Goal: Communication & Community: Answer question/provide support

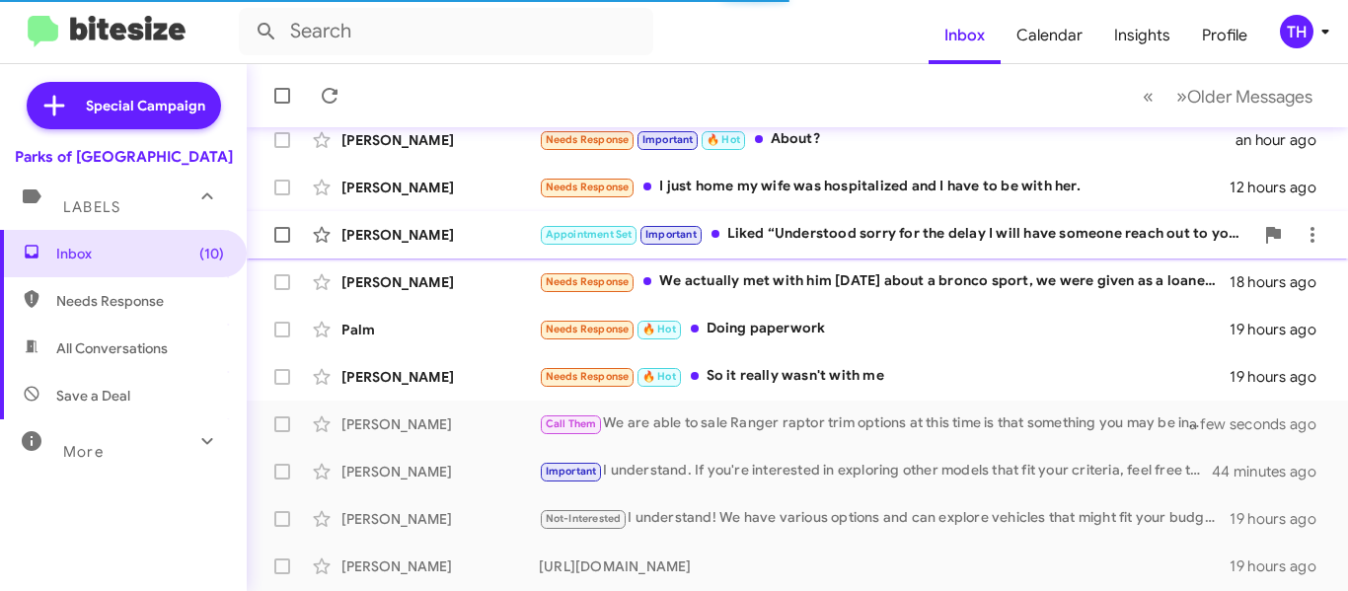
scroll to position [296, 0]
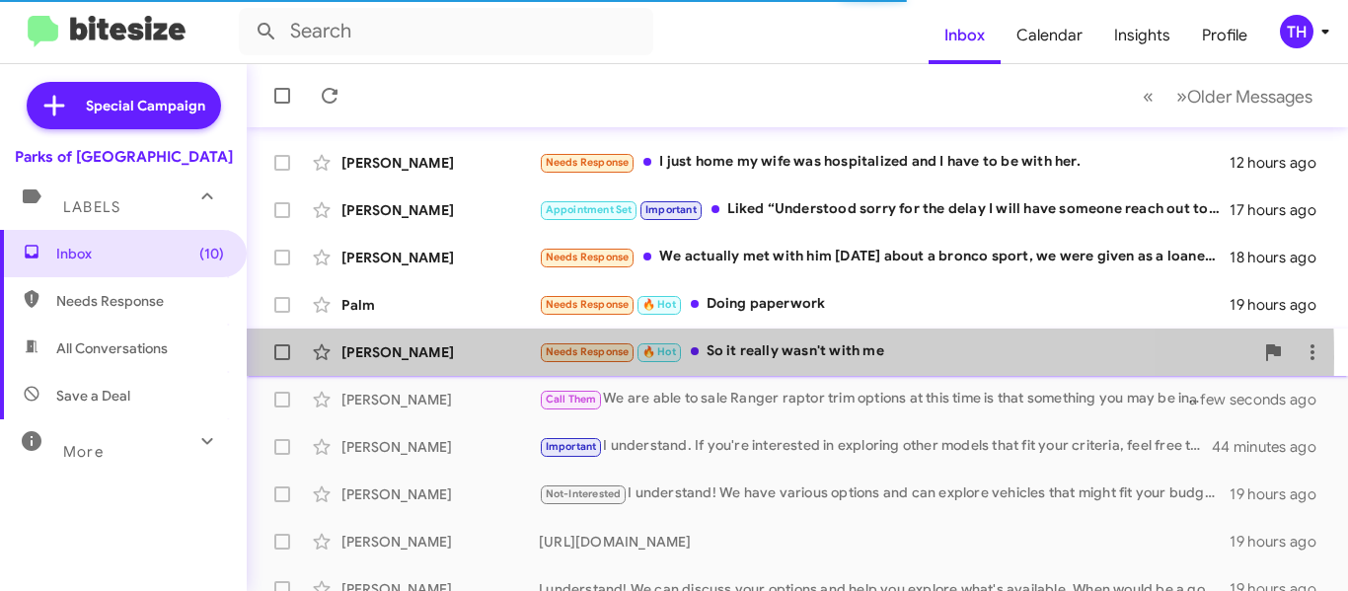
click at [492, 357] on div "[PERSON_NAME]" at bounding box center [440, 352] width 197 height 20
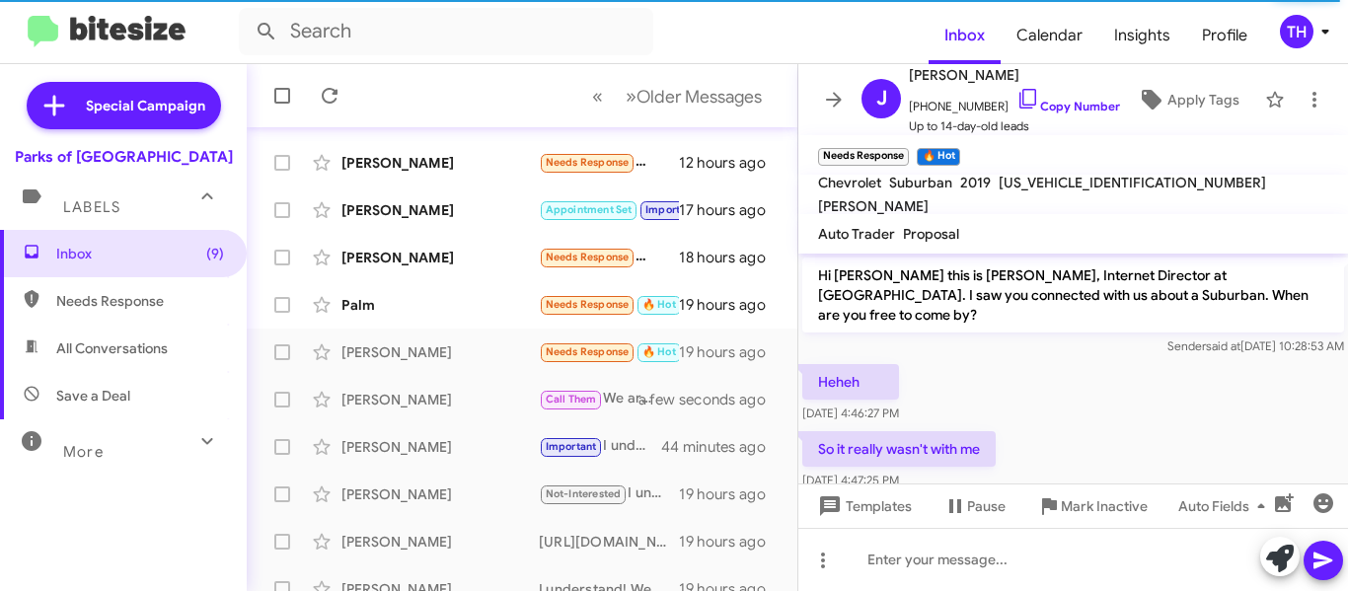
scroll to position [31, 0]
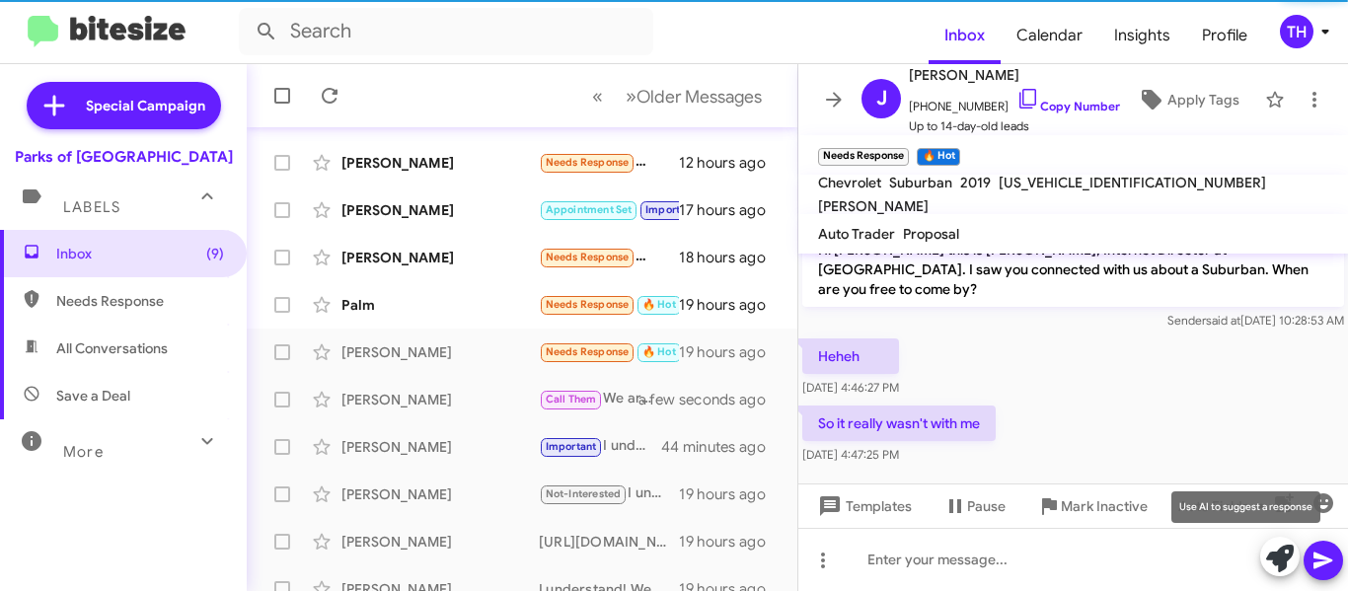
click at [1272, 550] on icon at bounding box center [1280, 559] width 28 height 28
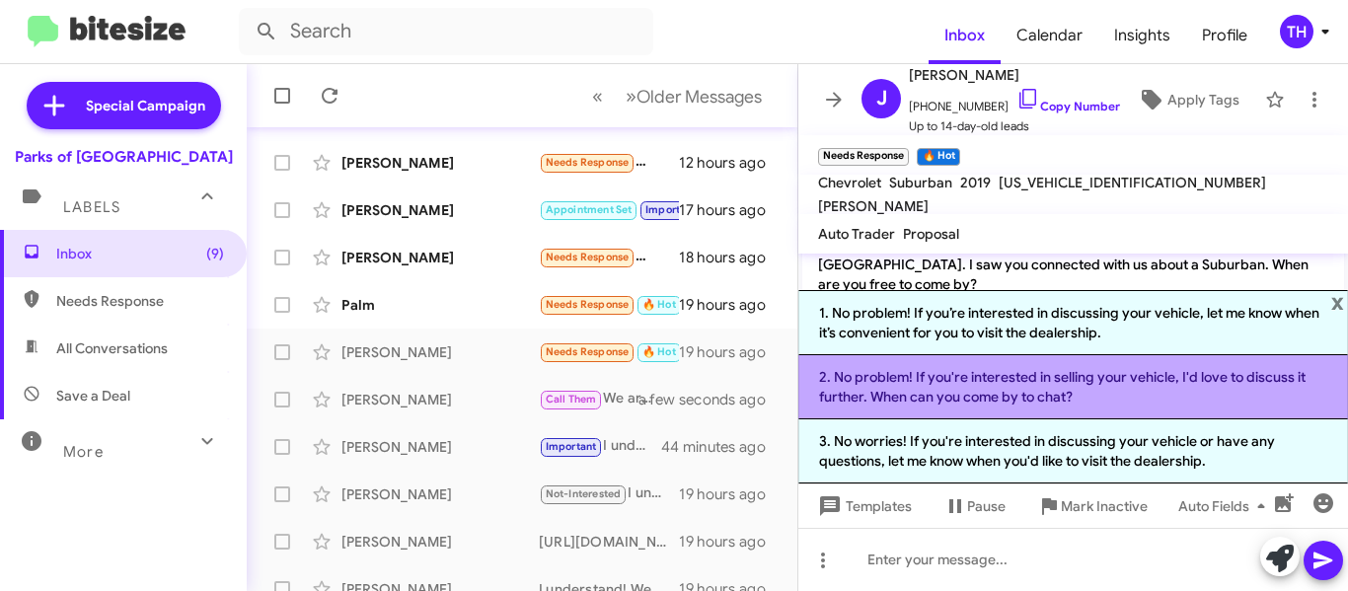
click at [925, 398] on li "2. No problem! If you're interested in selling your vehicle, I'd love to discus…" at bounding box center [1073, 387] width 550 height 64
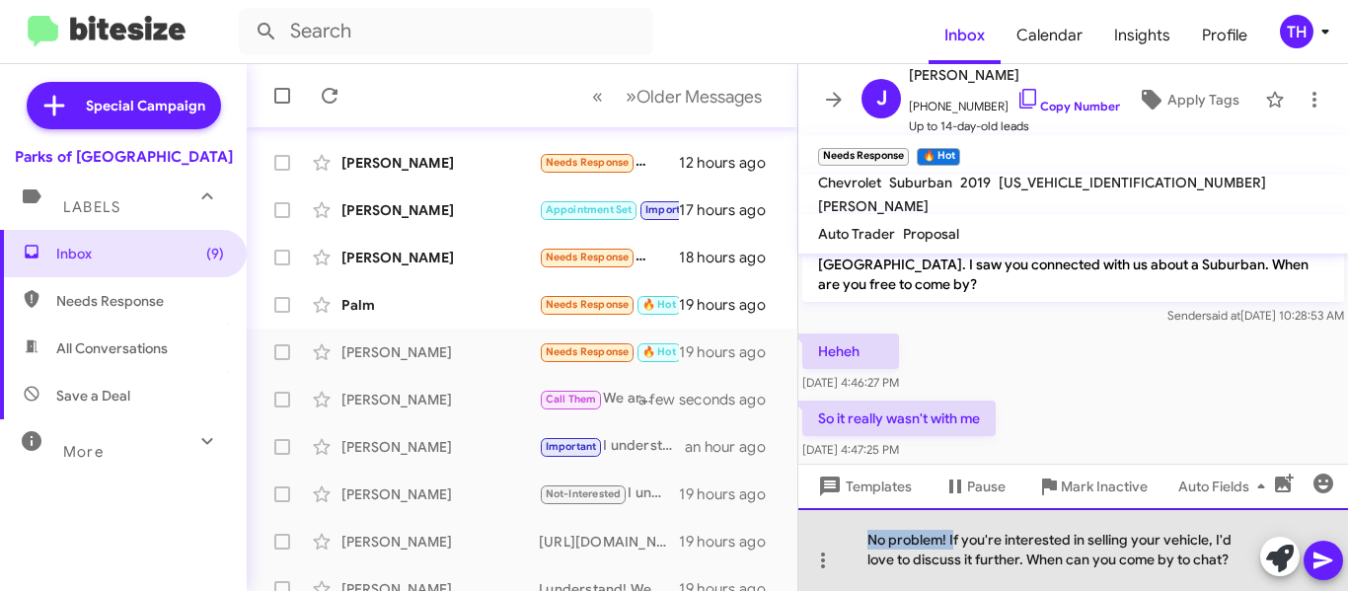
drag, startPoint x: 953, startPoint y: 538, endPoint x: 856, endPoint y: 544, distance: 97.9
click at [856, 544] on div "No problem! If you're interested in selling your vehicle, I'd love to discuss i…" at bounding box center [1073, 549] width 550 height 83
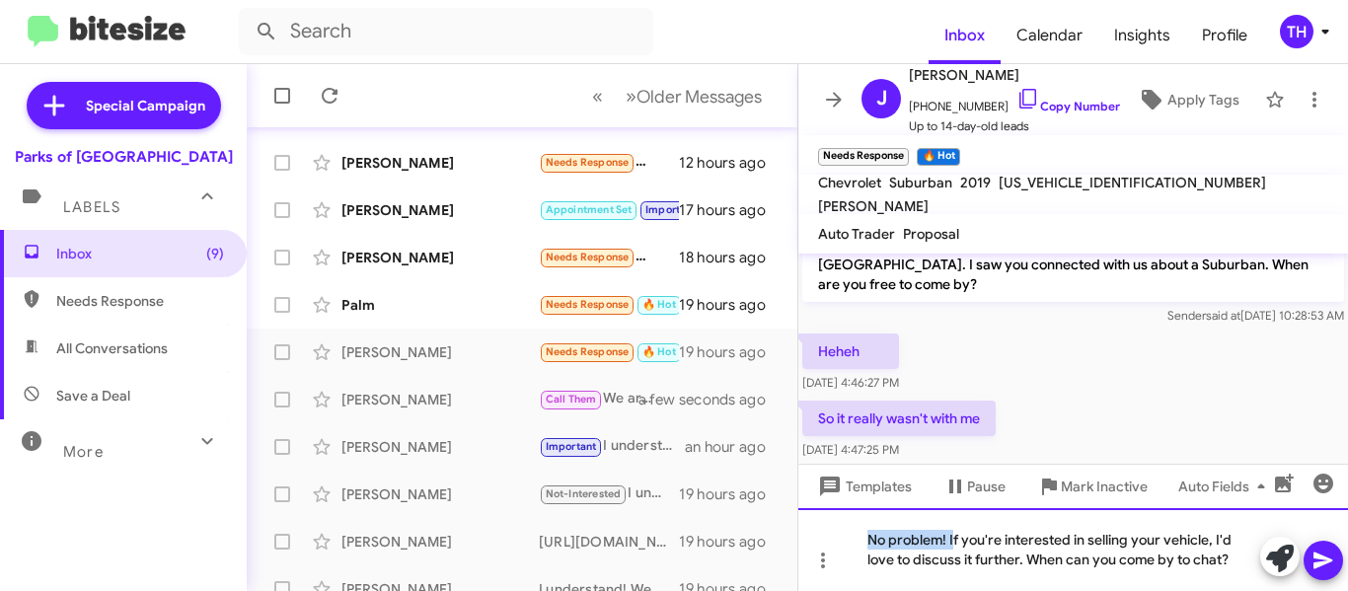
click at [940, 542] on div "No problem! If you're interested in selling your vehicle, I'd love to discuss i…" at bounding box center [1073, 549] width 550 height 83
click at [946, 542] on div "No problem! If you're interested in selling your vehicle, I'd love to discuss i…" at bounding box center [1073, 549] width 550 height 83
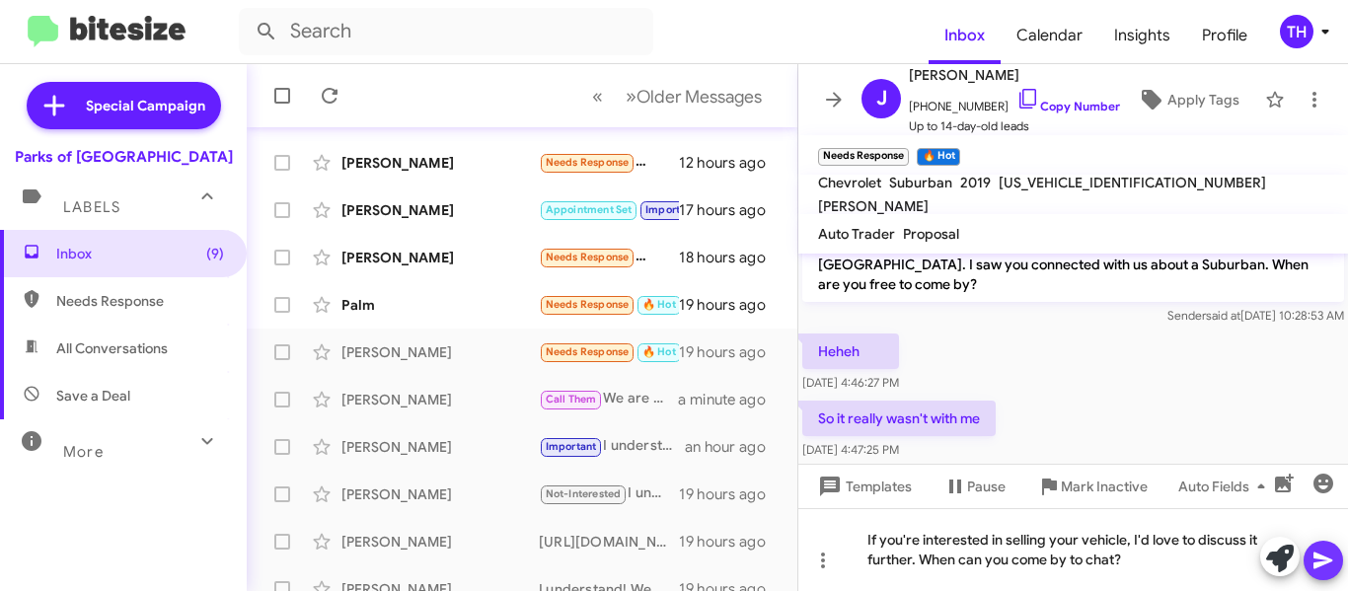
click at [1330, 553] on icon at bounding box center [1324, 561] width 24 height 24
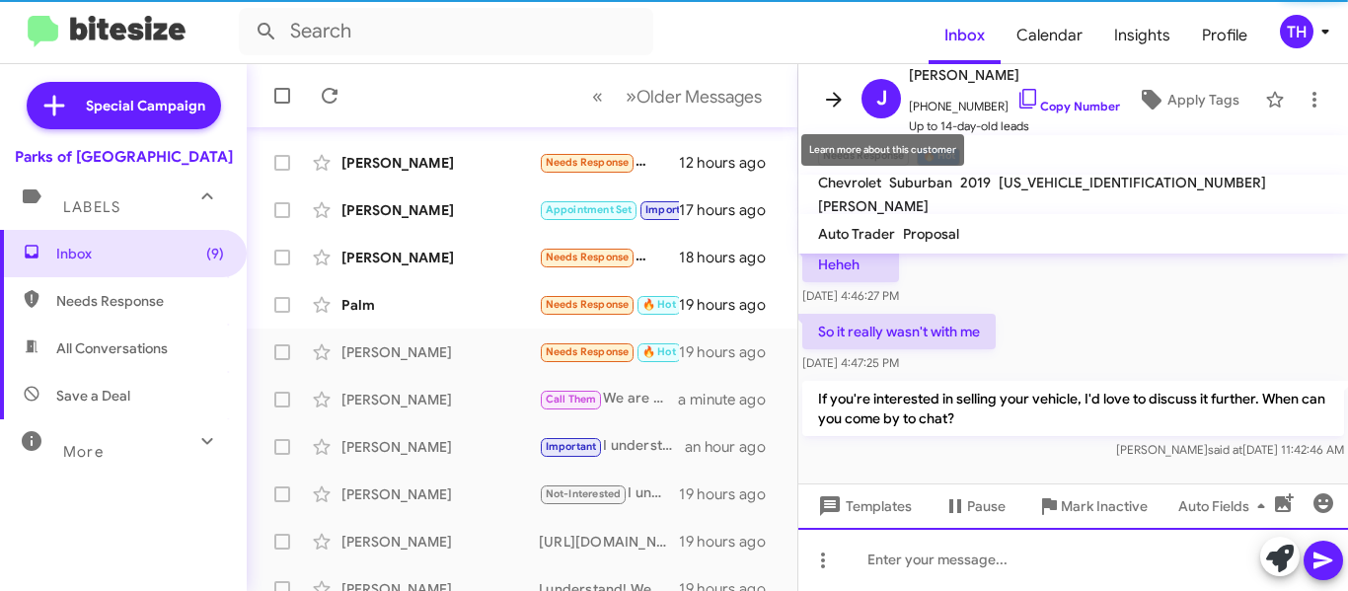
scroll to position [123, 0]
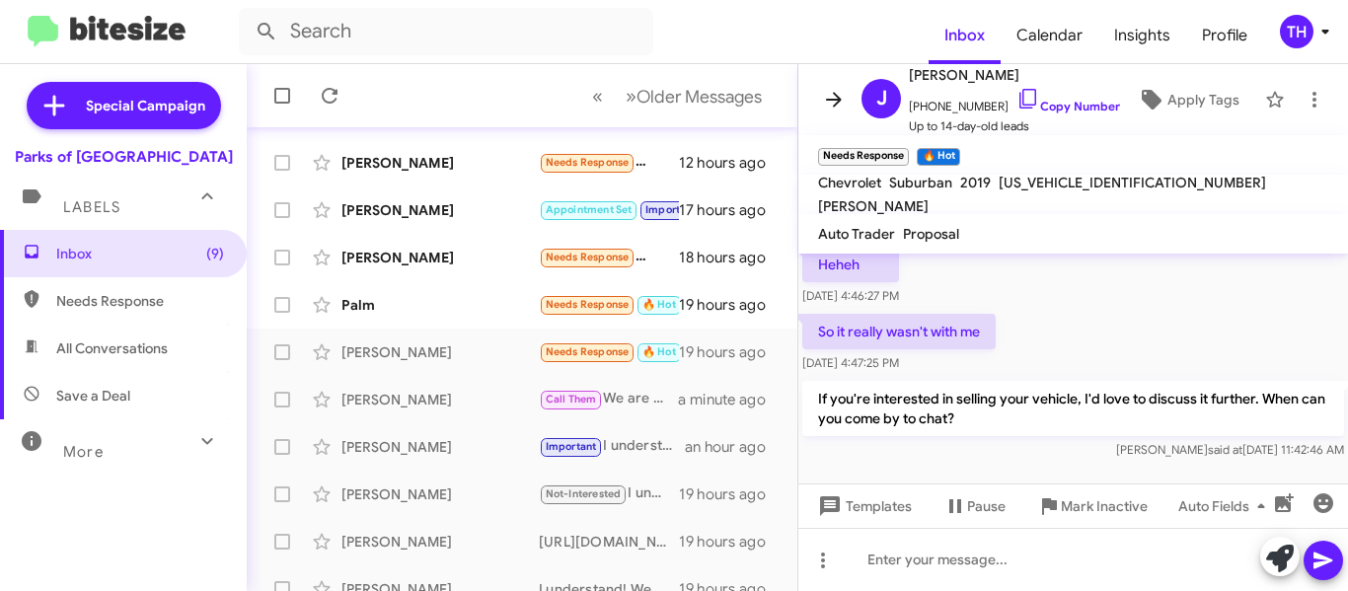
click at [822, 99] on icon at bounding box center [834, 100] width 24 height 24
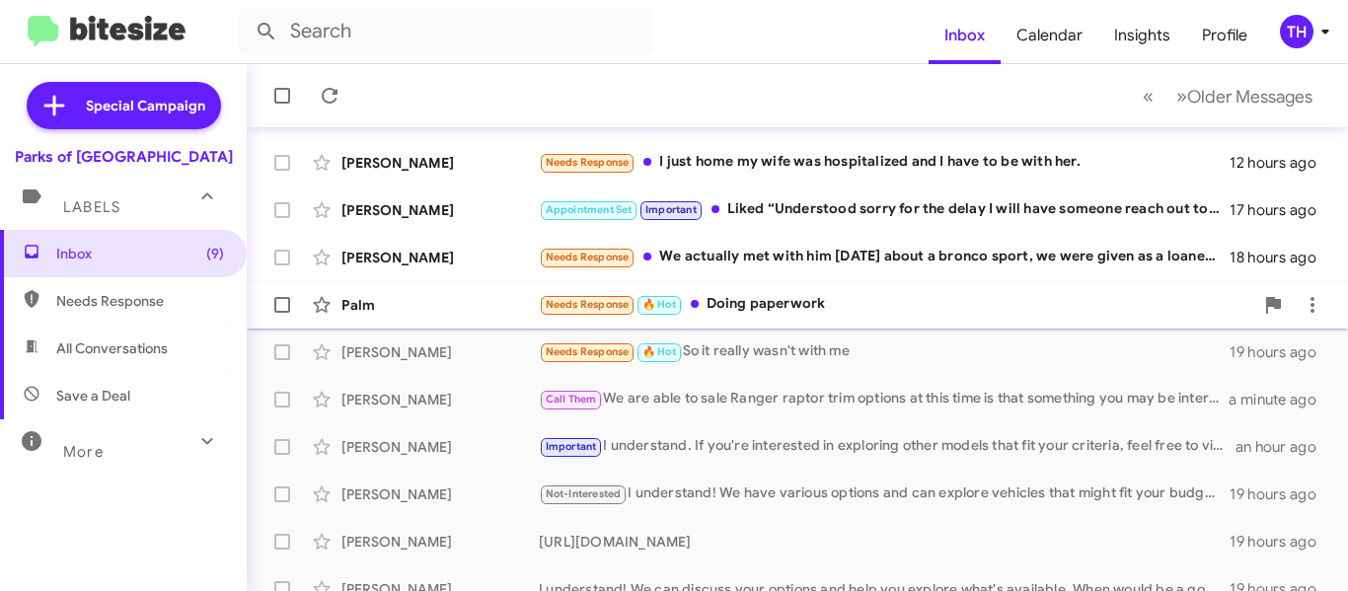
click at [506, 306] on div "Palm" at bounding box center [440, 305] width 197 height 20
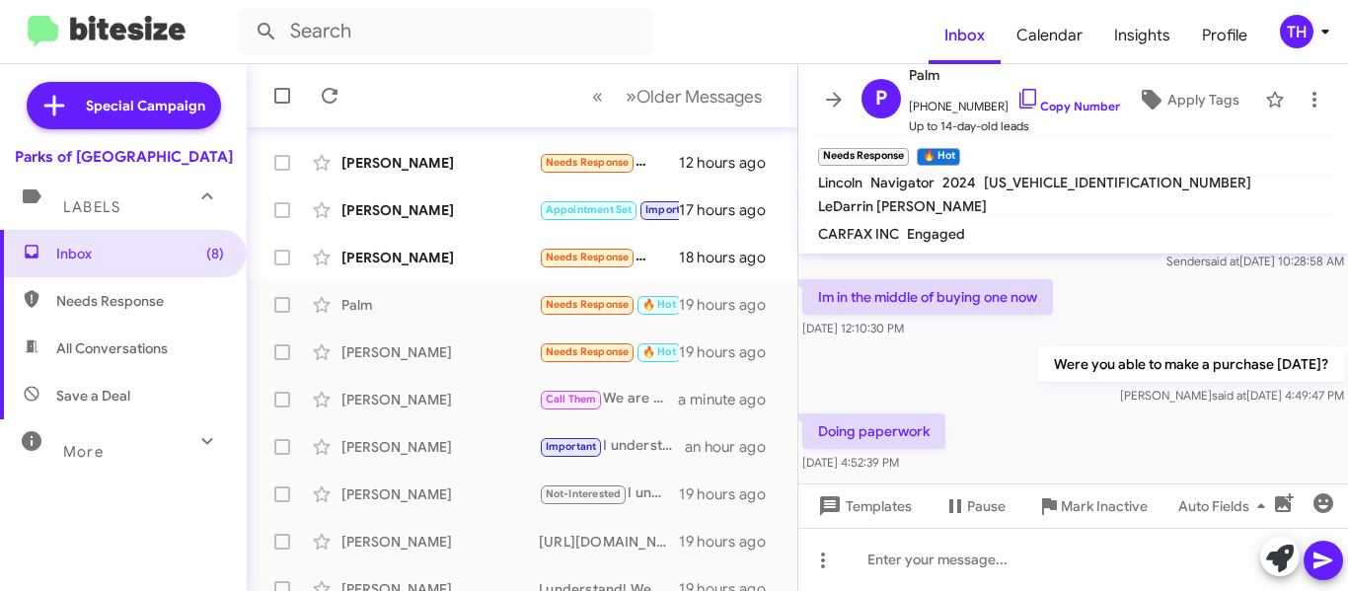
scroll to position [84, 0]
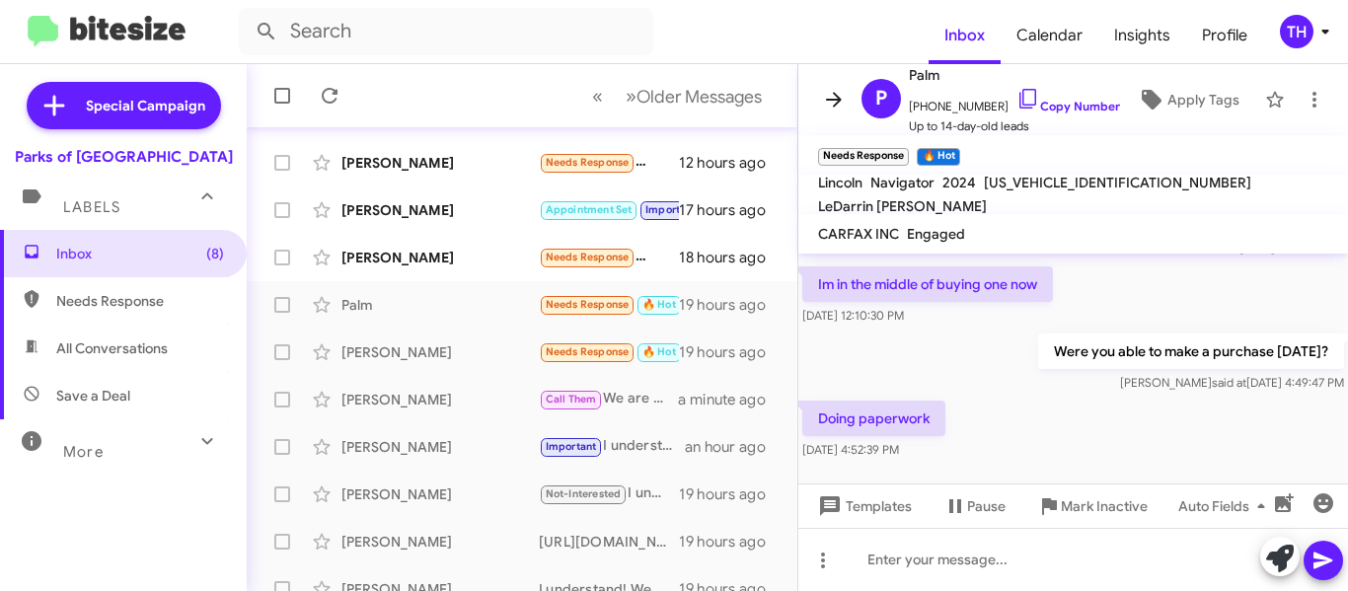
click at [840, 94] on icon at bounding box center [834, 100] width 24 height 24
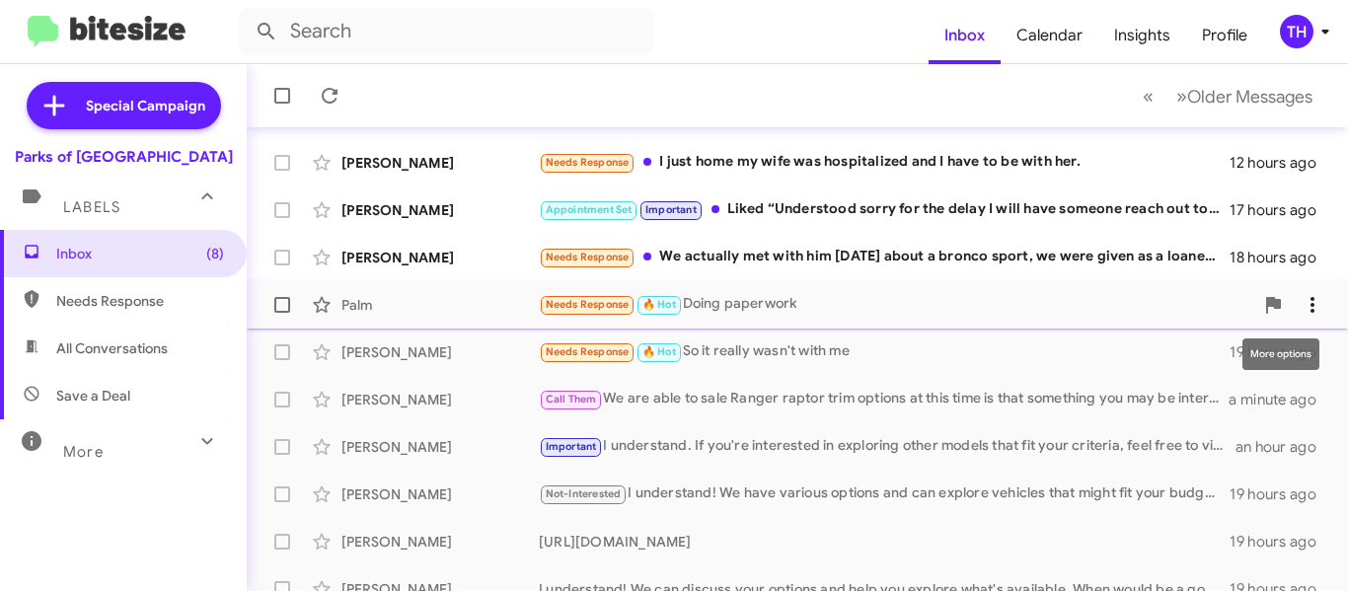
click at [1301, 293] on icon at bounding box center [1313, 305] width 24 height 24
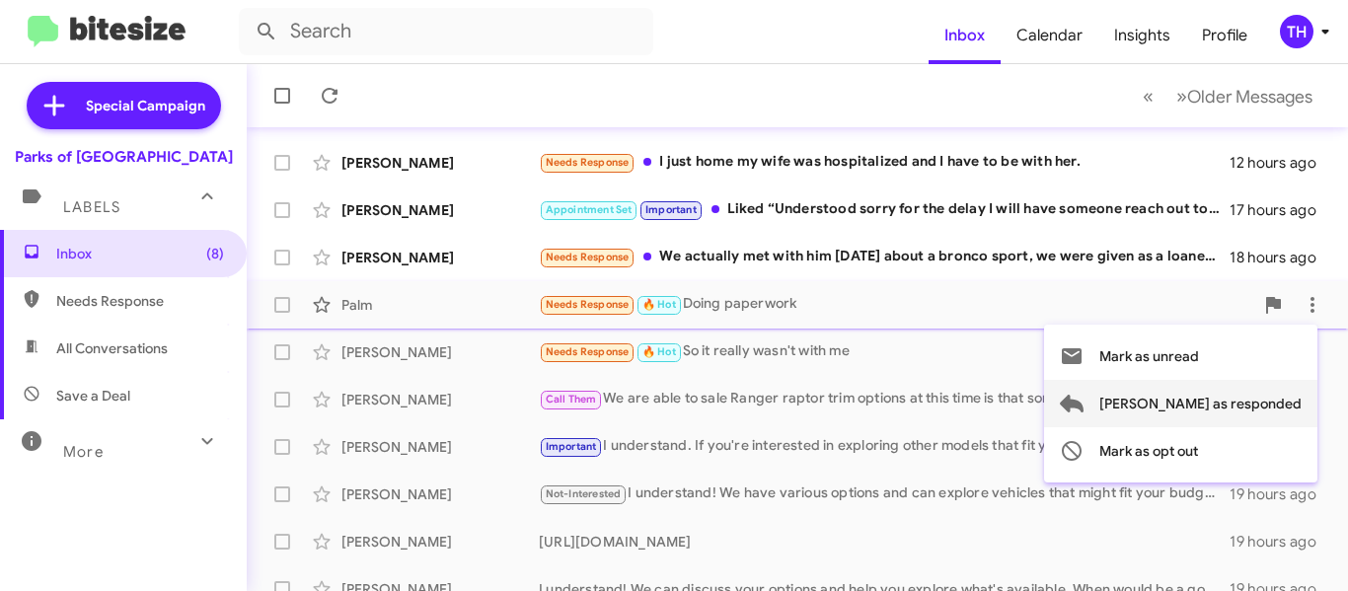
click at [1214, 402] on span "[PERSON_NAME] as responded" at bounding box center [1201, 403] width 202 height 47
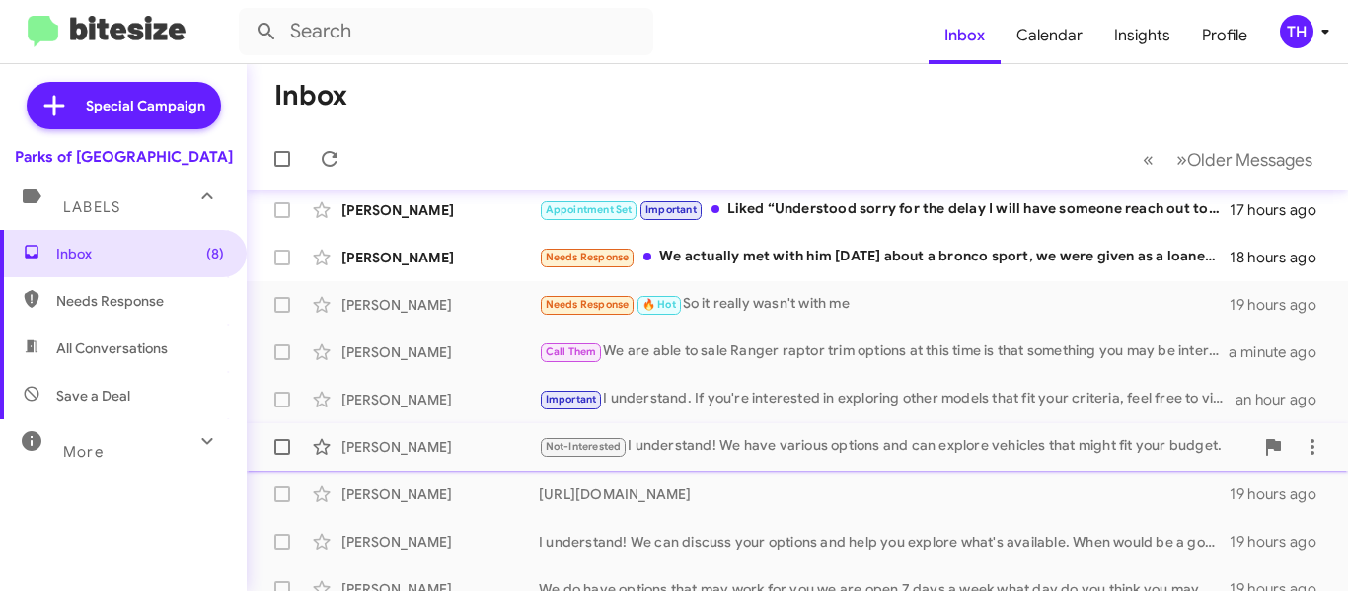
scroll to position [197, 0]
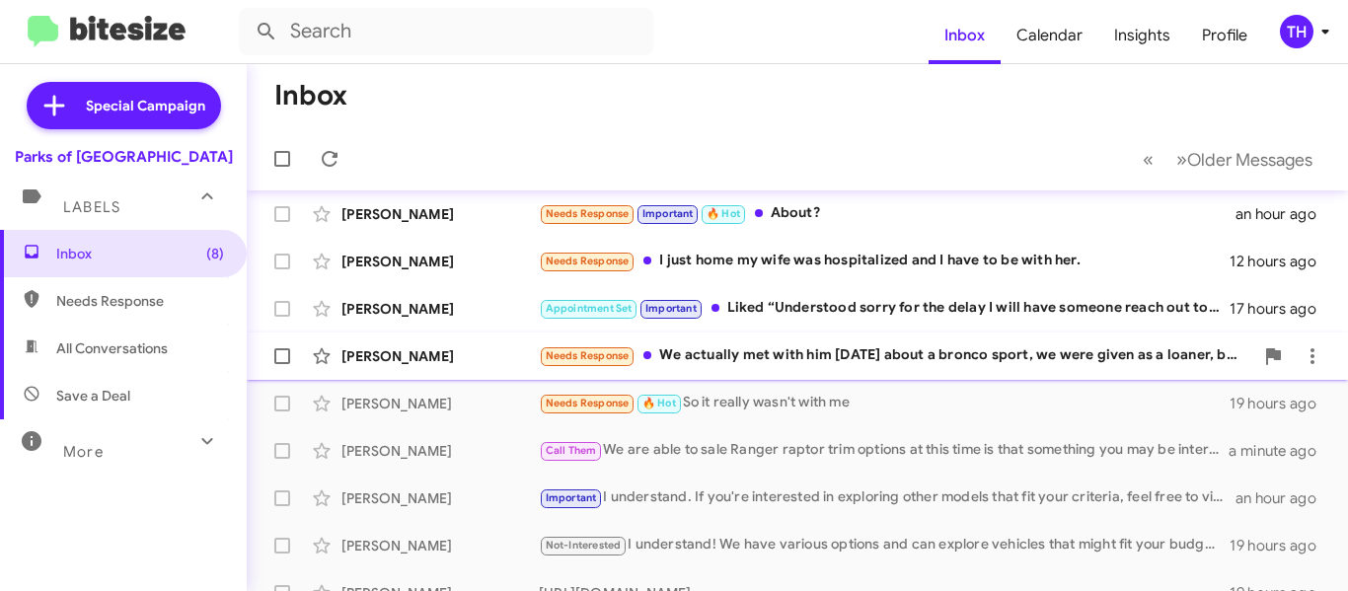
click at [488, 364] on div "[PERSON_NAME]" at bounding box center [440, 356] width 197 height 20
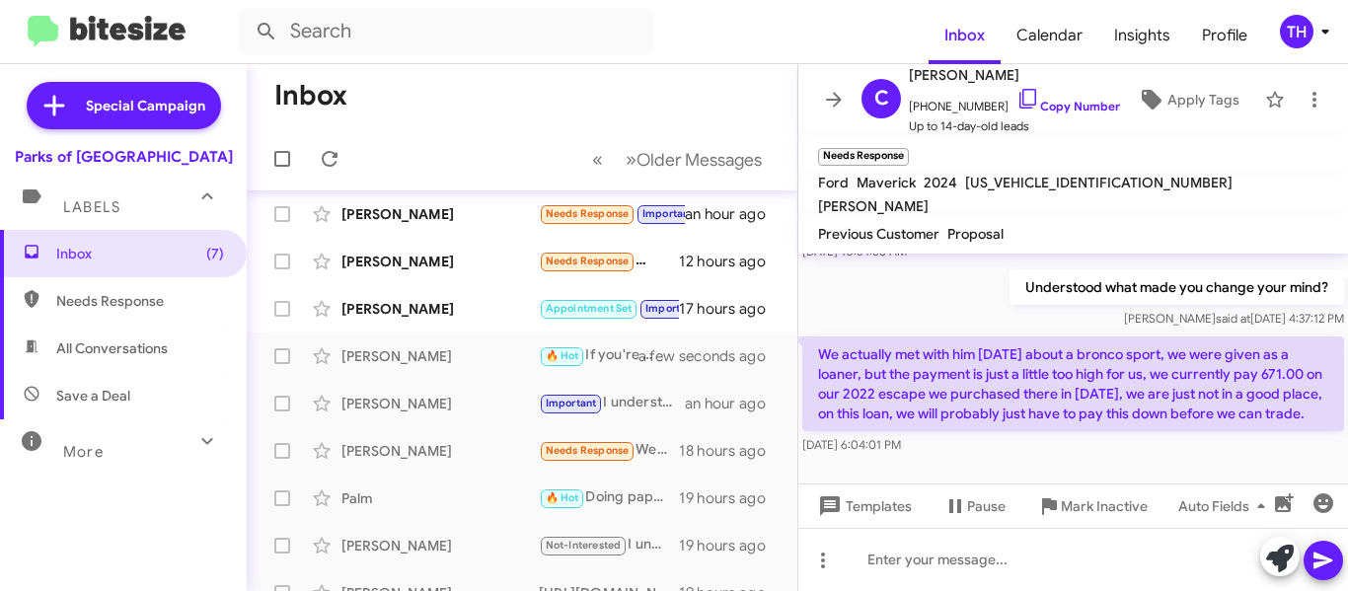
scroll to position [316, 0]
click at [1272, 569] on icon at bounding box center [1280, 559] width 28 height 28
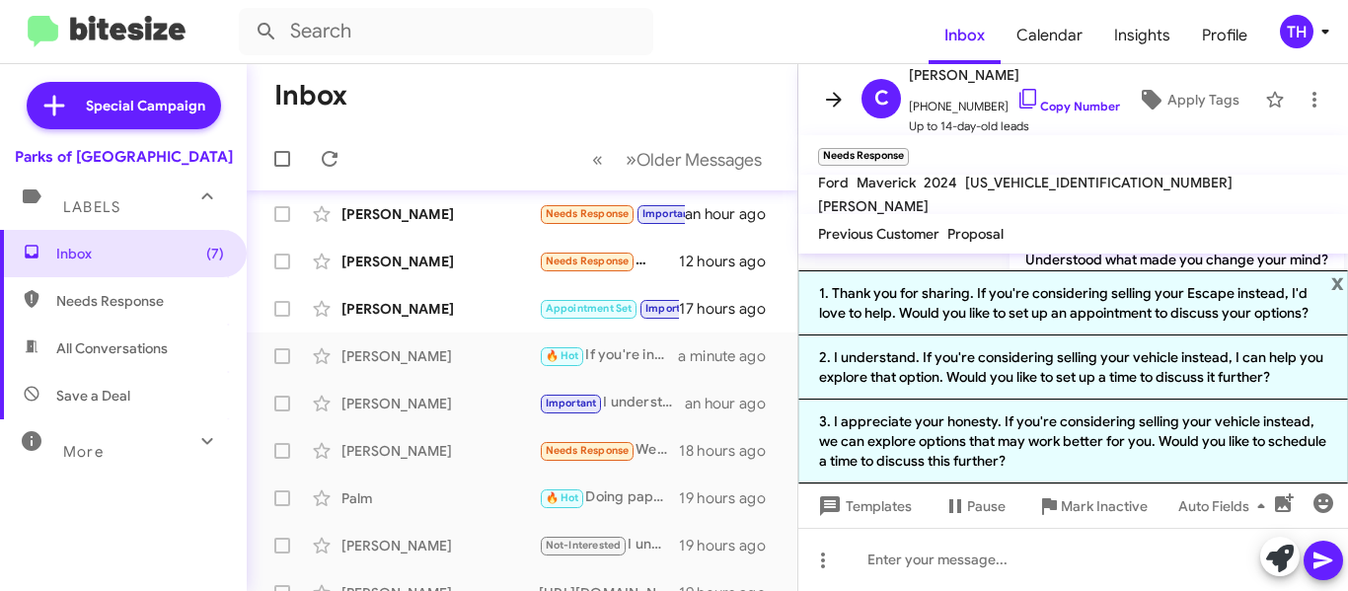
click at [832, 116] on button at bounding box center [833, 99] width 39 height 39
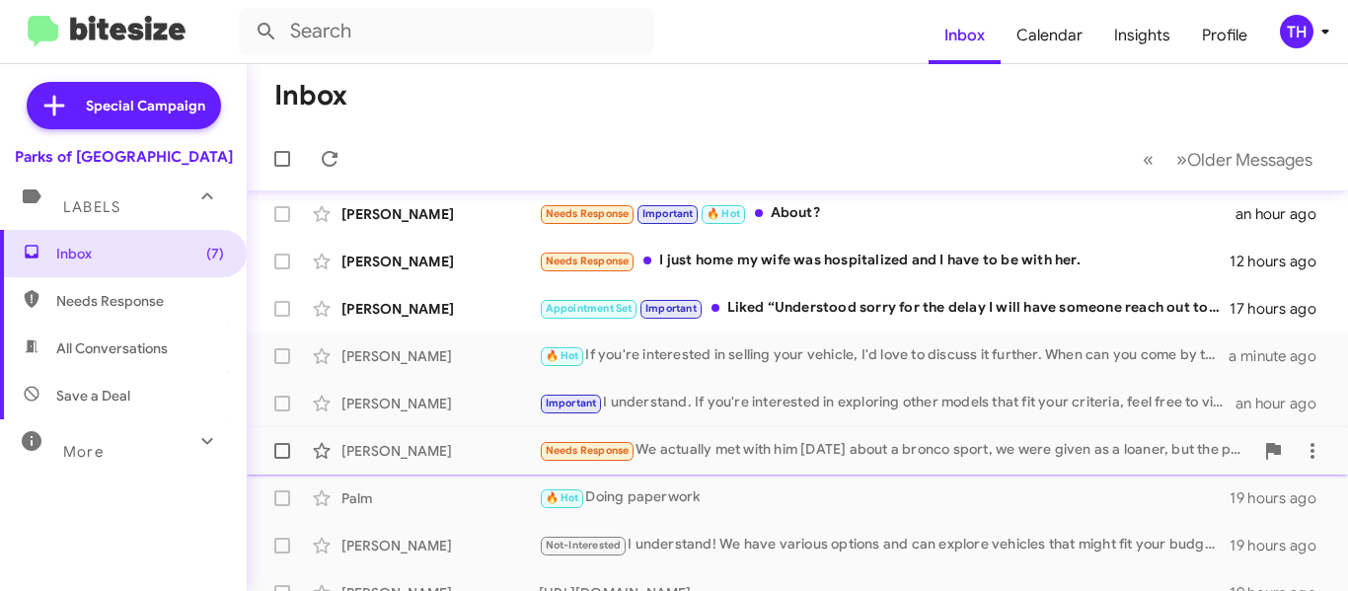
click at [751, 439] on div "Needs Response We actually met with him [DATE] about a bronco sport, we were gi…" at bounding box center [896, 450] width 715 height 23
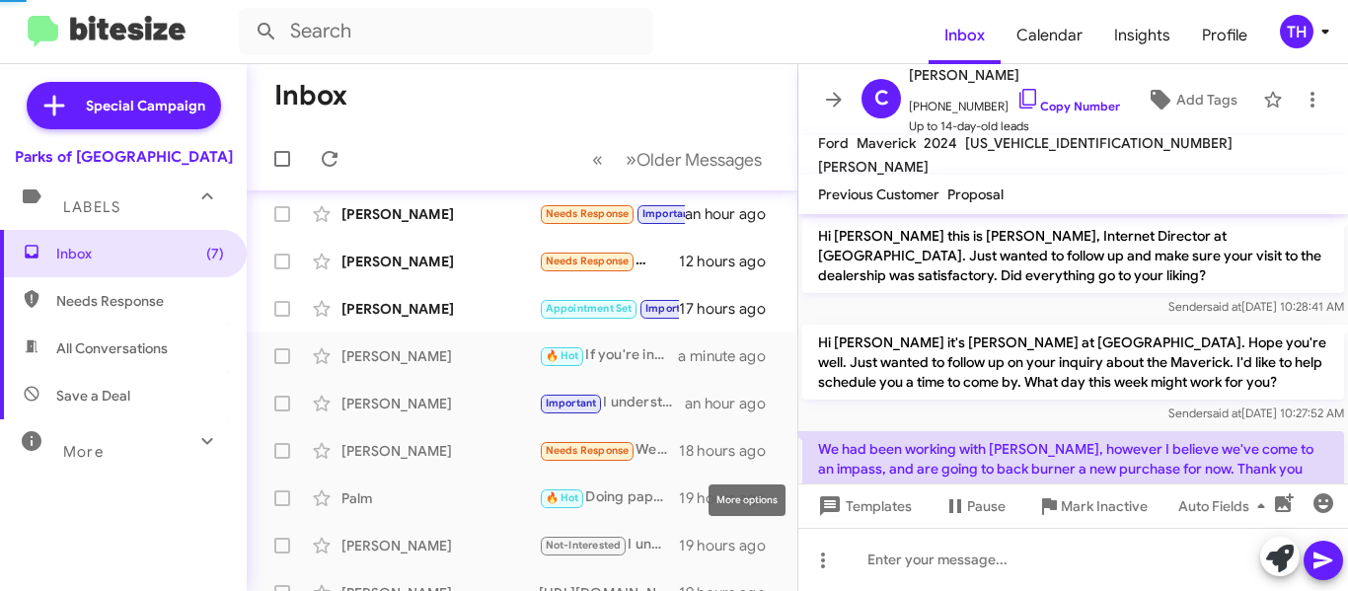
scroll to position [276, 0]
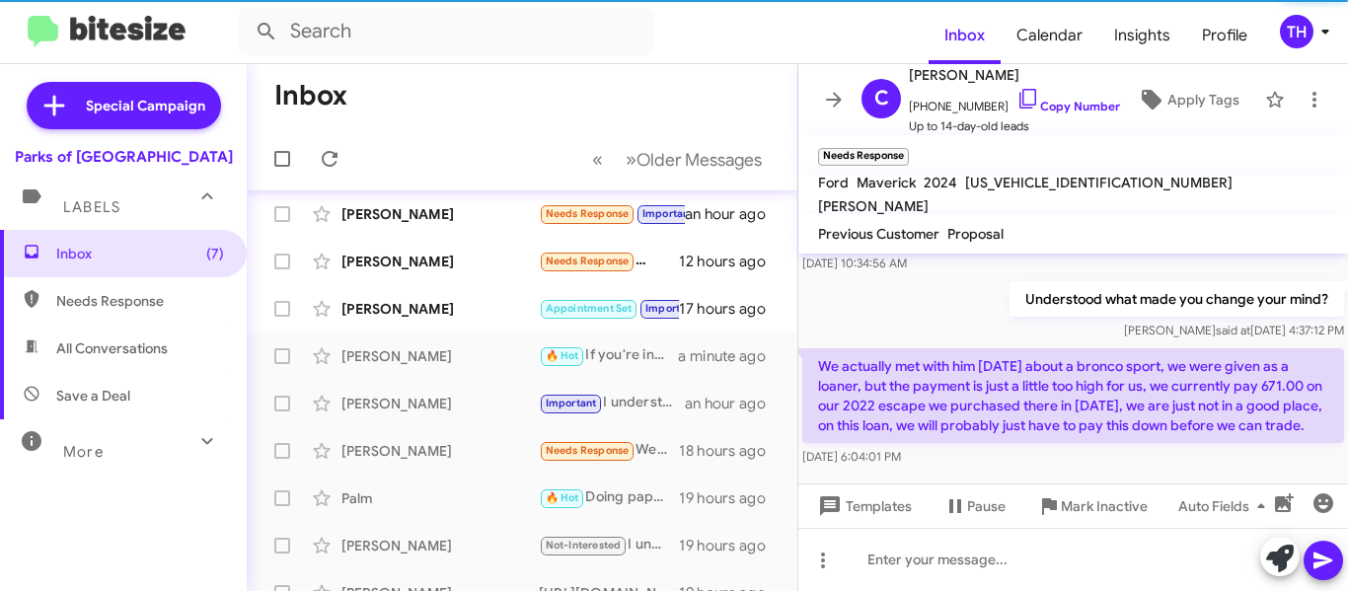
click at [973, 393] on p "We actually met with him [DATE] about a bronco sport, we were given as a loaner…" at bounding box center [1073, 395] width 542 height 95
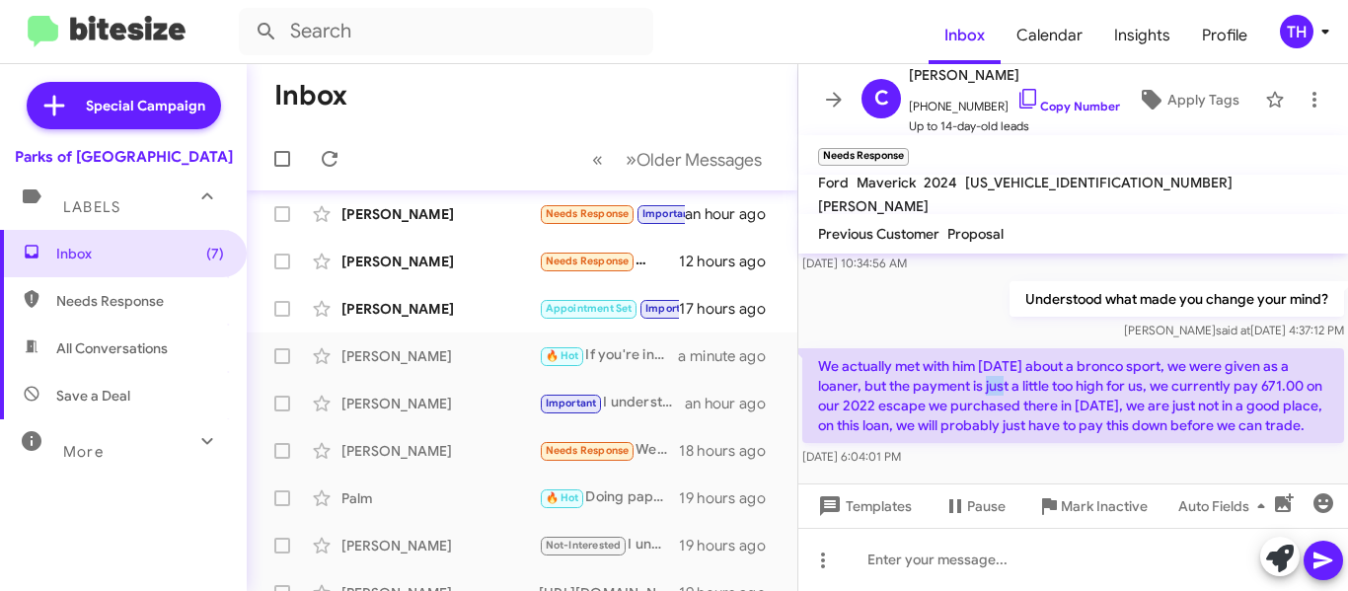
click at [973, 393] on p "We actually met with him [DATE] about a bronco sport, we were given as a loaner…" at bounding box center [1073, 395] width 542 height 95
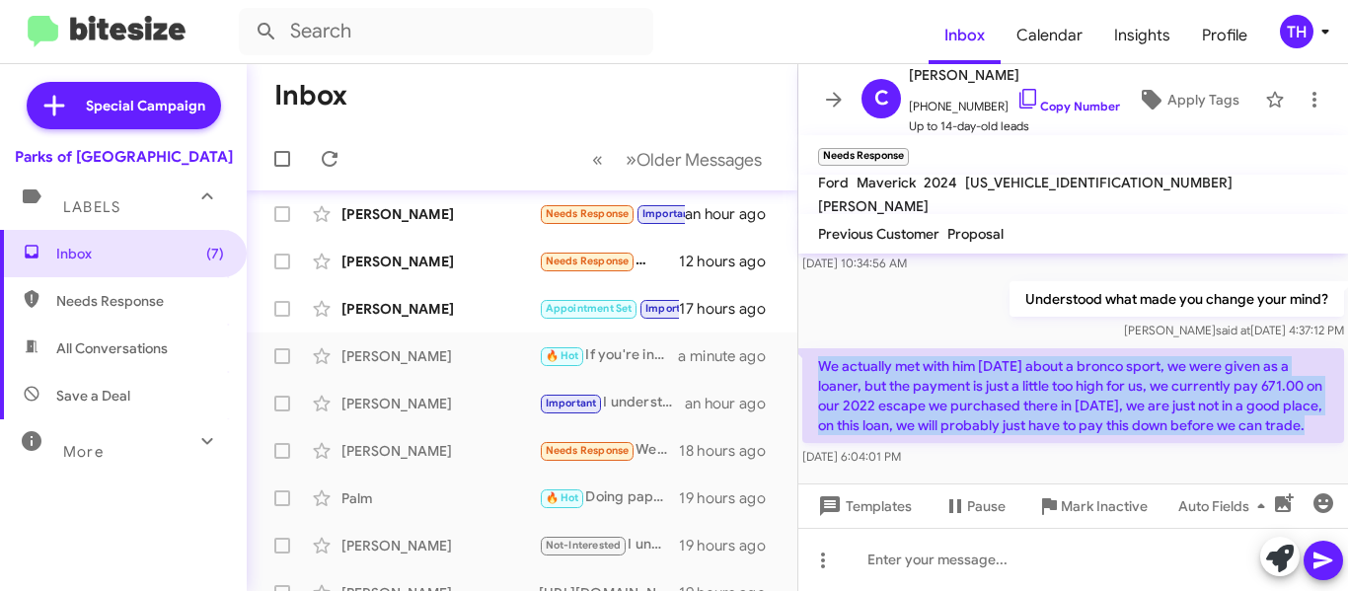
click at [973, 393] on p "We actually met with him [DATE] about a bronco sport, we were given as a loaner…" at bounding box center [1073, 395] width 542 height 95
copy p "We actually met with him [DATE] about a bronco sport, we were given as a loaner…"
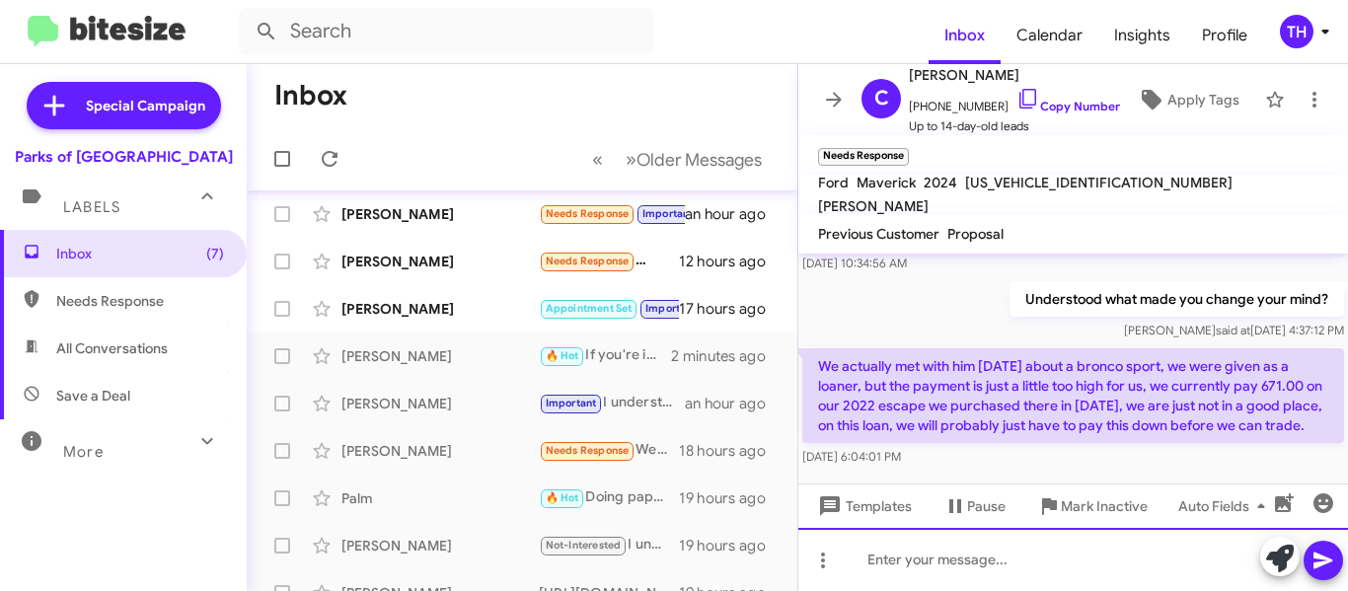
paste div
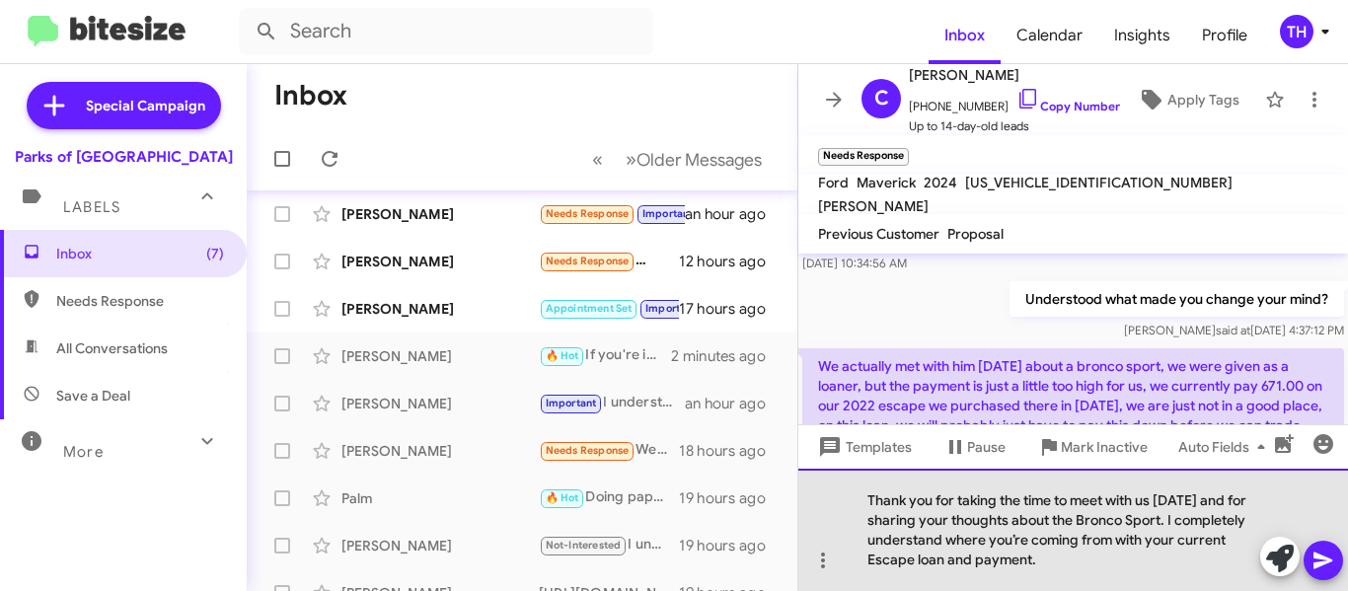
click at [1102, 565] on div "Thank you for taking the time to meet with us [DATE] and for sharing your thoug…" at bounding box center [1073, 530] width 550 height 122
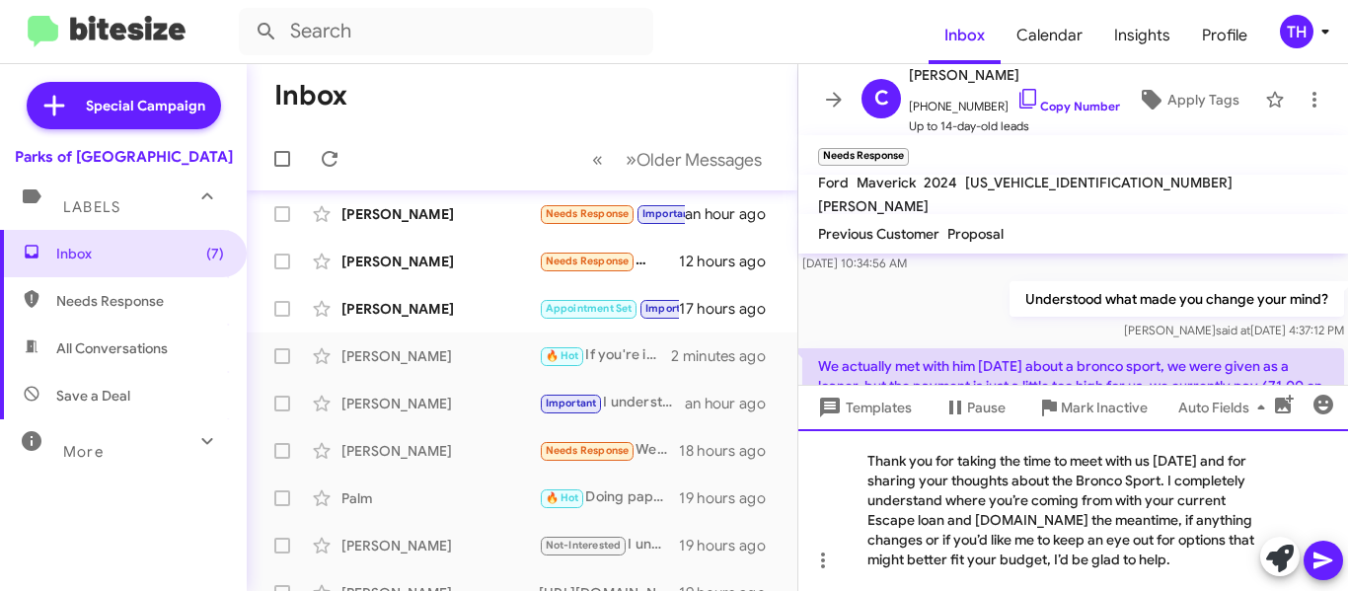
click at [1087, 525] on div "Thank you for taking the time to meet with us [DATE] and for sharing your thoug…" at bounding box center [1073, 510] width 550 height 162
click at [1318, 563] on icon at bounding box center [1323, 561] width 19 height 17
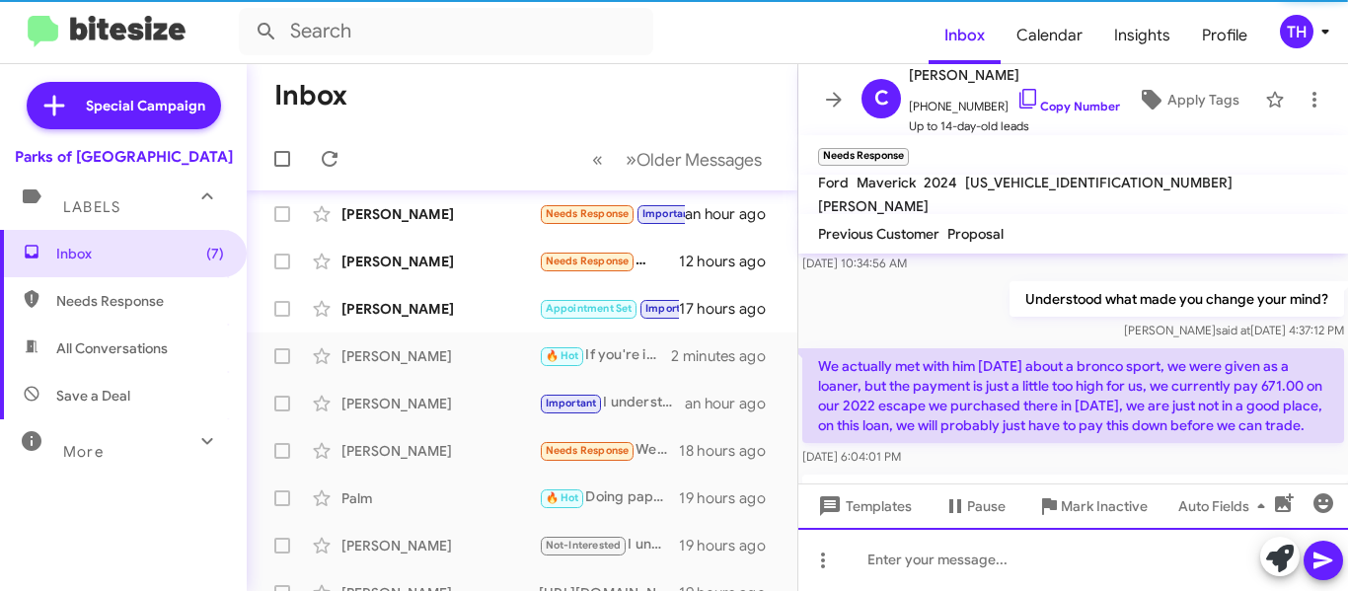
scroll to position [0, 0]
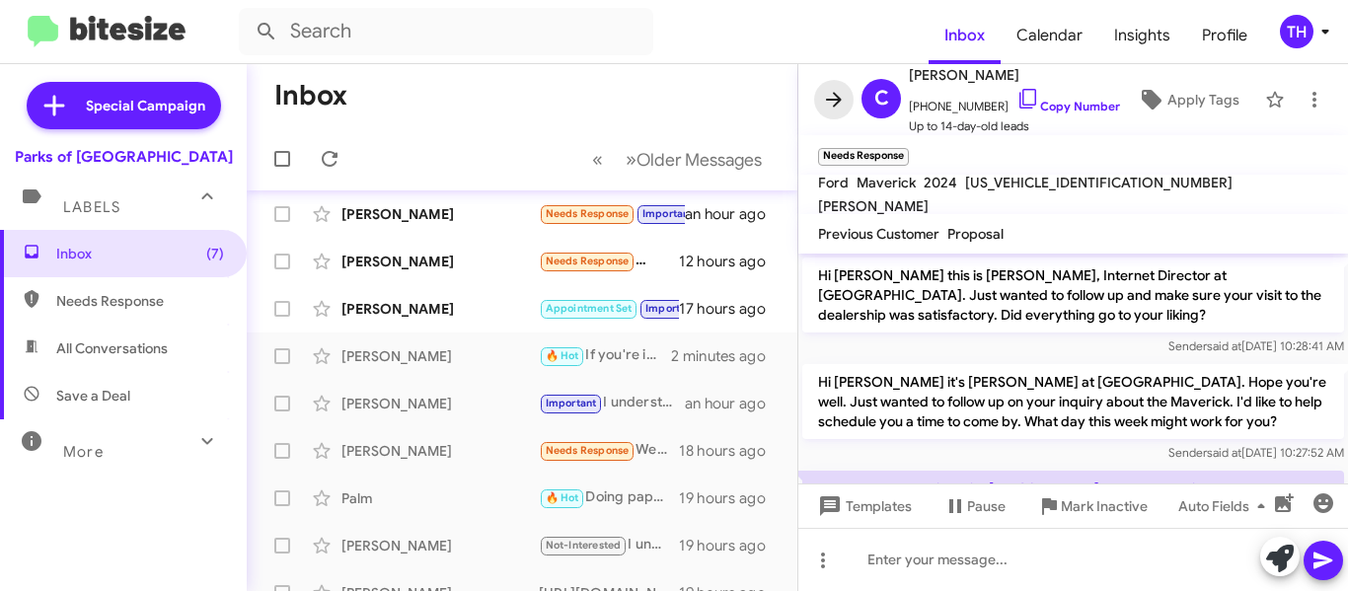
click at [827, 99] on icon at bounding box center [834, 99] width 16 height 15
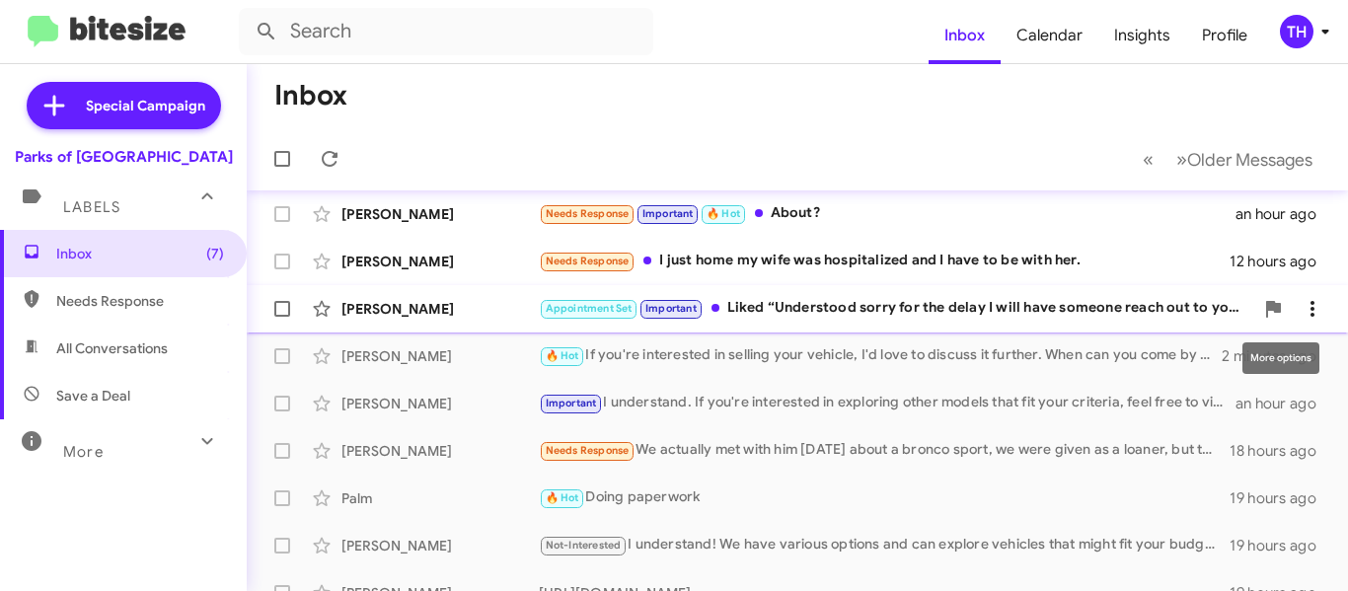
click at [1301, 306] on icon at bounding box center [1313, 309] width 24 height 24
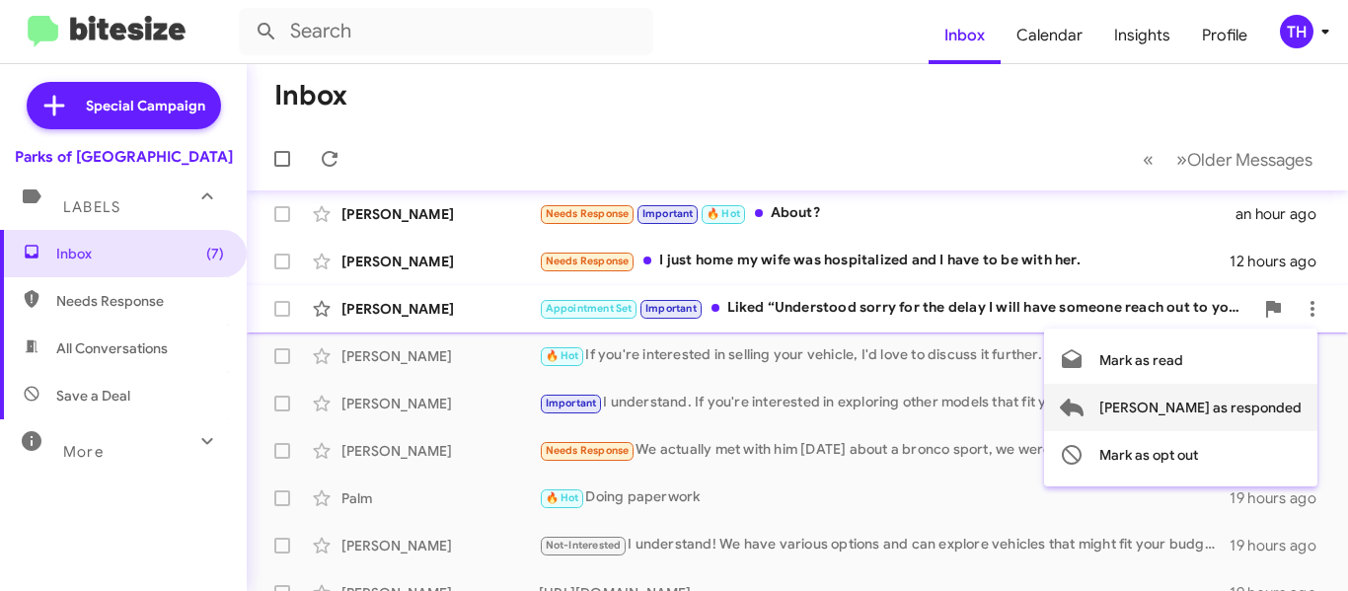
click at [1206, 412] on span "[PERSON_NAME] as responded" at bounding box center [1201, 407] width 202 height 47
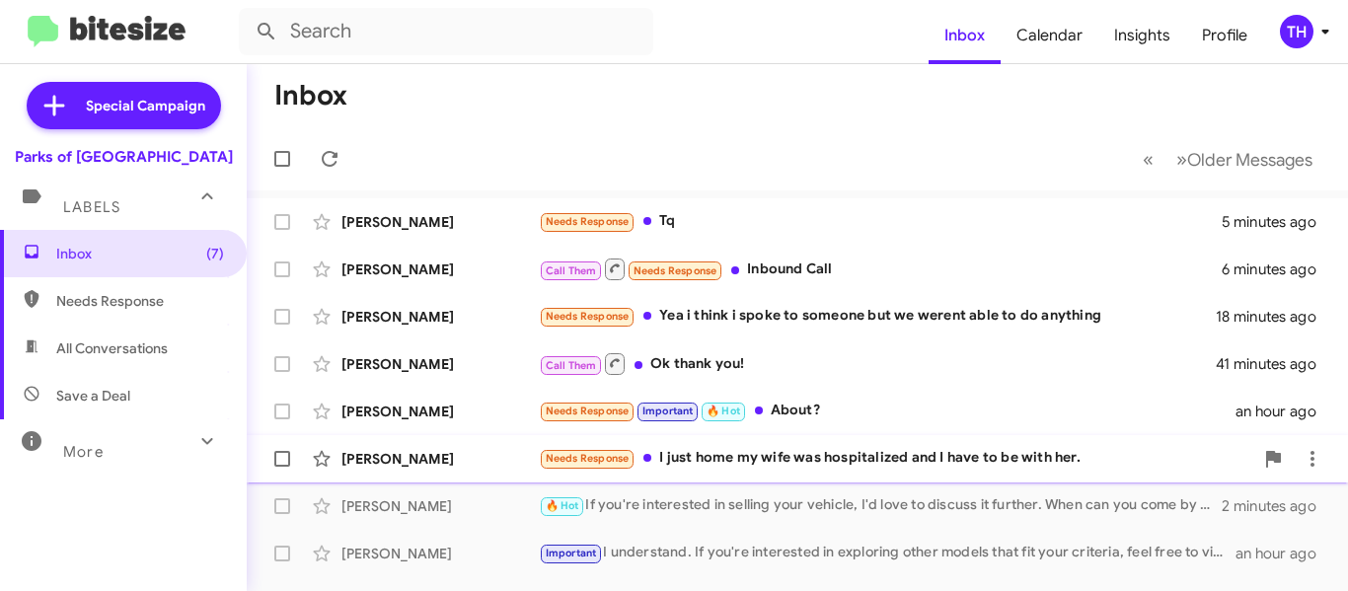
click at [528, 465] on div "[PERSON_NAME]" at bounding box center [440, 459] width 197 height 20
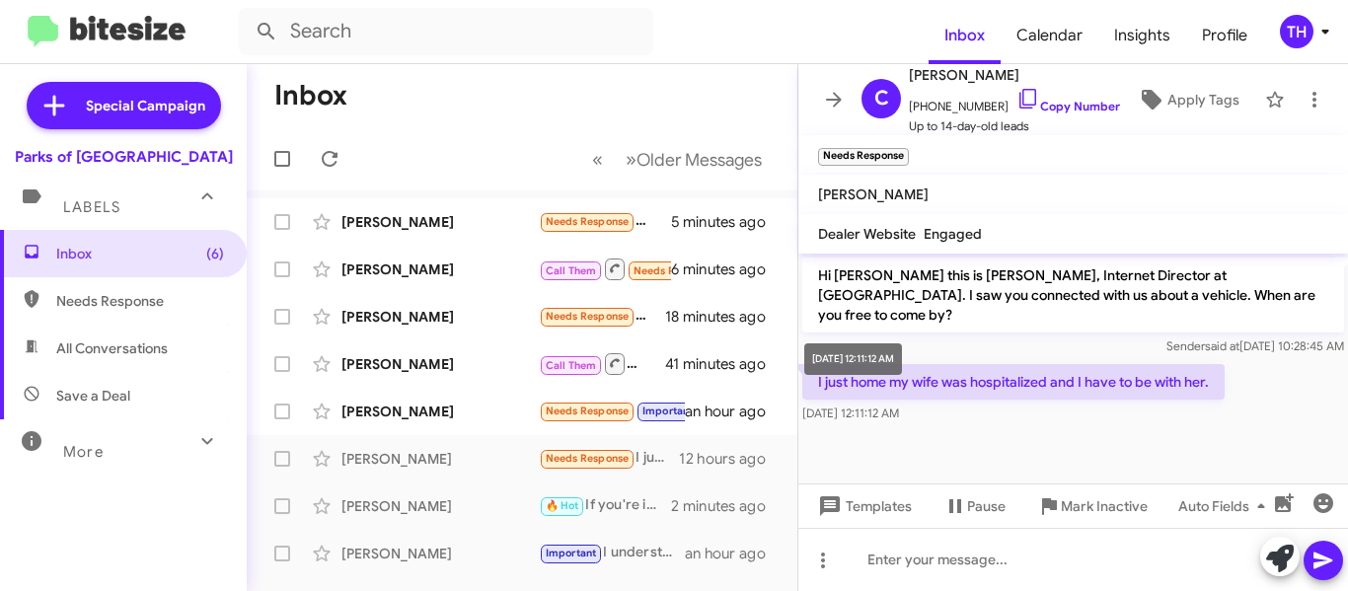
click at [902, 359] on div "[DATE] 12:11:12 AM" at bounding box center [853, 359] width 98 height 32
click at [989, 364] on p "I just home my wife was hospitalized and I have to be with her." at bounding box center [1013, 382] width 422 height 36
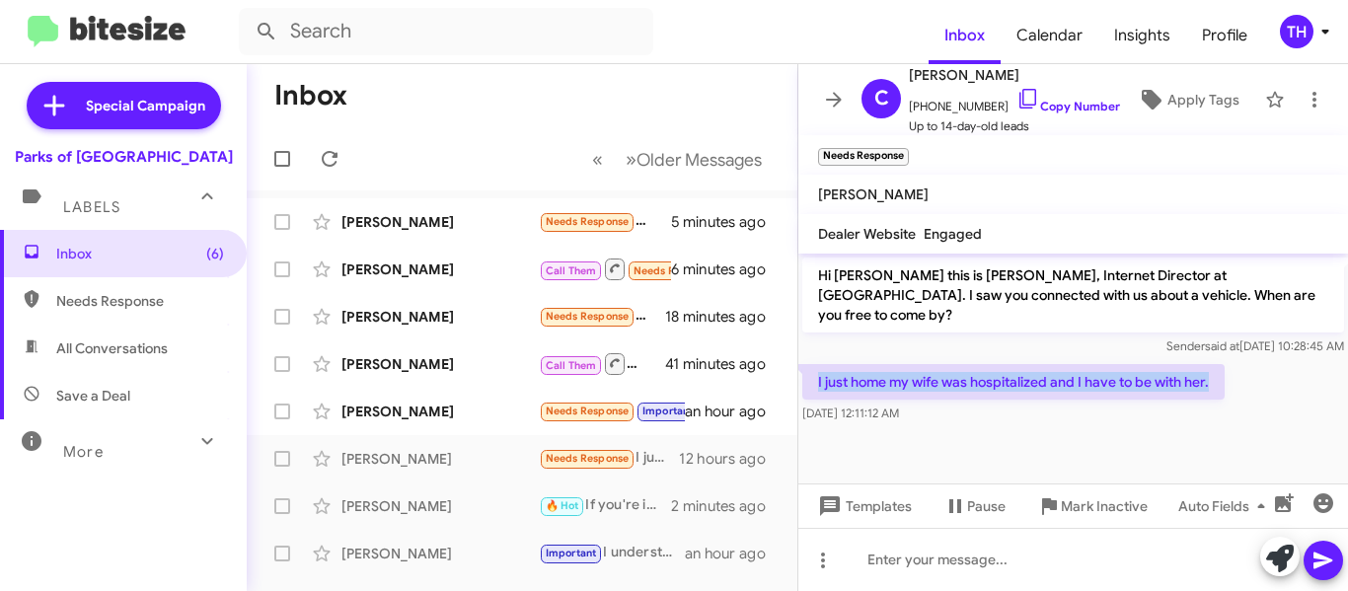
click at [989, 364] on p "I just home my wife was hospitalized and I have to be with her." at bounding box center [1013, 382] width 422 height 36
copy p "I just home my wife was hospitalized and I have to be with her."
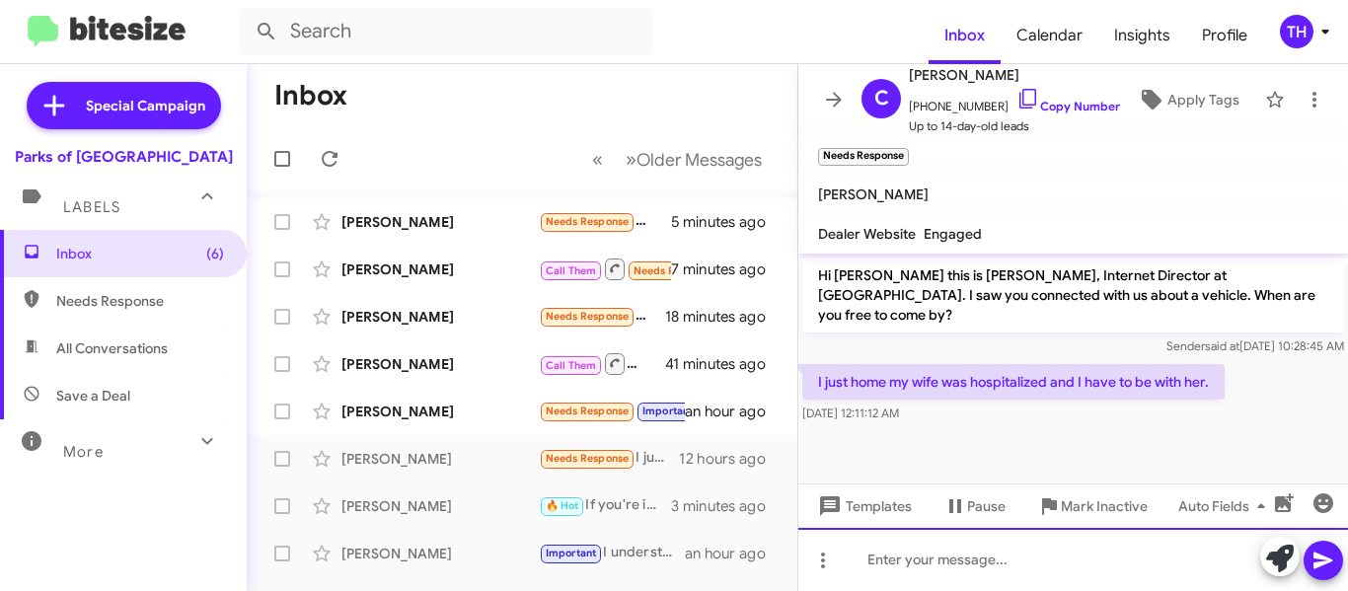
paste div
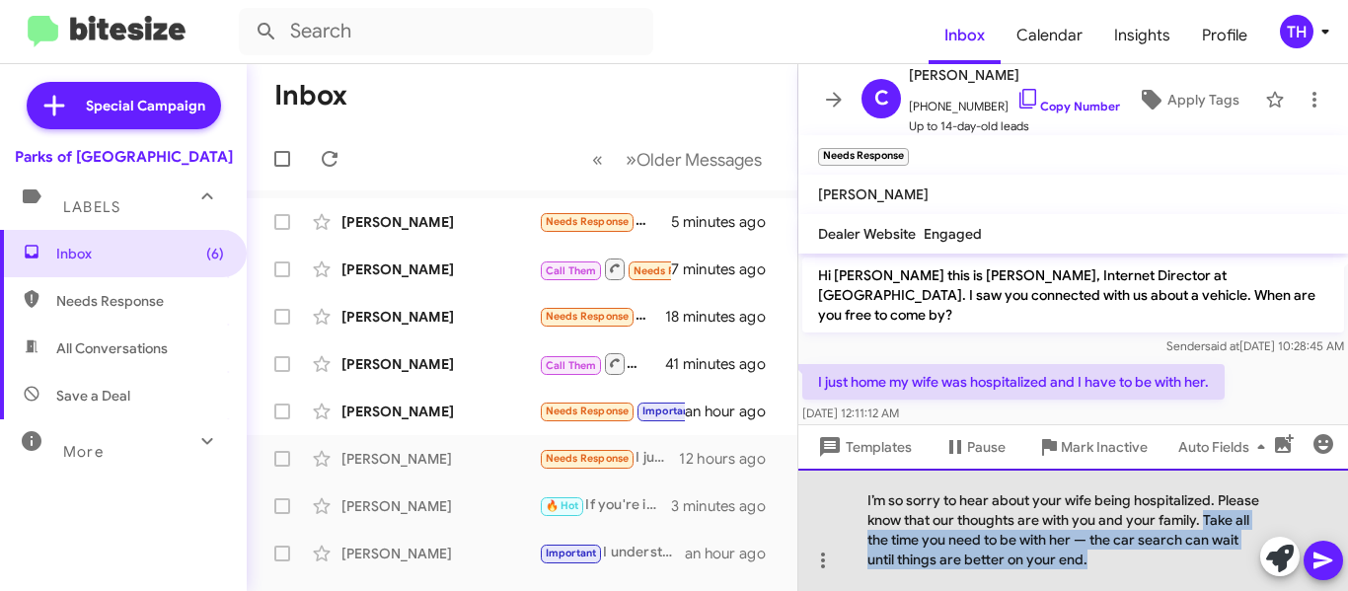
drag, startPoint x: 1170, startPoint y: 567, endPoint x: 868, endPoint y: 543, distance: 303.0
click at [868, 543] on div "I’m so sorry to hear about your wife being hospitalized. Please know that our t…" at bounding box center [1073, 530] width 550 height 122
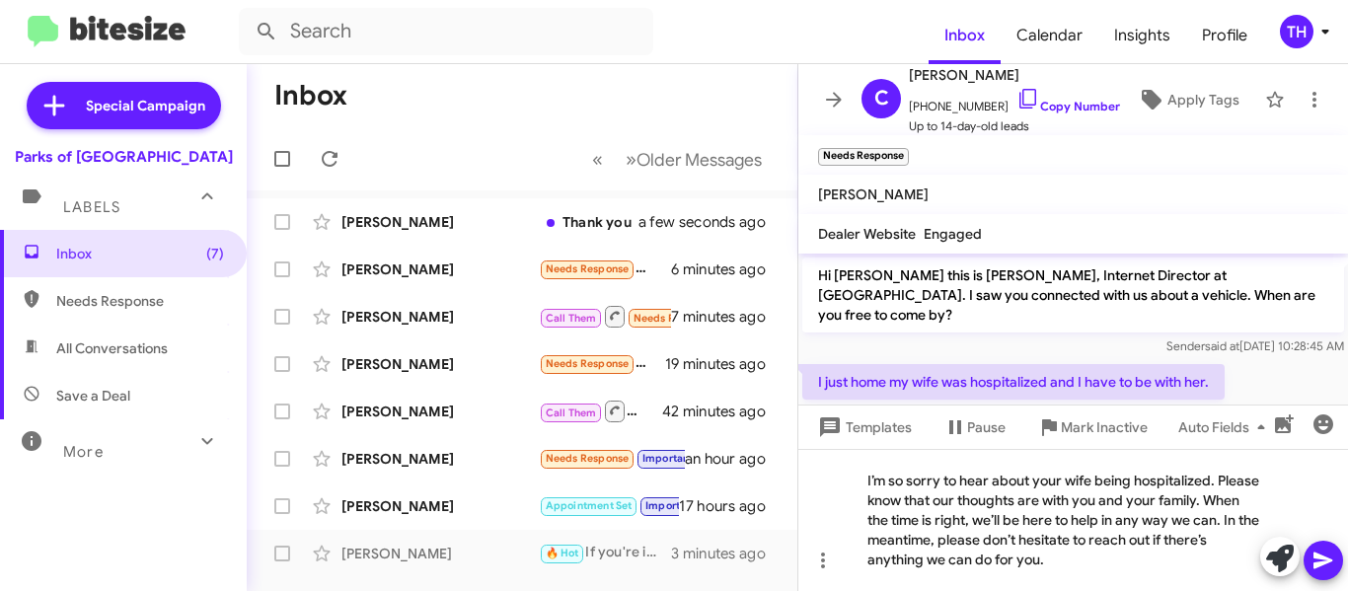
click at [1316, 557] on icon at bounding box center [1323, 561] width 19 height 17
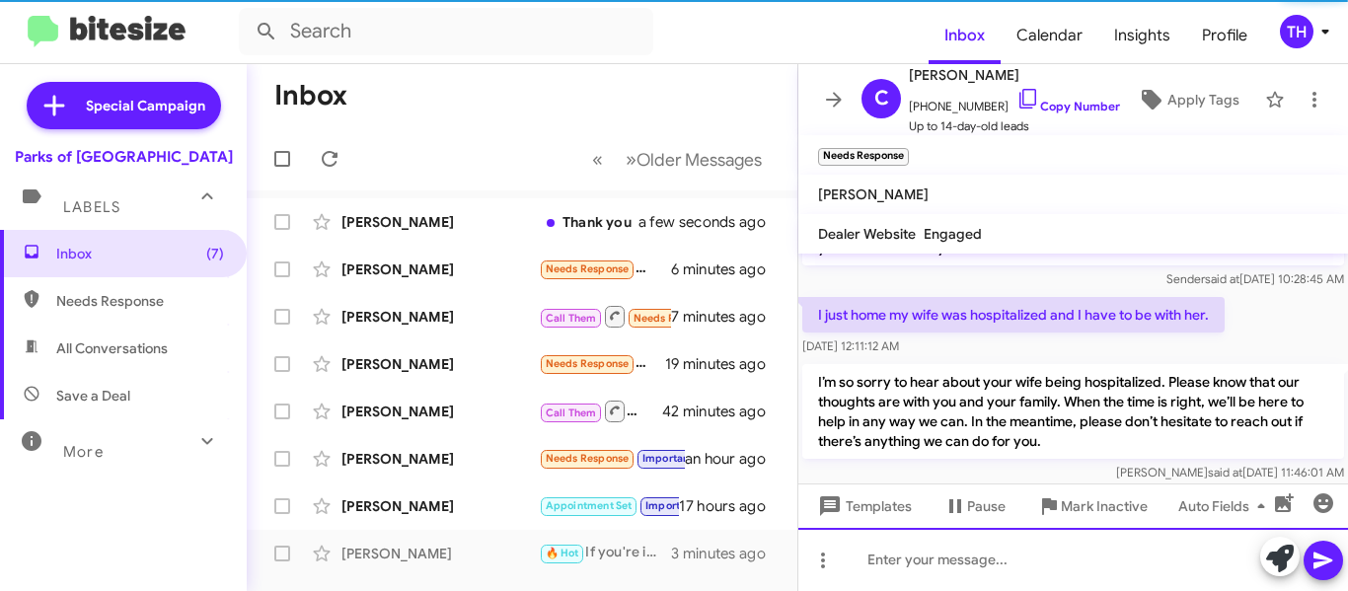
scroll to position [70, 0]
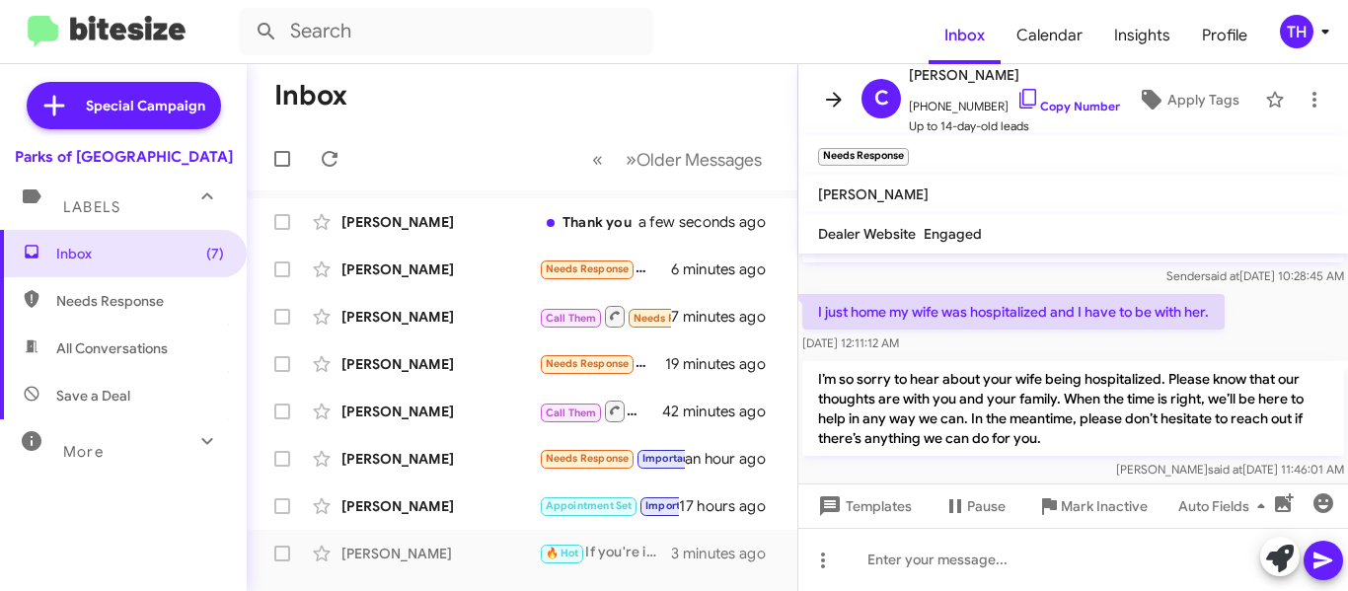
click at [824, 99] on icon at bounding box center [834, 100] width 24 height 24
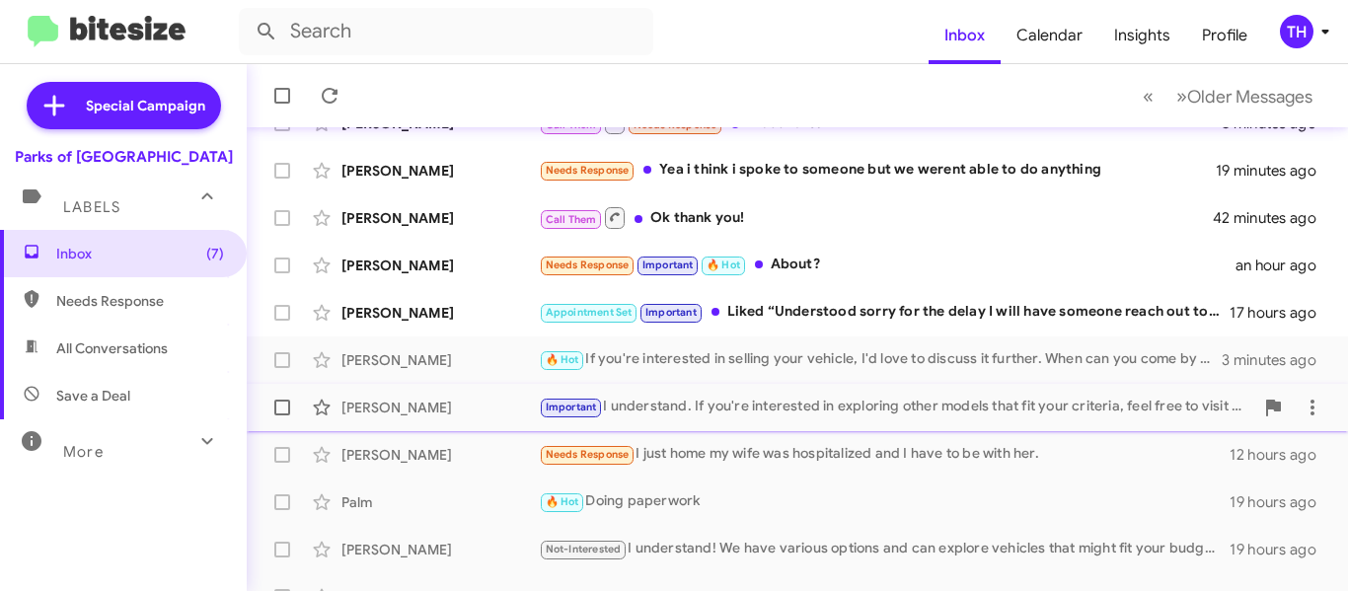
scroll to position [197, 0]
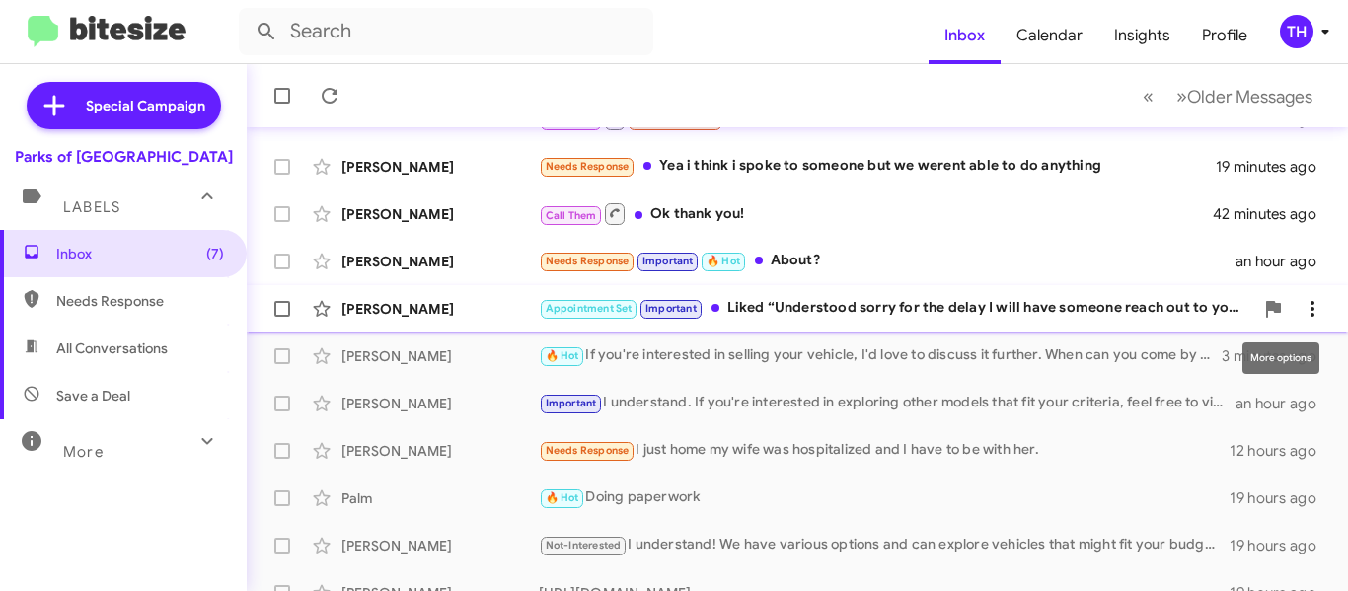
click at [1301, 304] on icon at bounding box center [1313, 309] width 24 height 24
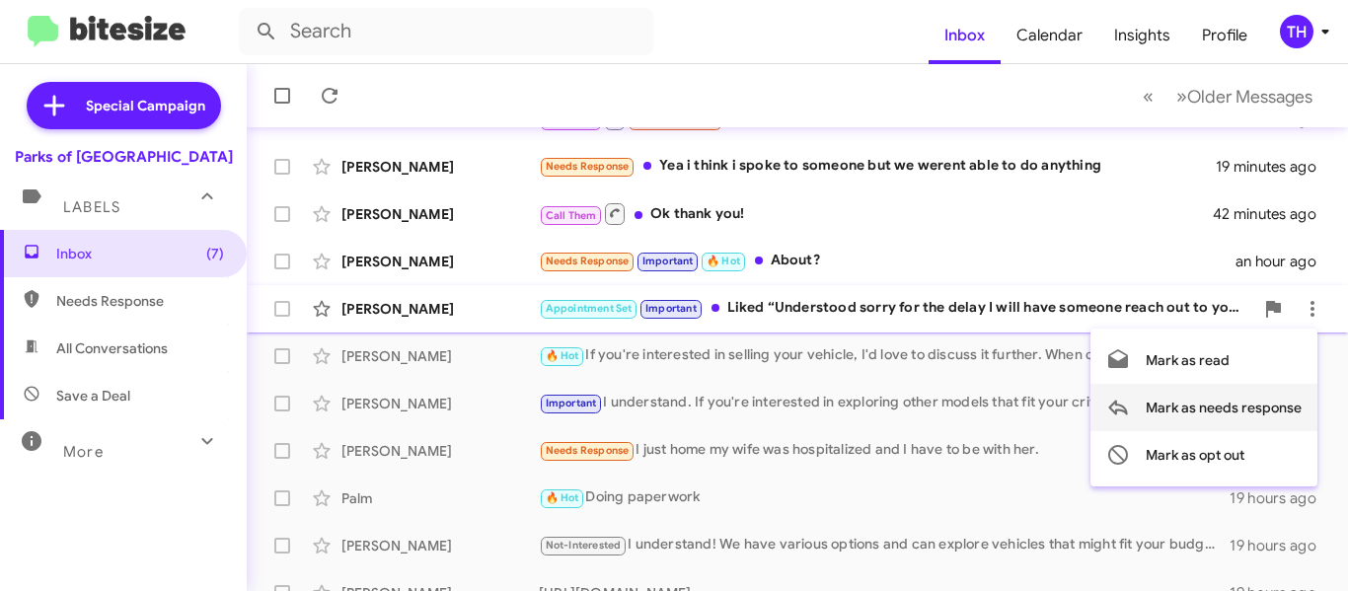
click at [1203, 417] on span "Mark as needs response" at bounding box center [1224, 407] width 156 height 47
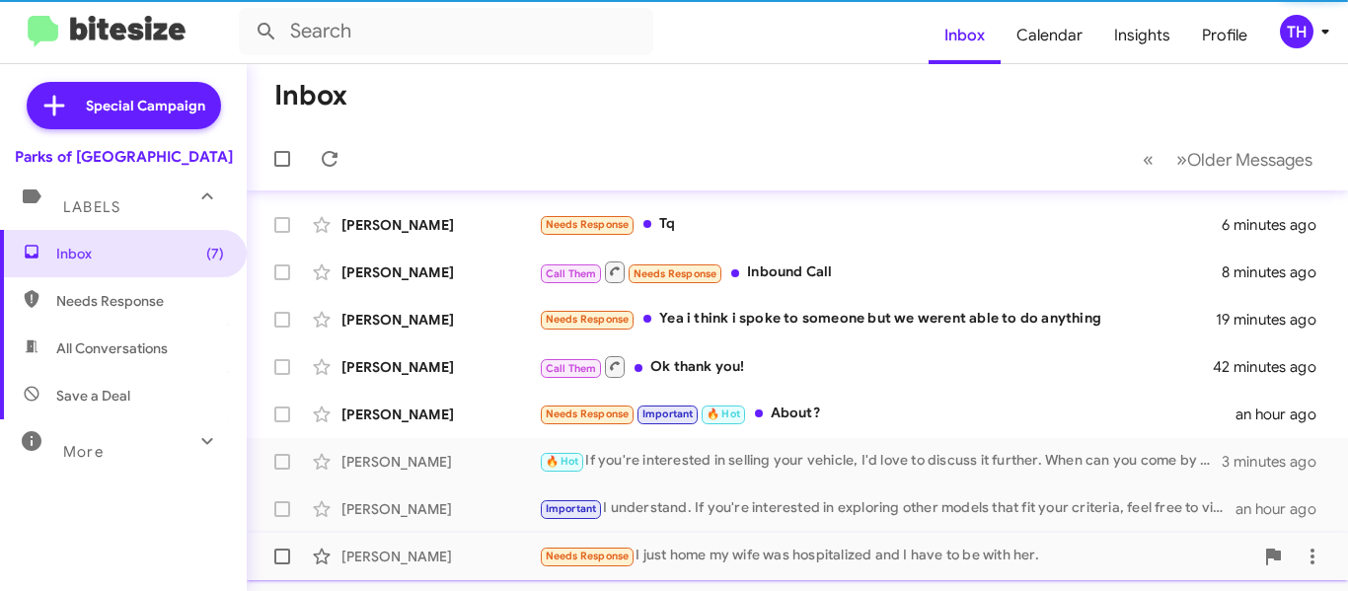
scroll to position [0, 0]
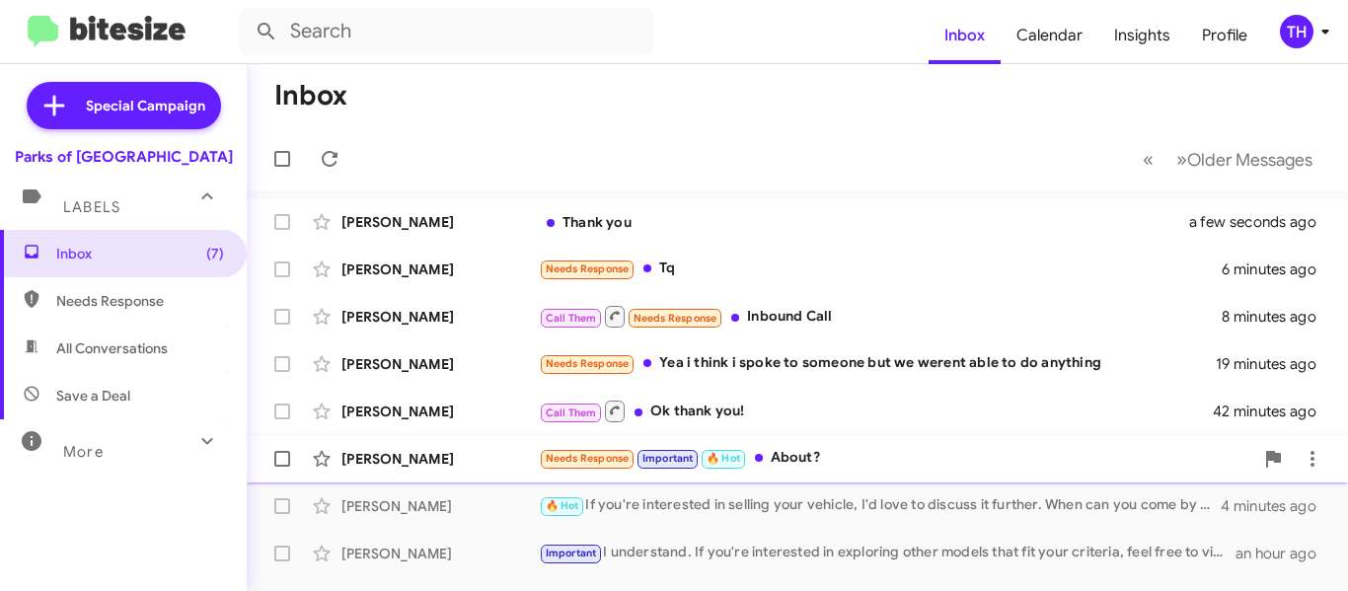
click at [953, 459] on div "Needs Response Important 🔥 Hot About?" at bounding box center [896, 458] width 715 height 23
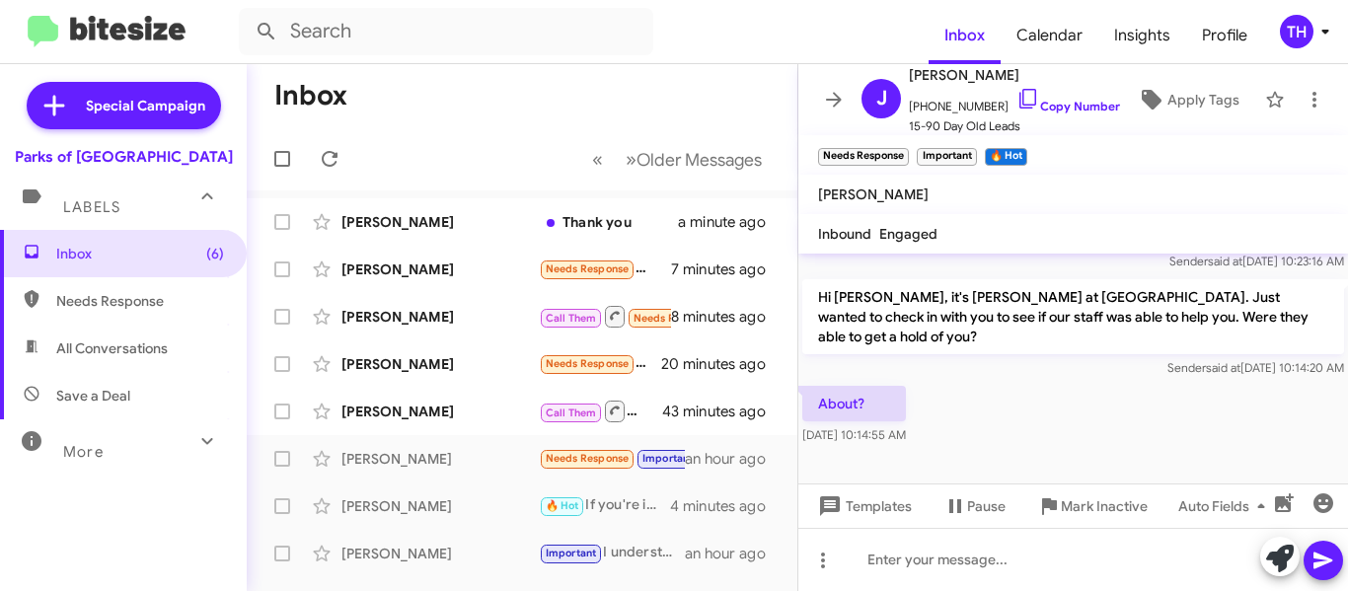
scroll to position [483, 0]
click at [832, 114] on button at bounding box center [833, 99] width 39 height 39
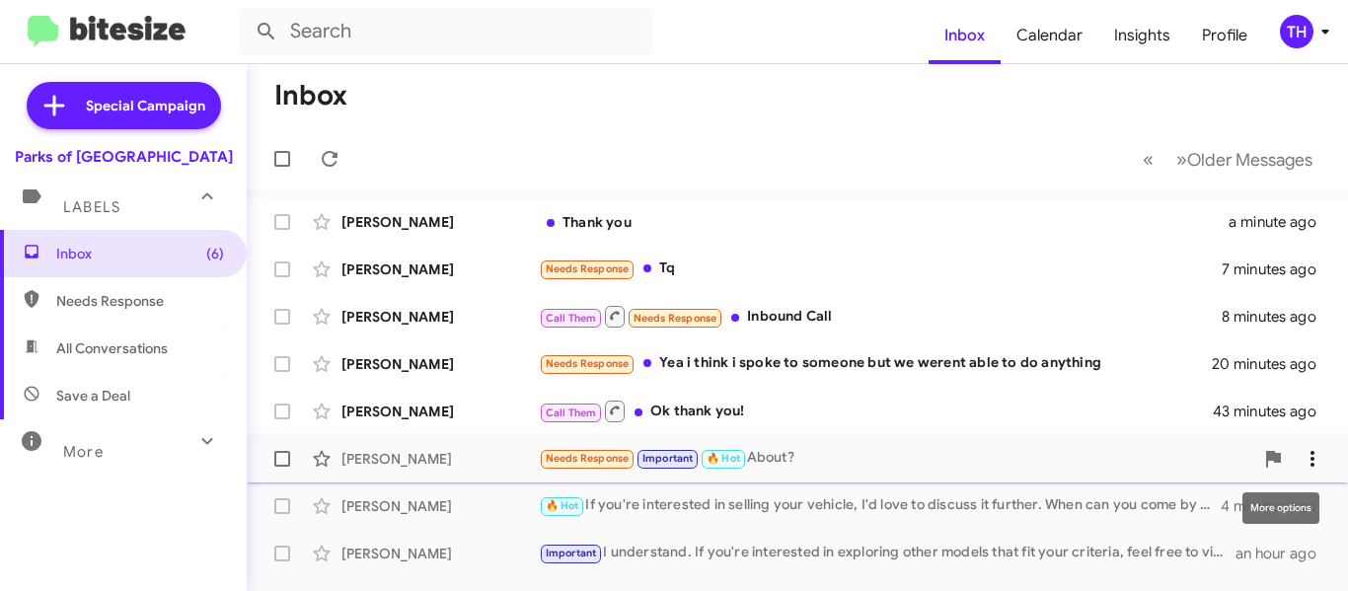
click at [1301, 462] on icon at bounding box center [1313, 459] width 24 height 24
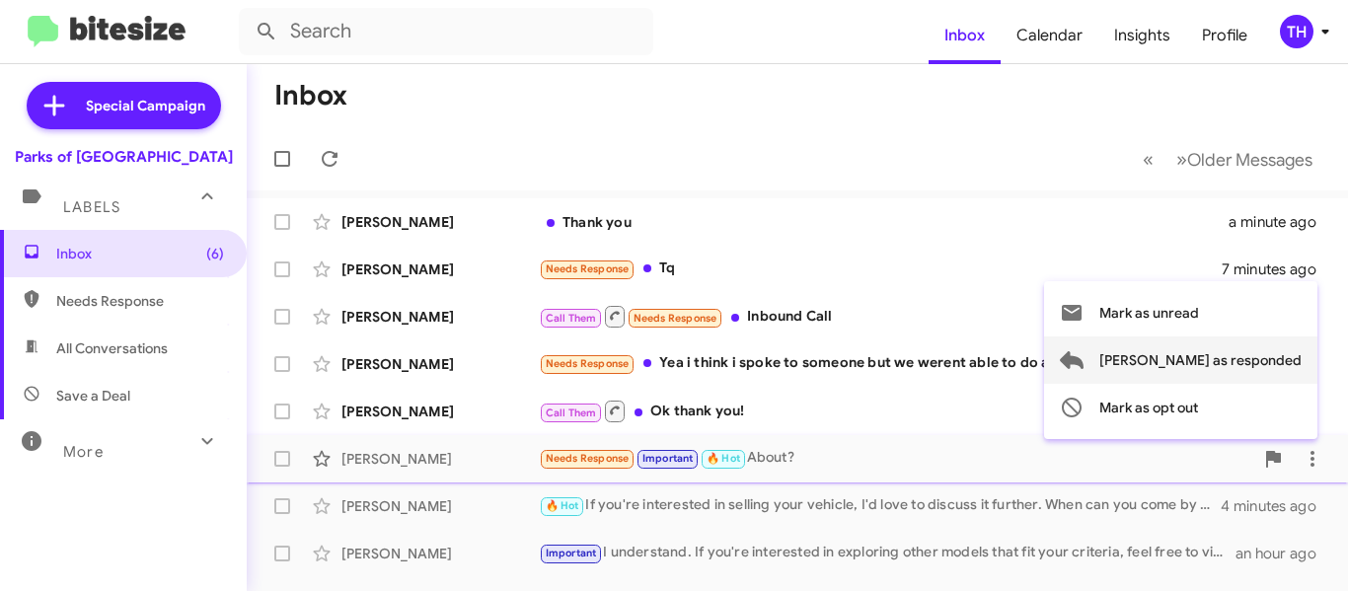
click at [1195, 367] on span "[PERSON_NAME] as responded" at bounding box center [1201, 360] width 202 height 47
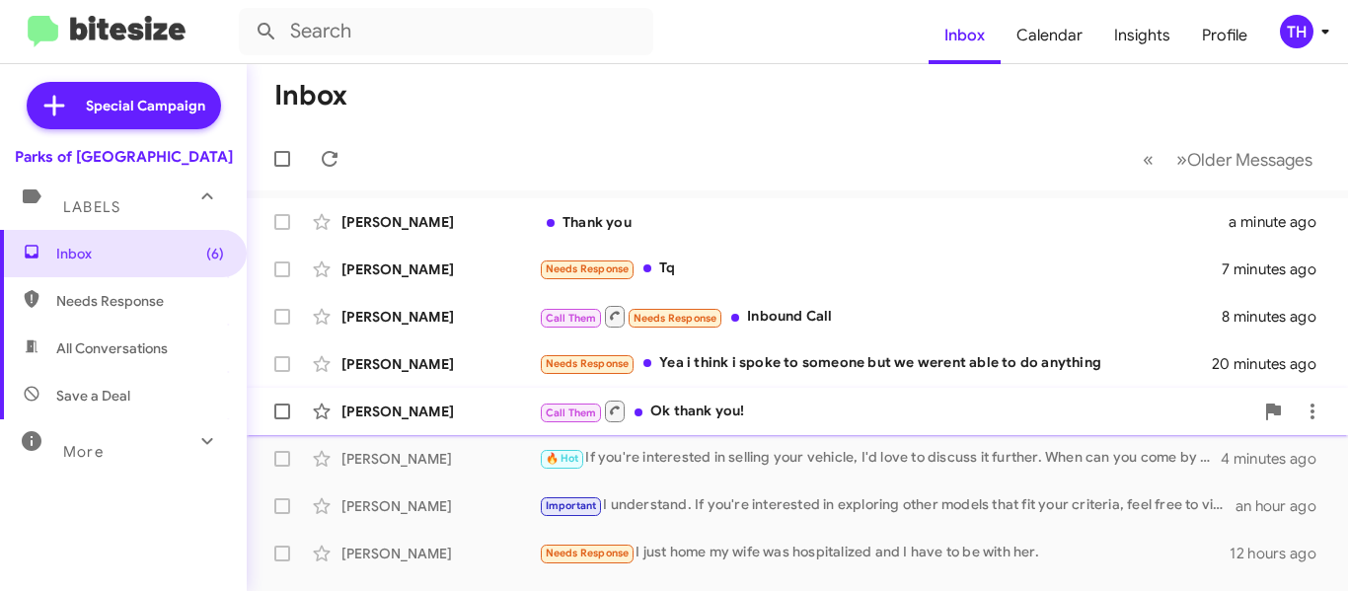
click at [812, 415] on div "Call Them Ok thank you!" at bounding box center [896, 411] width 715 height 25
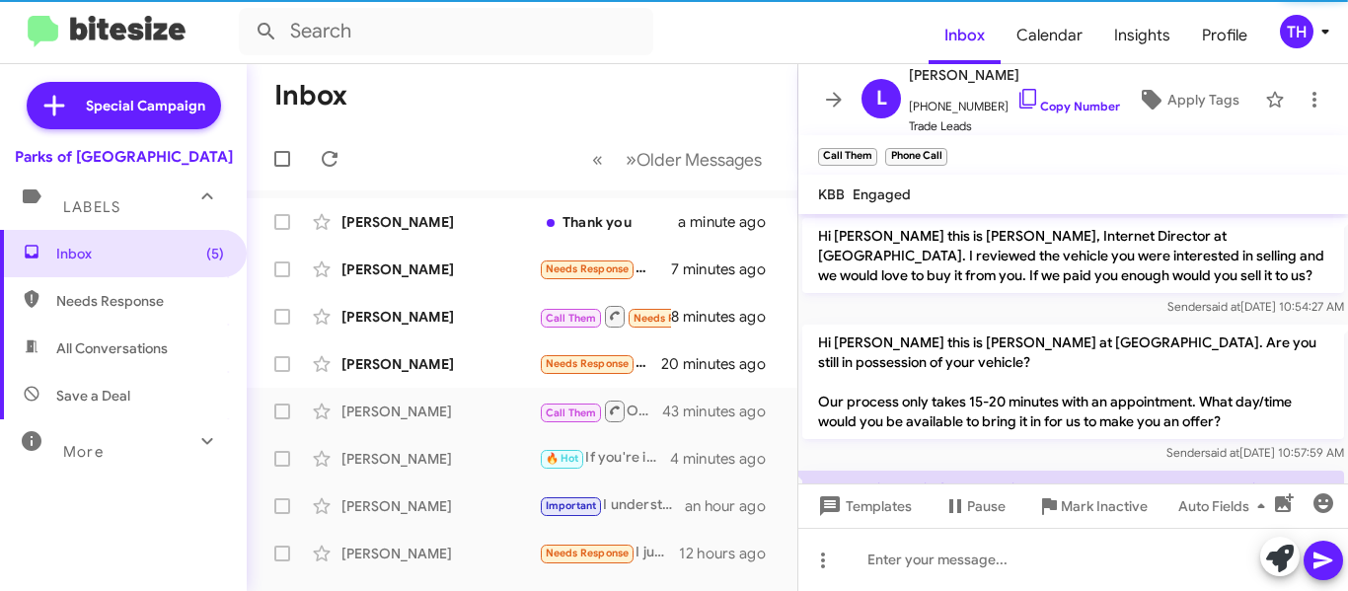
scroll to position [765, 0]
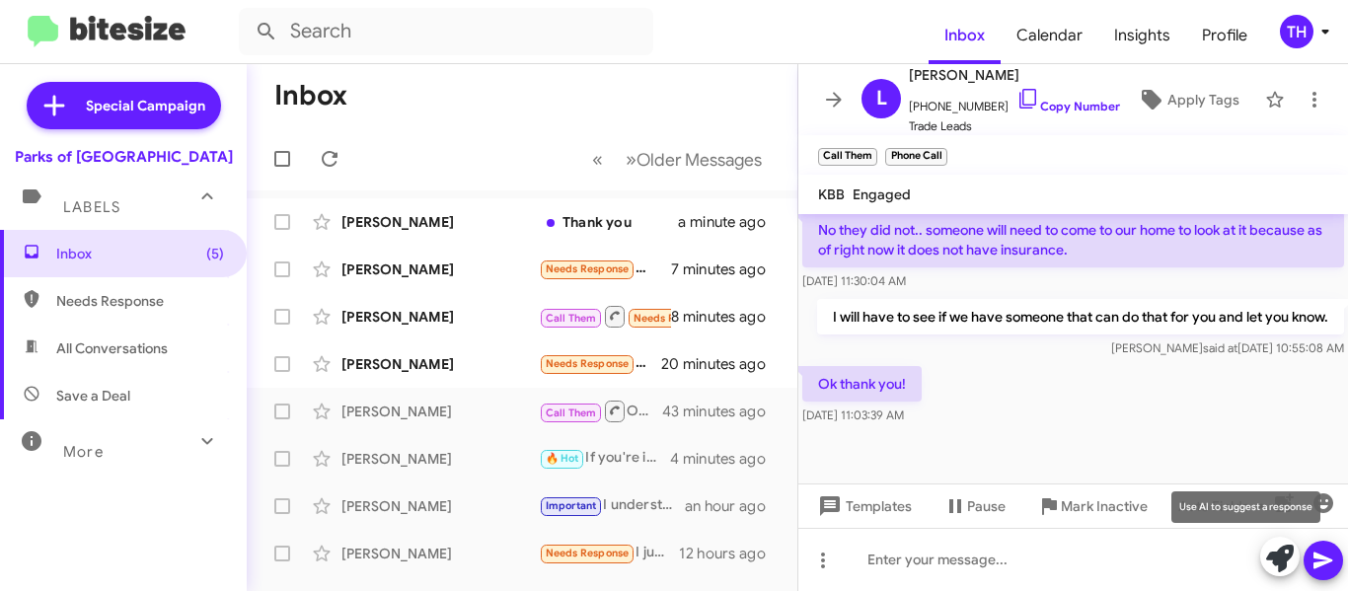
click at [1267, 555] on icon at bounding box center [1280, 559] width 28 height 28
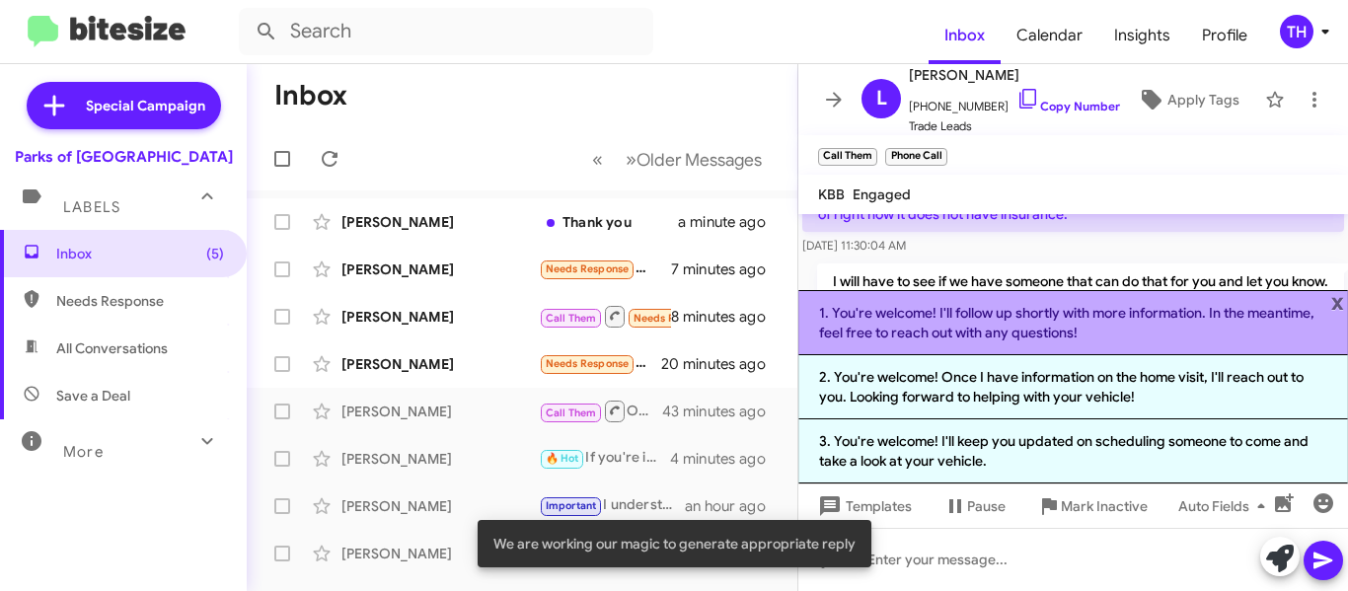
click at [1093, 341] on li "1. You're welcome! I'll follow up shortly with more information. In the meantim…" at bounding box center [1073, 322] width 550 height 65
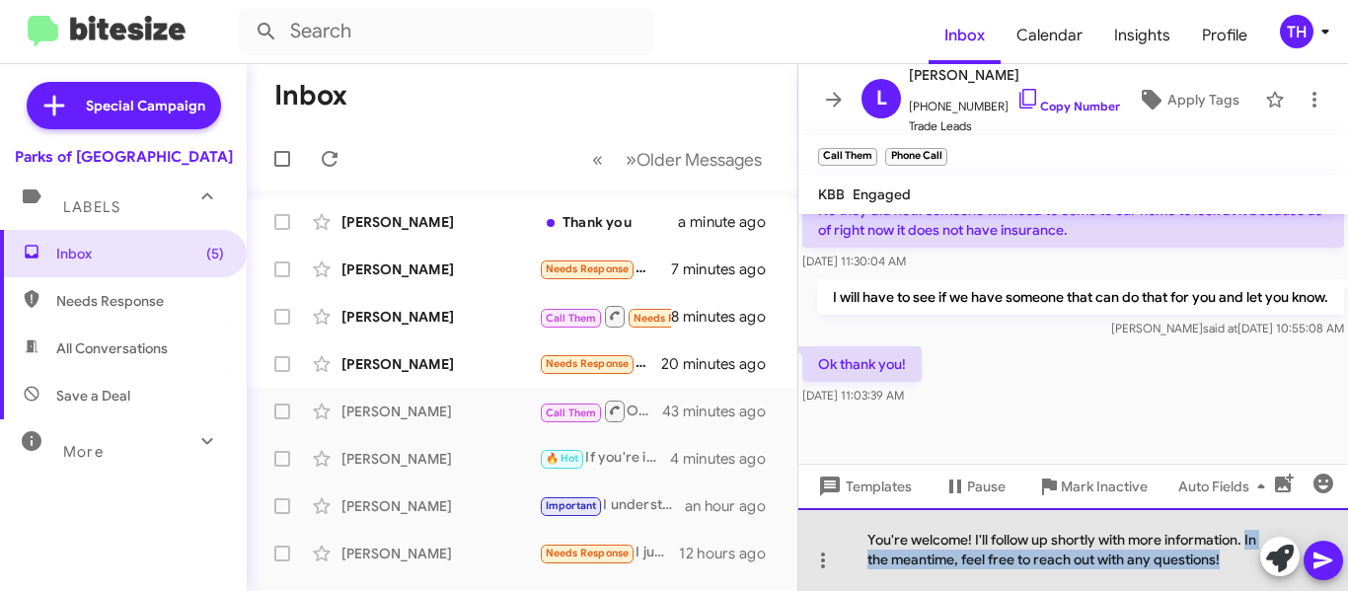
drag, startPoint x: 1245, startPoint y: 559, endPoint x: 865, endPoint y: 564, distance: 380.0
click at [865, 564] on div "You're welcome! I'll follow up shortly with more information. In the meantime, …" at bounding box center [1073, 549] width 550 height 83
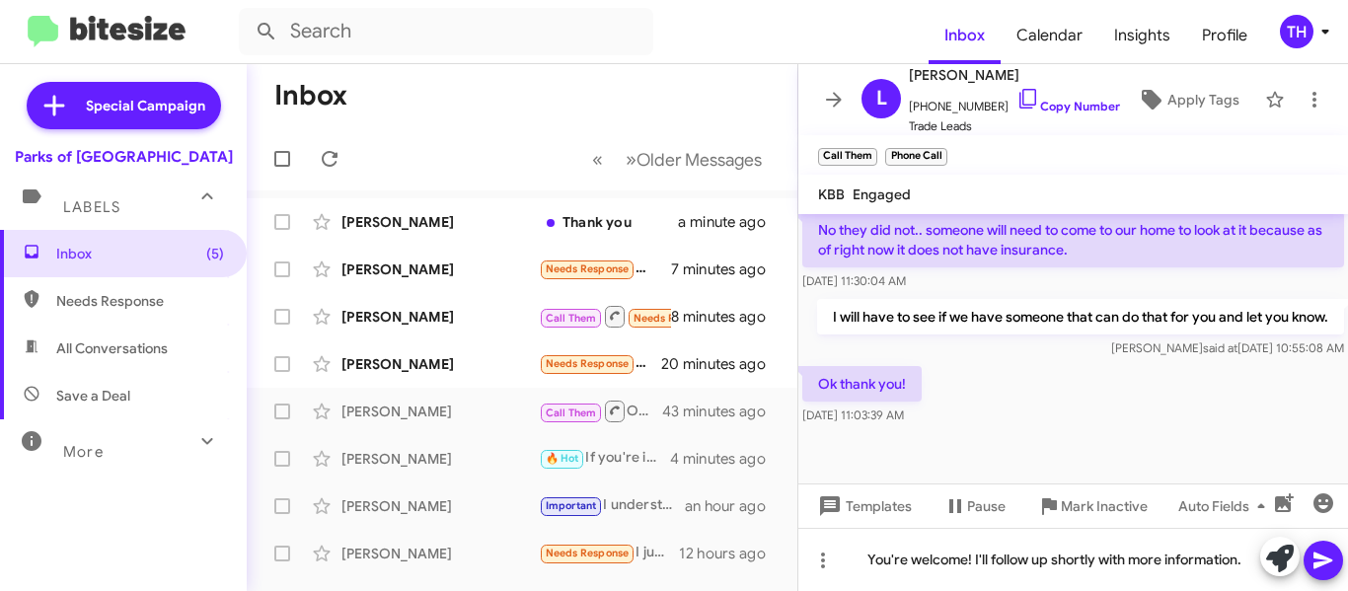
click at [1318, 558] on icon at bounding box center [1323, 561] width 19 height 17
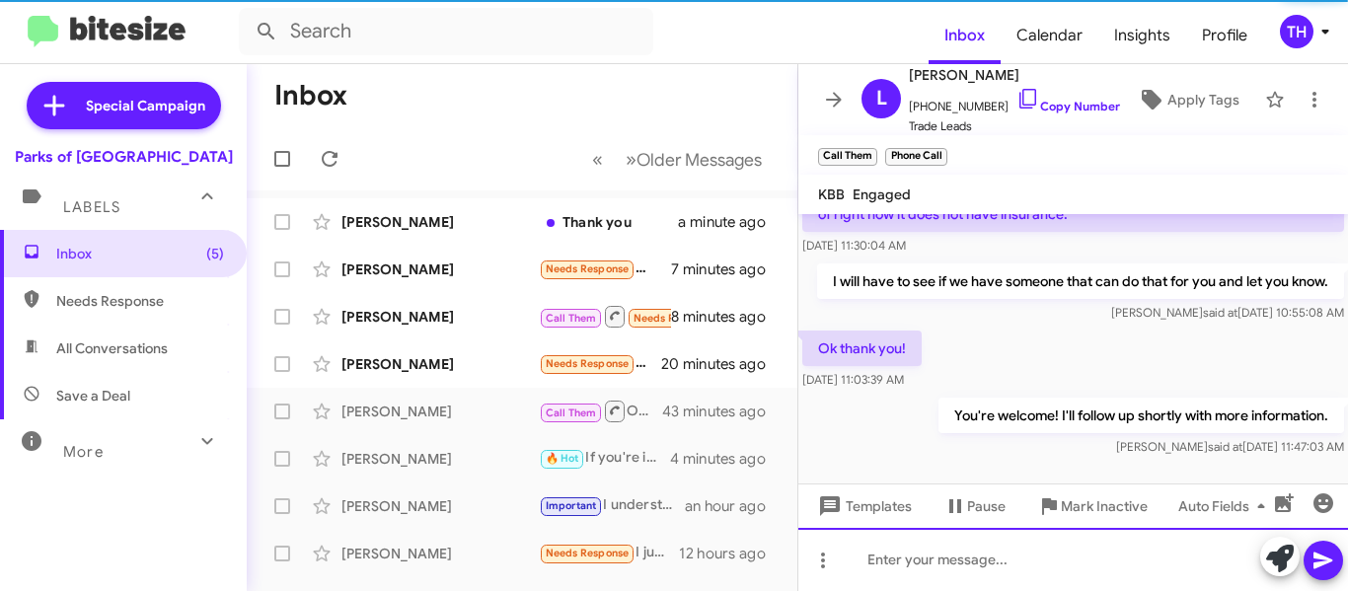
scroll to position [0, 0]
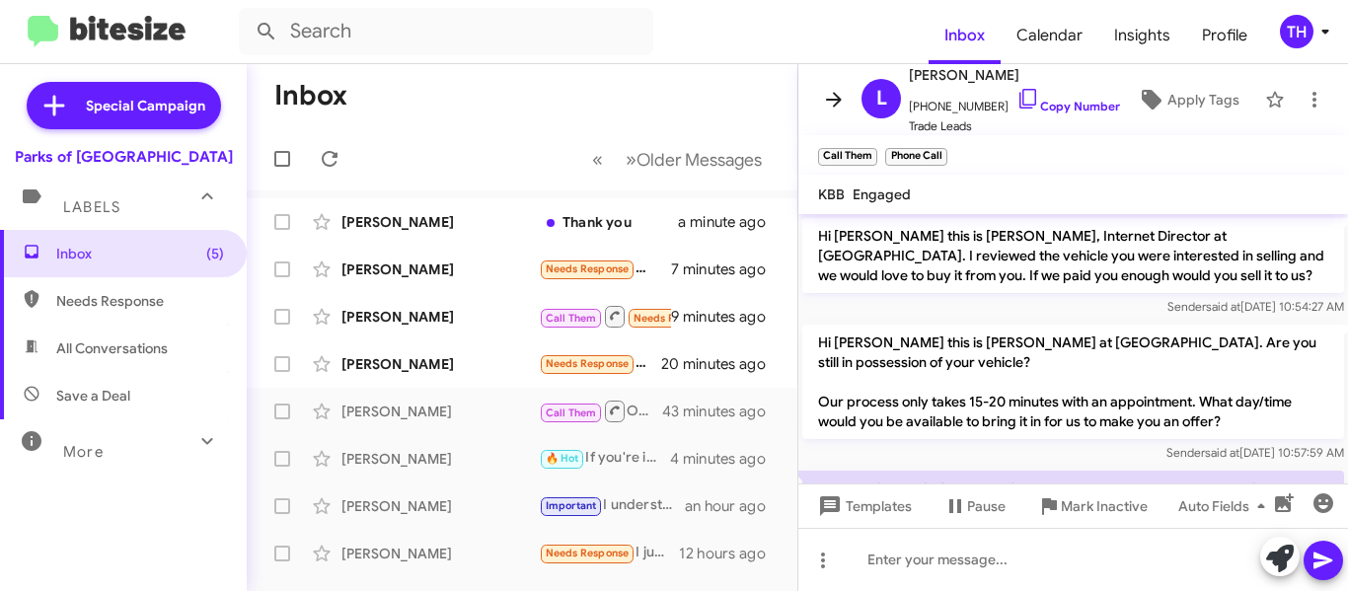
click at [831, 107] on icon at bounding box center [834, 100] width 24 height 24
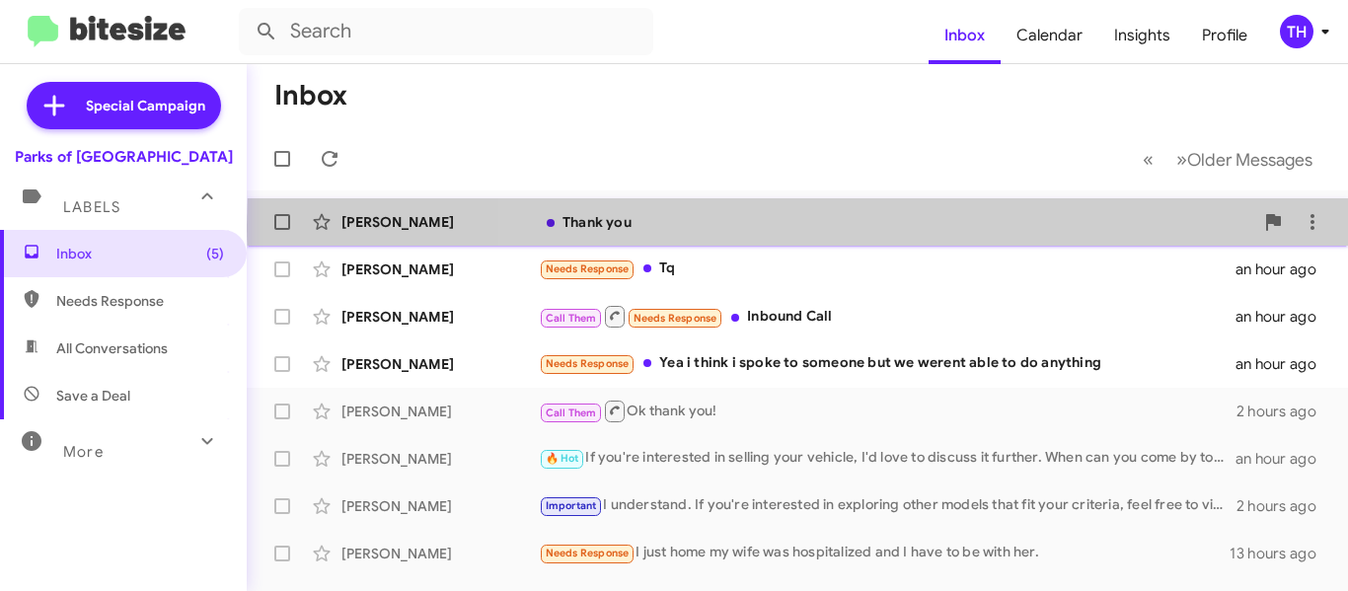
click at [986, 225] on div "Thank you" at bounding box center [896, 222] width 715 height 20
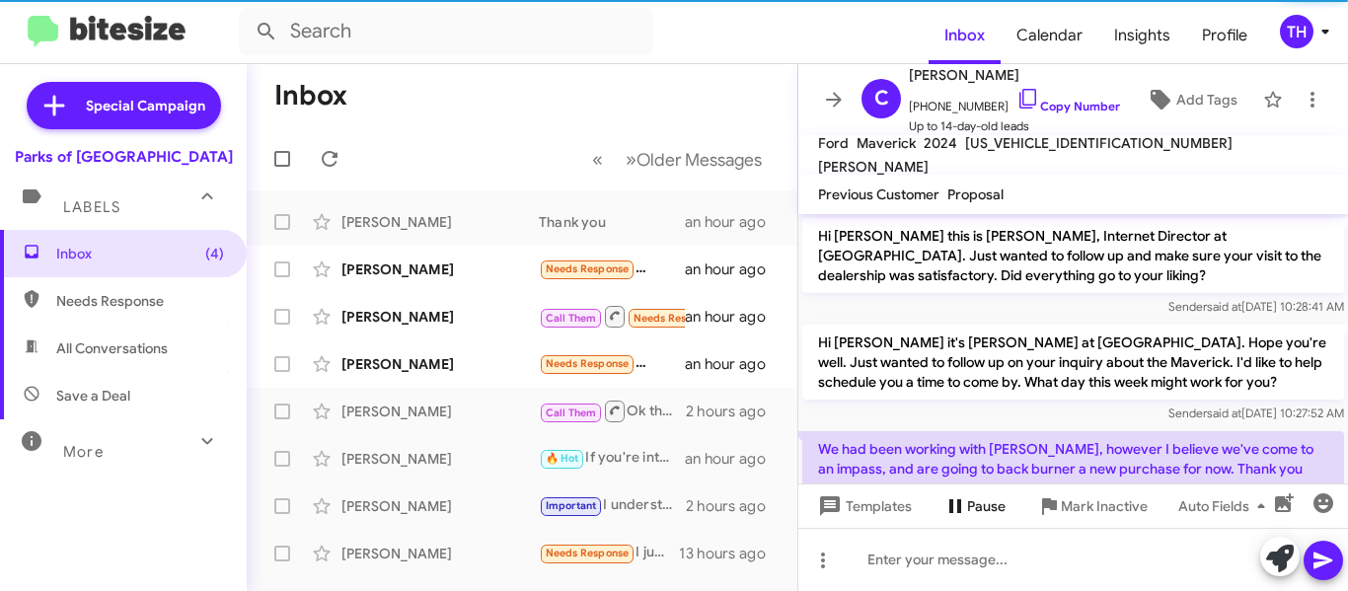
scroll to position [502, 0]
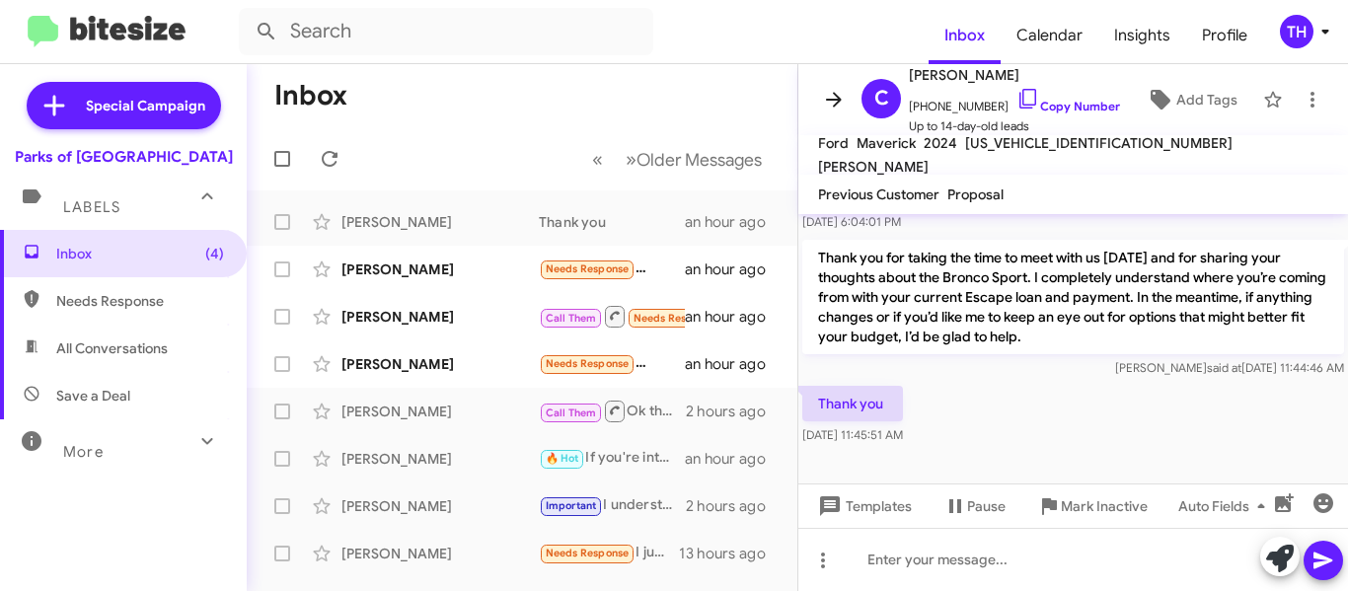
click at [833, 94] on icon at bounding box center [834, 100] width 24 height 24
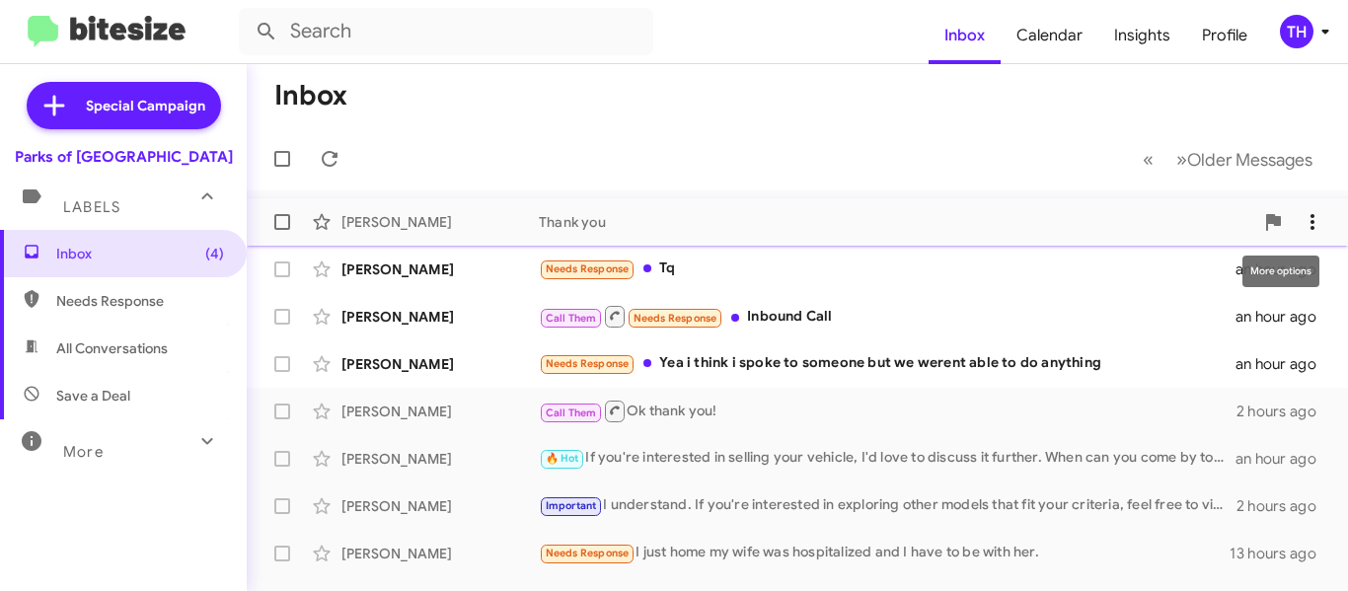
click at [1311, 222] on icon at bounding box center [1313, 222] width 4 height 16
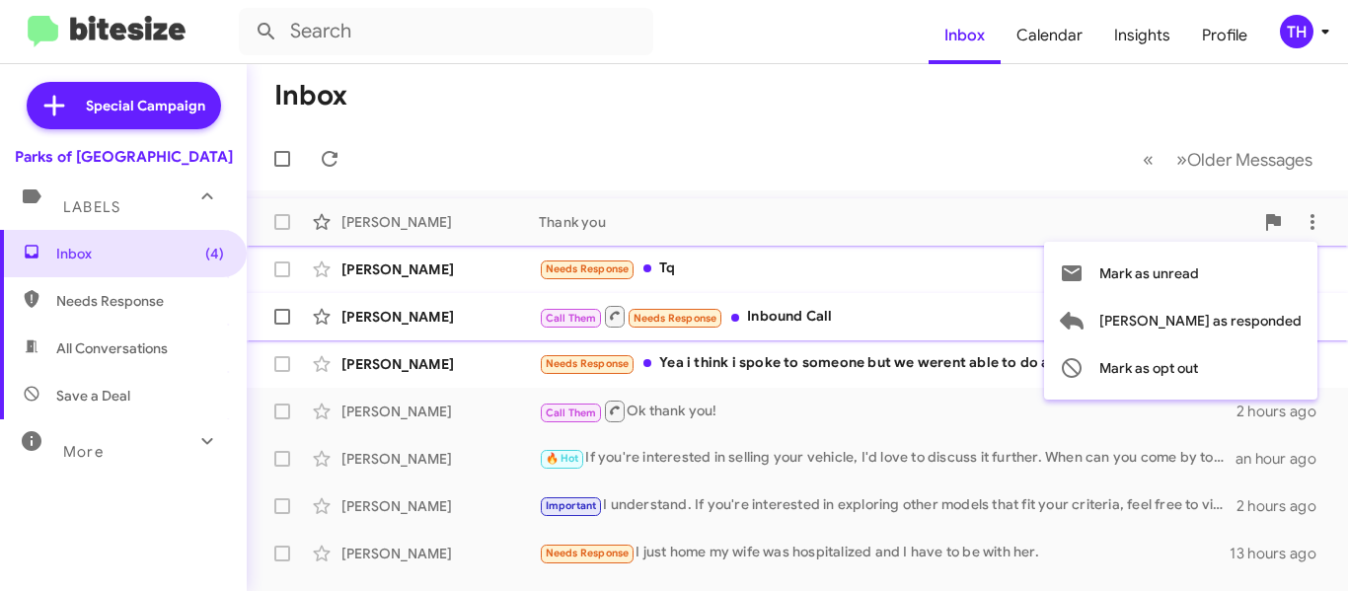
click at [1231, 325] on span "[PERSON_NAME] as responded" at bounding box center [1201, 320] width 202 height 47
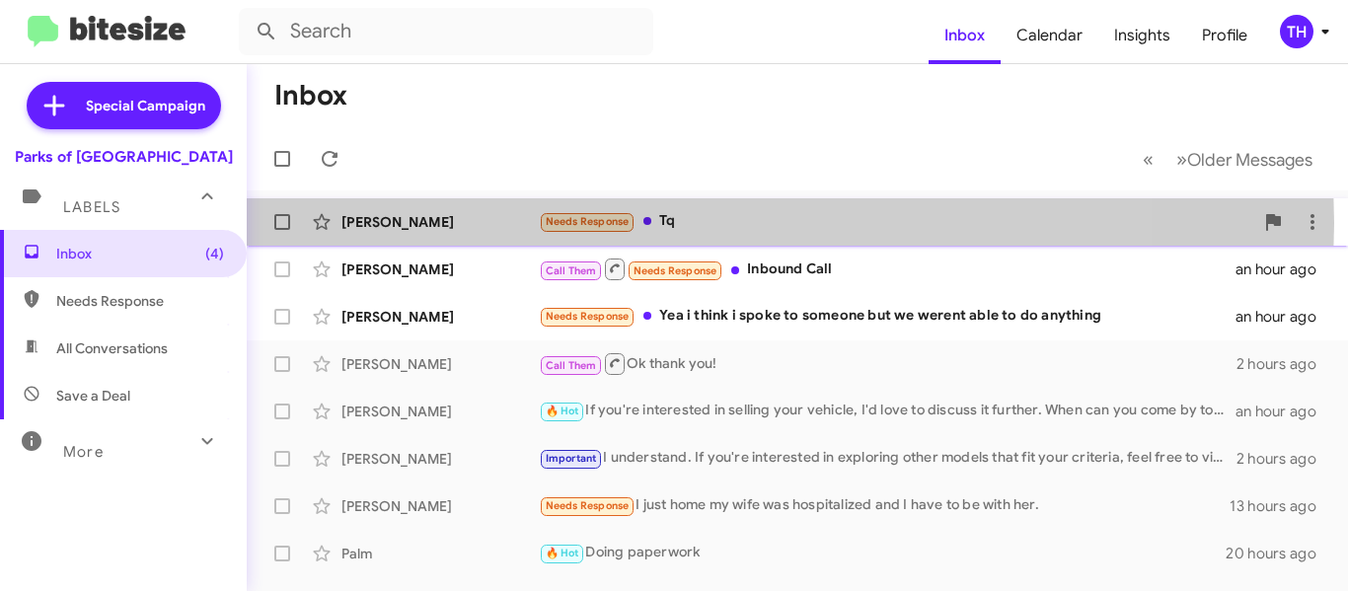
click at [741, 223] on div "Needs Response Tq" at bounding box center [896, 221] width 715 height 23
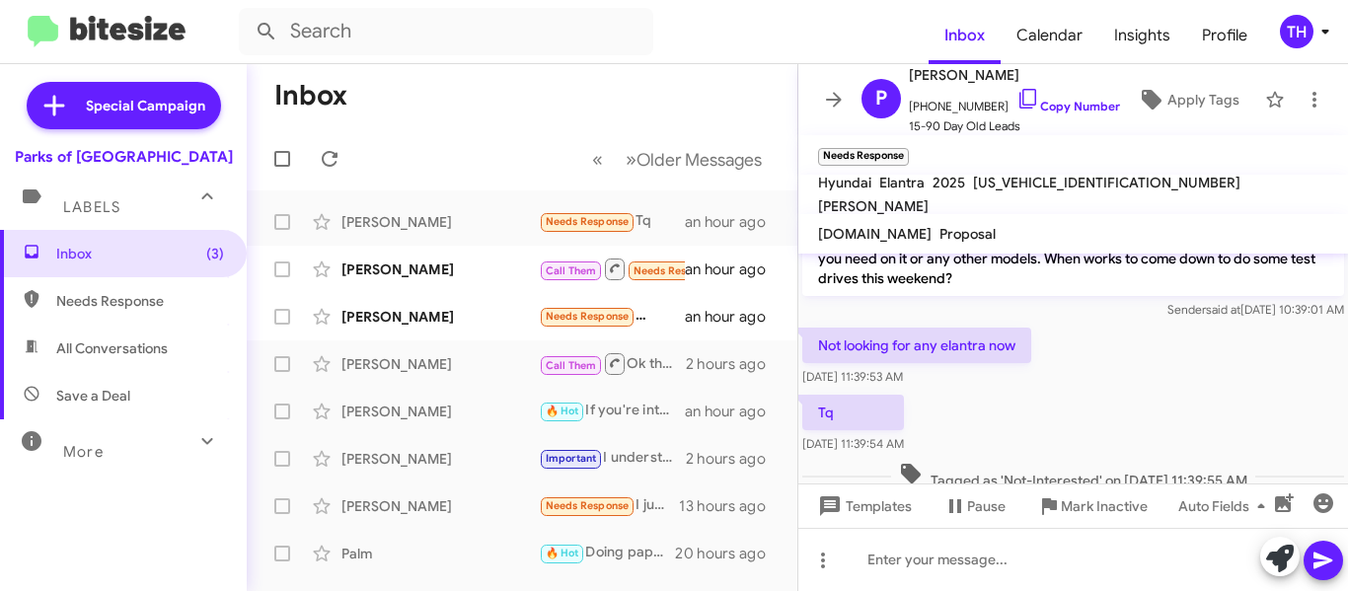
scroll to position [319, 0]
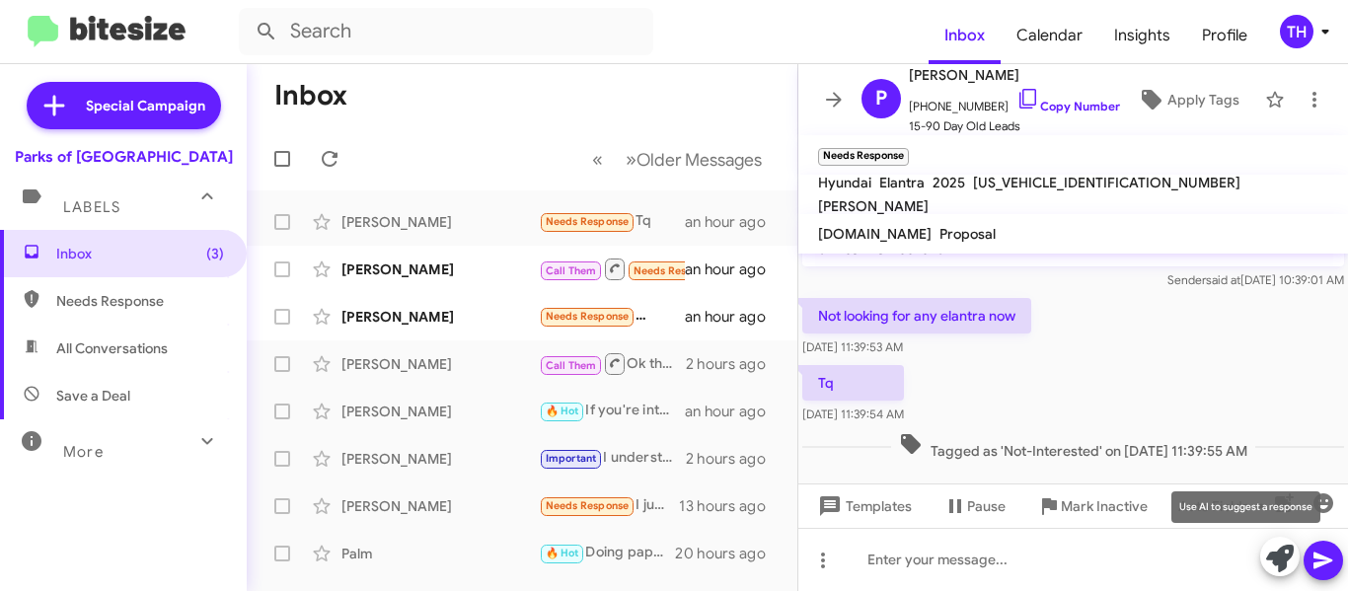
click at [1280, 554] on icon at bounding box center [1280, 559] width 28 height 28
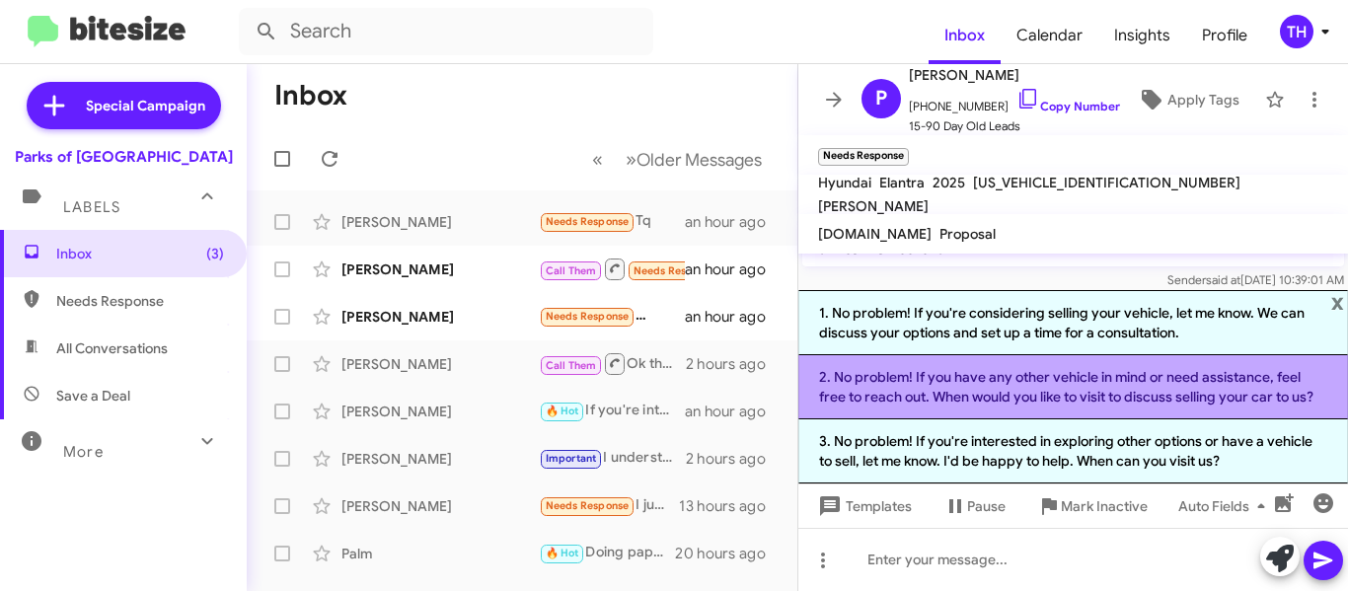
click at [910, 373] on li "2. No problem! If you have any other vehicle in mind or need assistance, feel f…" at bounding box center [1073, 387] width 550 height 64
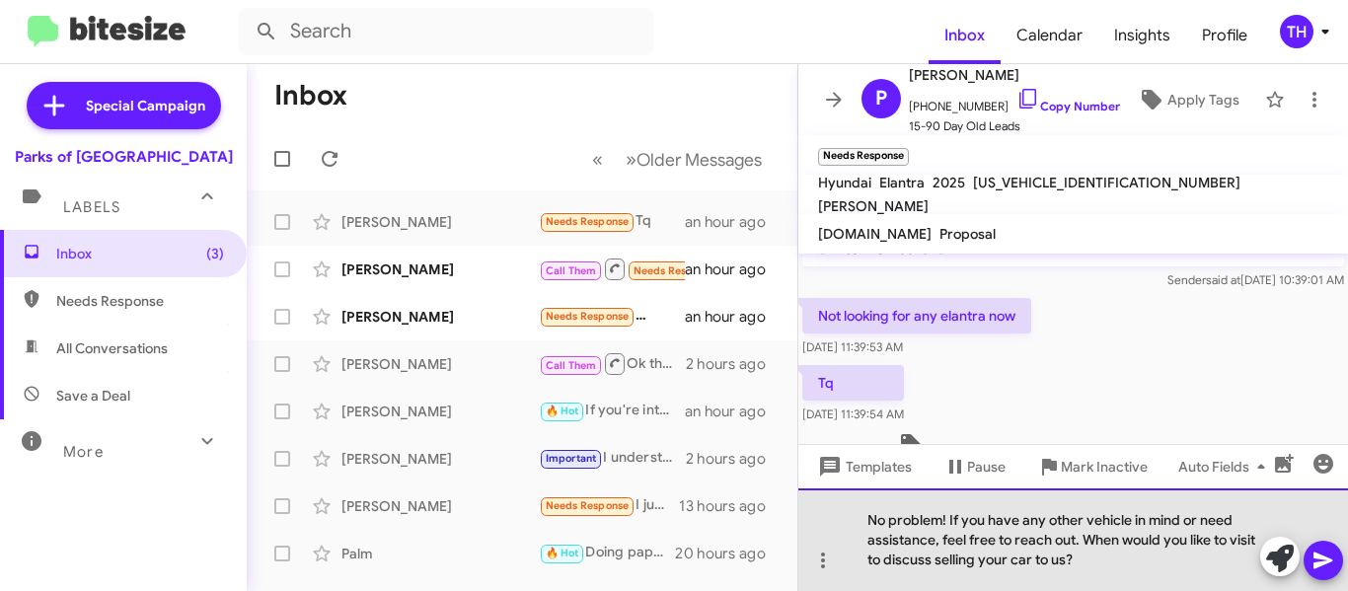
click at [1110, 567] on div "No problem! If you have any other vehicle in mind or need assistance, feel free…" at bounding box center [1073, 540] width 550 height 103
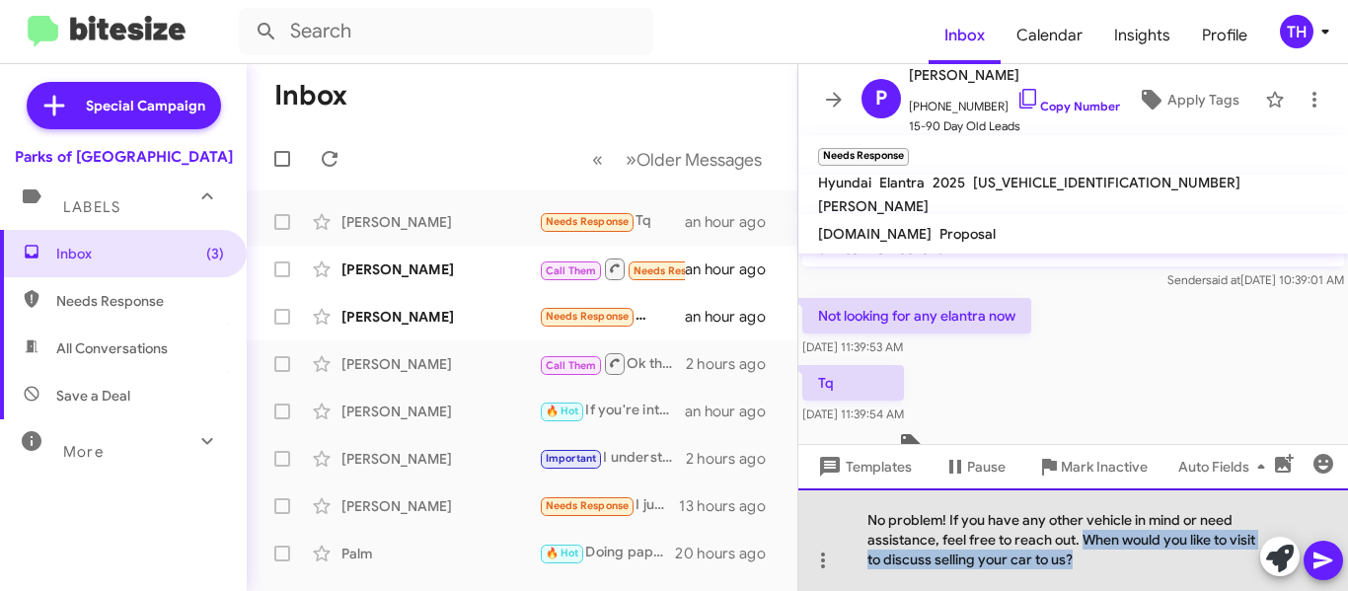
drag, startPoint x: 1101, startPoint y: 568, endPoint x: 1086, endPoint y: 541, distance: 30.5
click at [1086, 541] on div "No problem! If you have any other vehicle in mind or need assistance, feel free…" at bounding box center [1073, 540] width 550 height 103
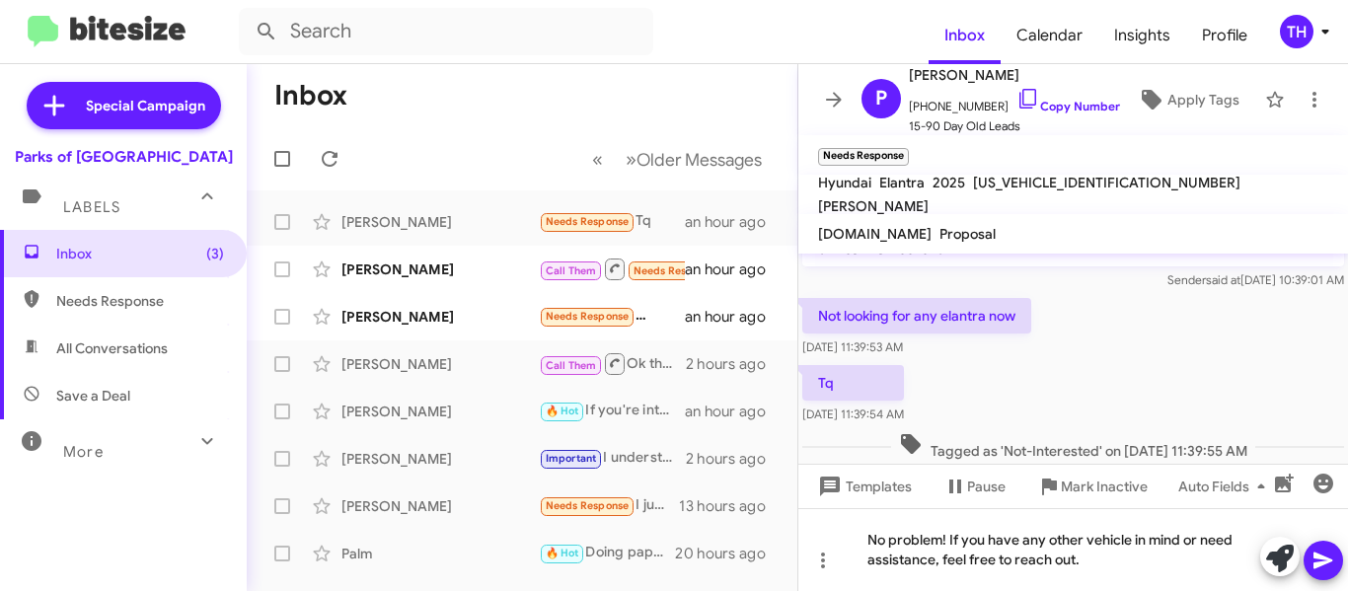
click at [1308, 554] on button at bounding box center [1323, 560] width 39 height 39
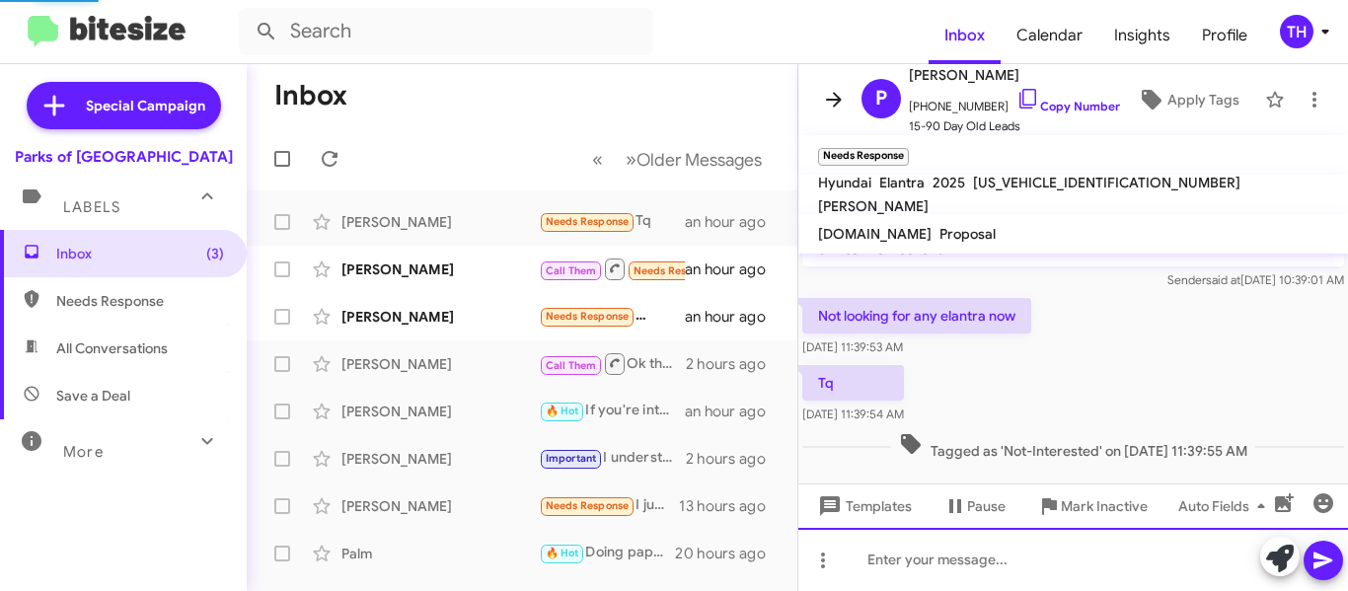
scroll to position [0, 0]
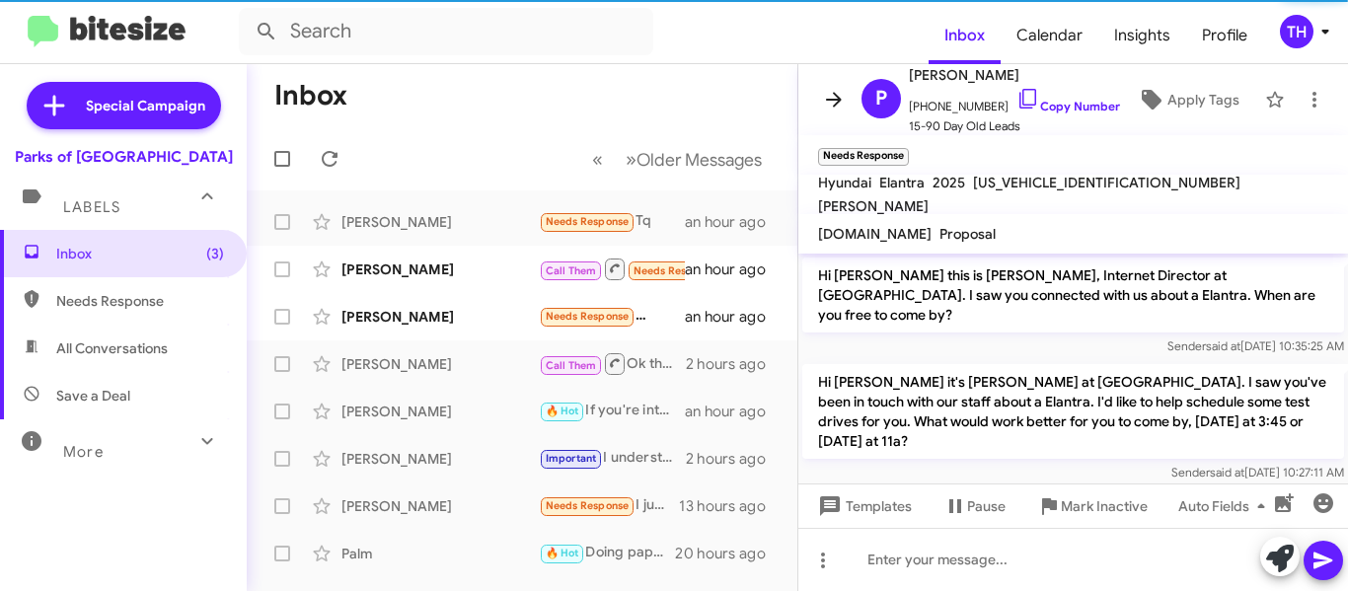
click at [827, 102] on icon at bounding box center [834, 100] width 24 height 24
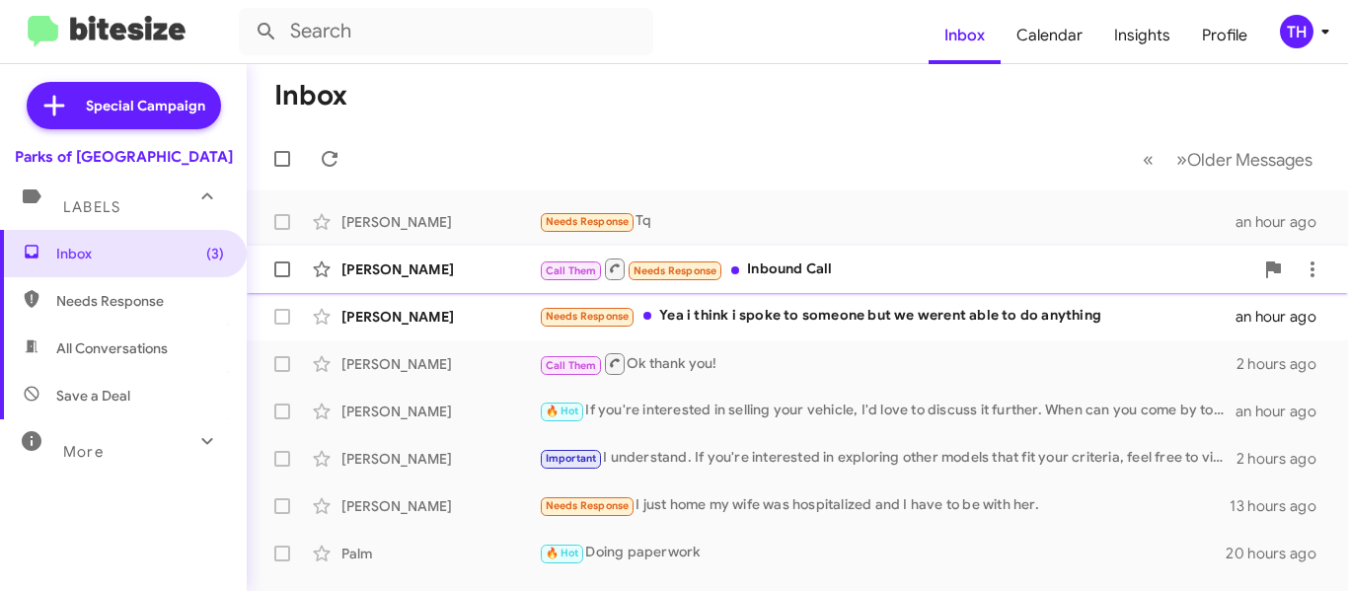
click at [513, 275] on div "[PERSON_NAME]" at bounding box center [440, 270] width 197 height 20
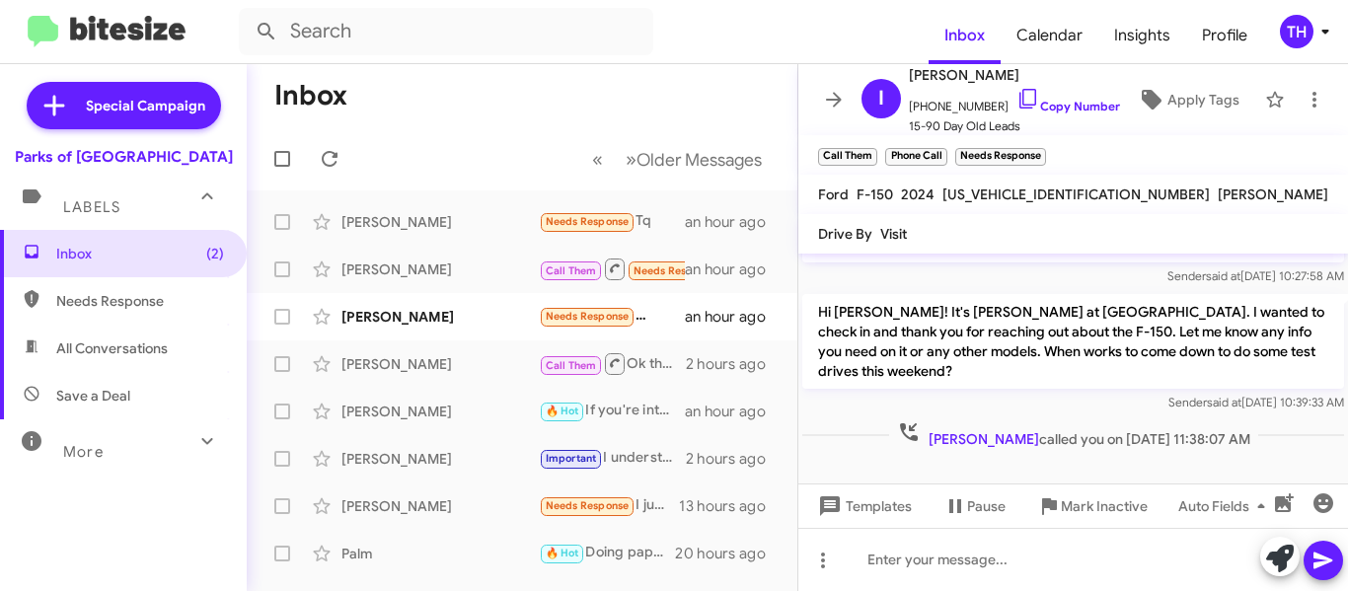
scroll to position [920, 0]
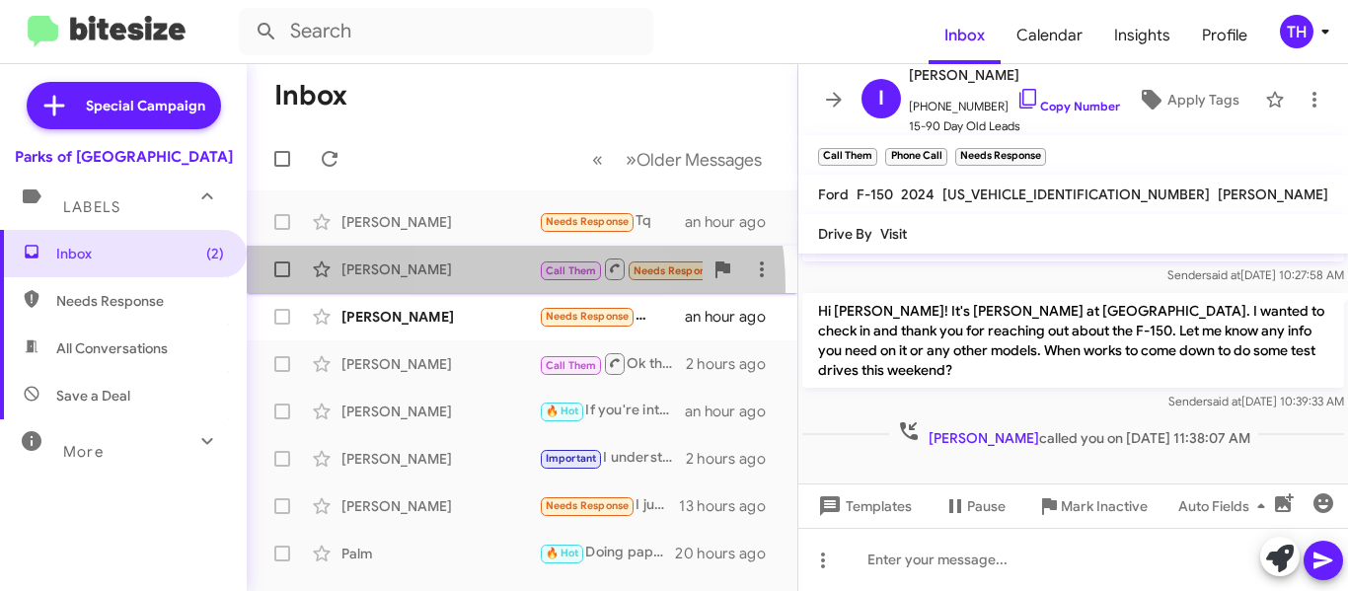
click at [474, 287] on div "[PERSON_NAME] Call Them Needs Response Inbound Call an hour ago" at bounding box center [522, 269] width 519 height 39
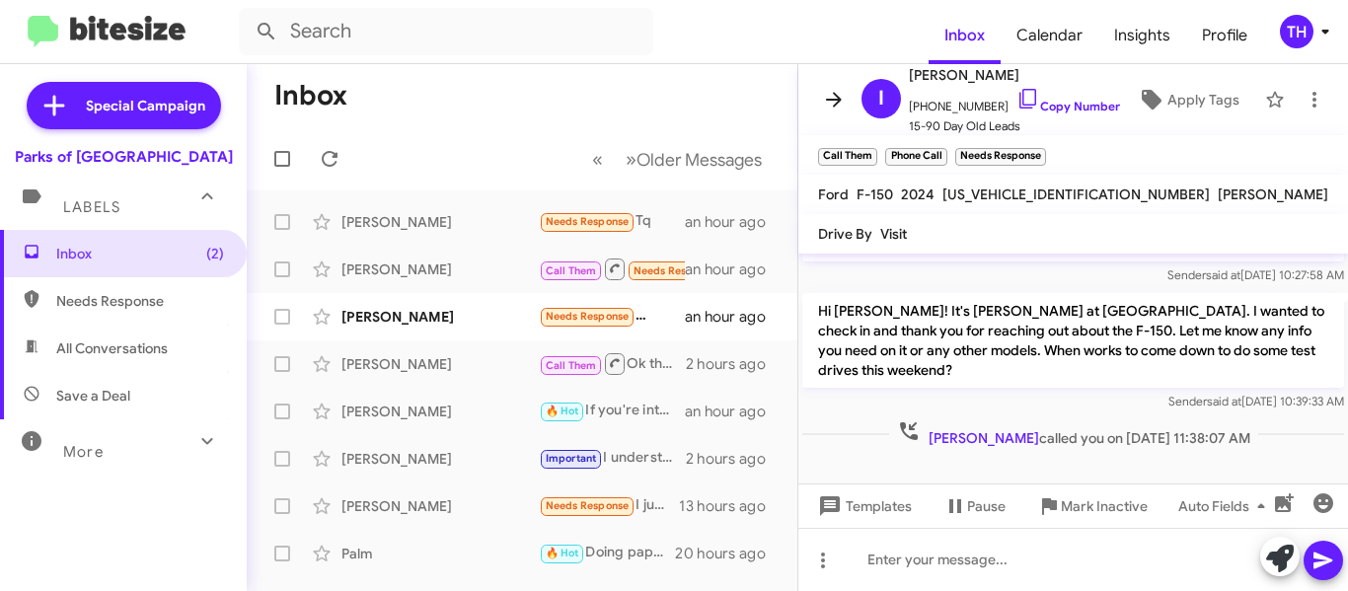
click at [823, 92] on icon at bounding box center [834, 100] width 24 height 24
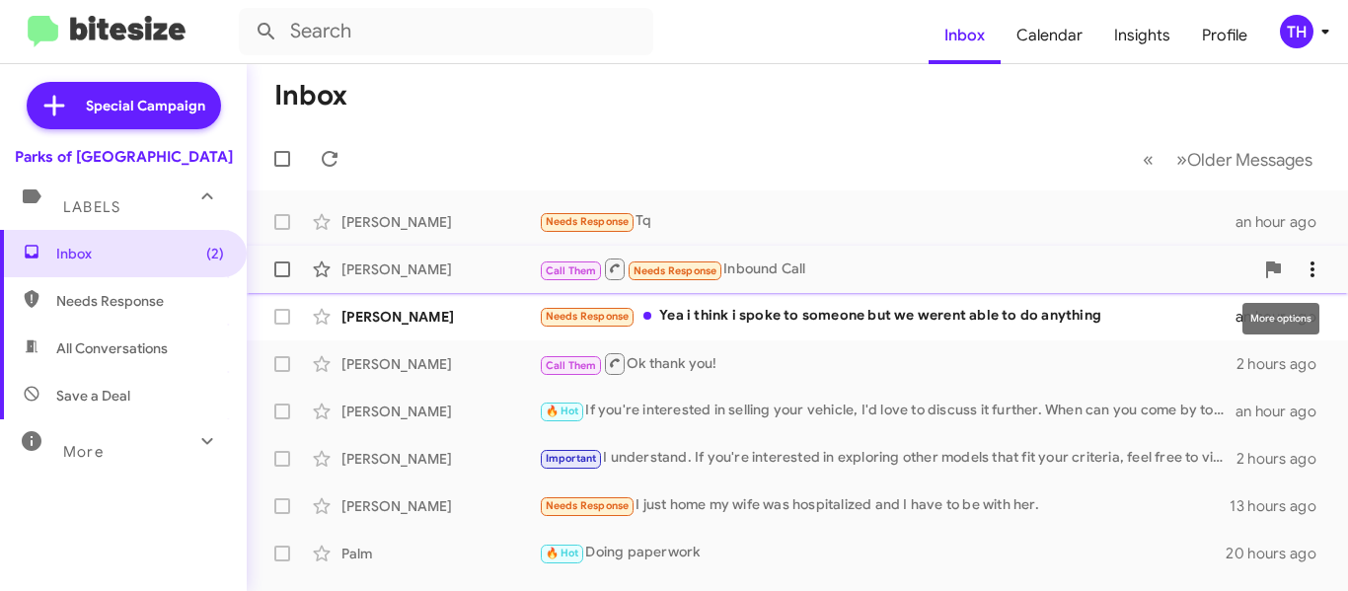
click at [1306, 265] on icon at bounding box center [1313, 270] width 24 height 24
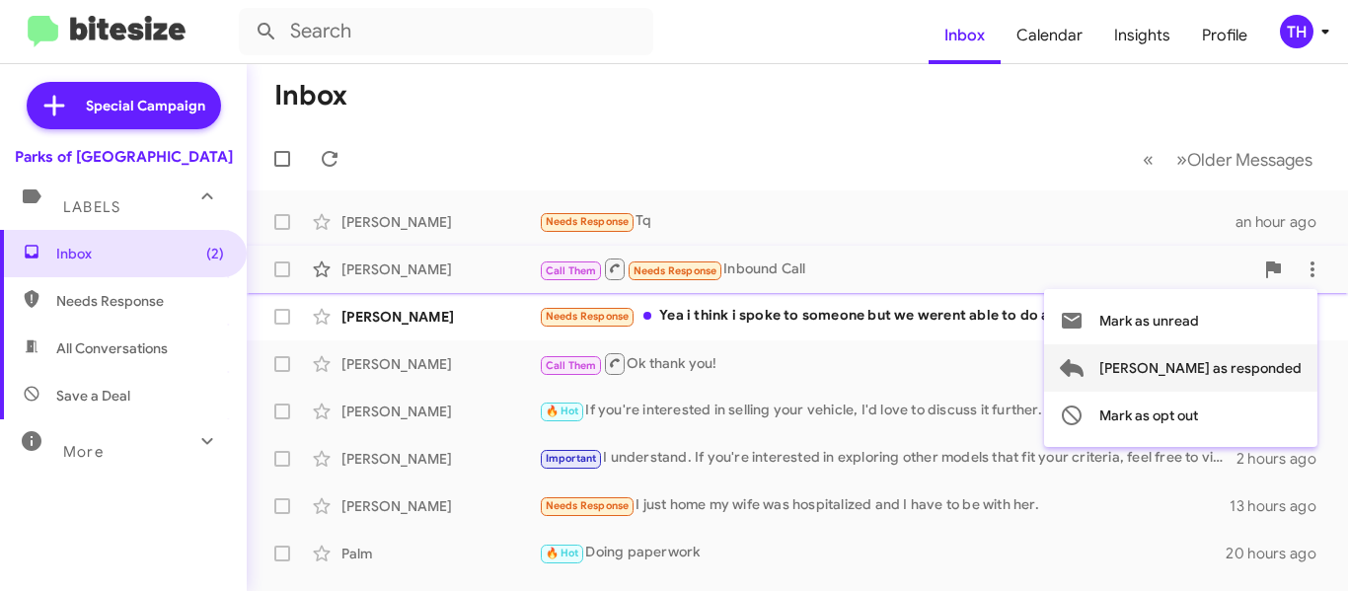
click at [1207, 373] on span "[PERSON_NAME] as responded" at bounding box center [1201, 367] width 202 height 47
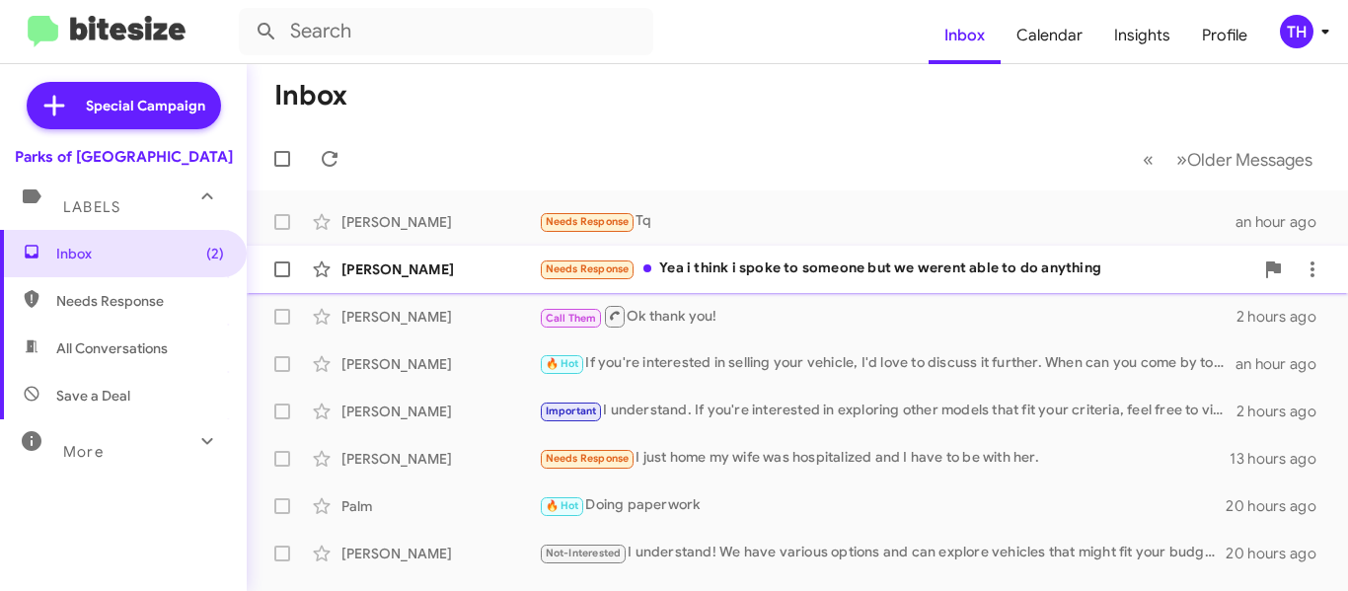
click at [475, 267] on div "[PERSON_NAME]" at bounding box center [440, 270] width 197 height 20
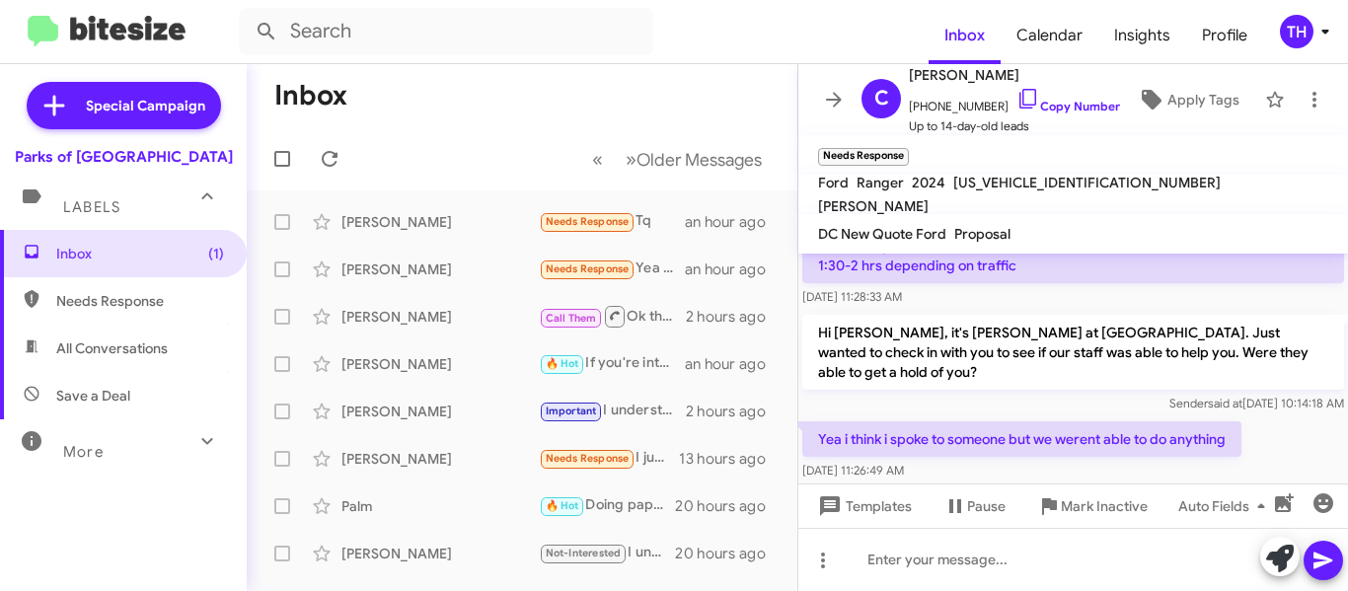
scroll to position [237, 0]
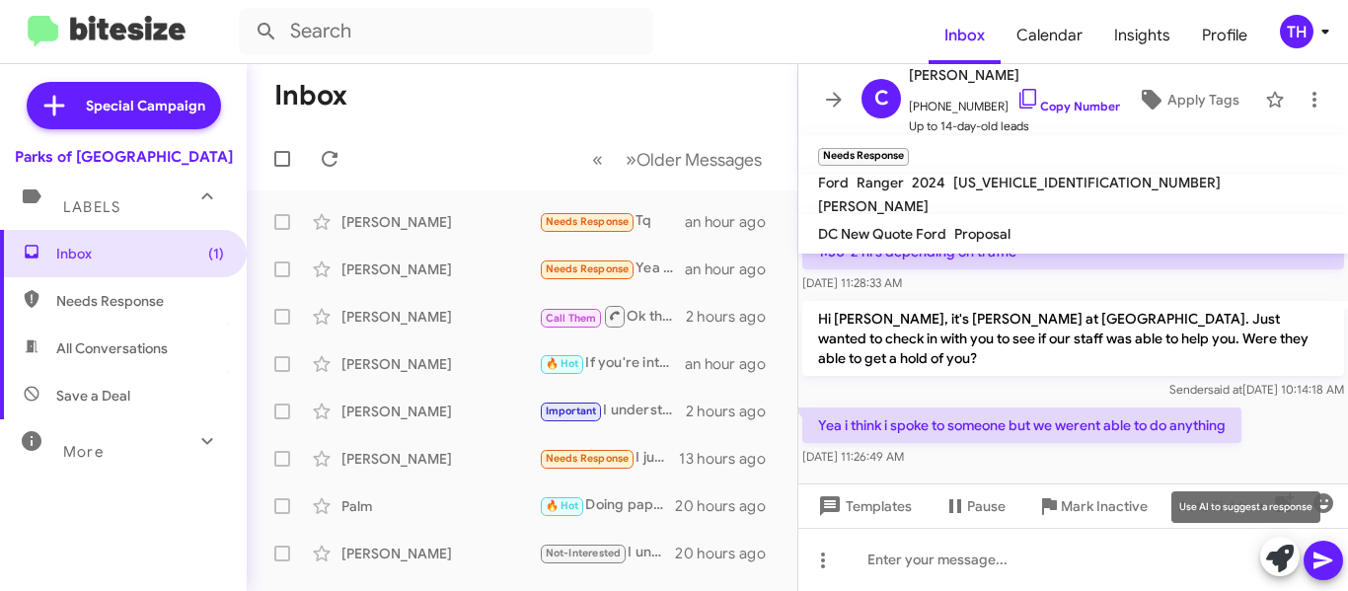
click at [1270, 559] on icon at bounding box center [1280, 559] width 28 height 28
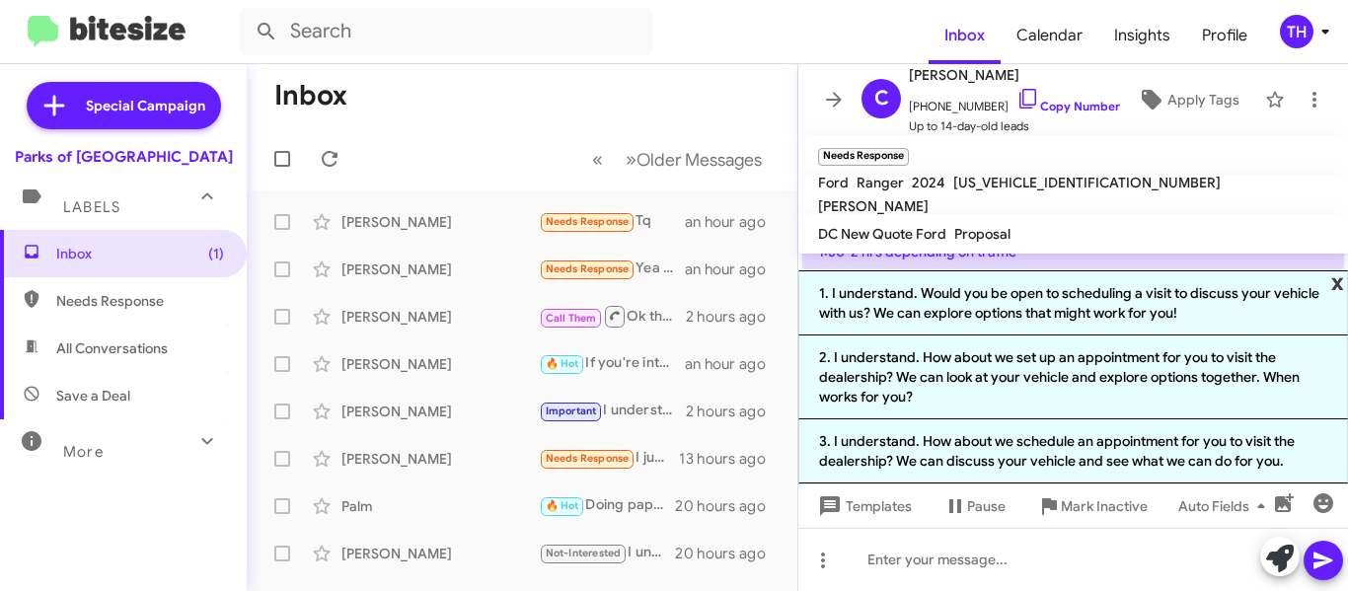
click at [1333, 273] on span "x" at bounding box center [1337, 282] width 13 height 24
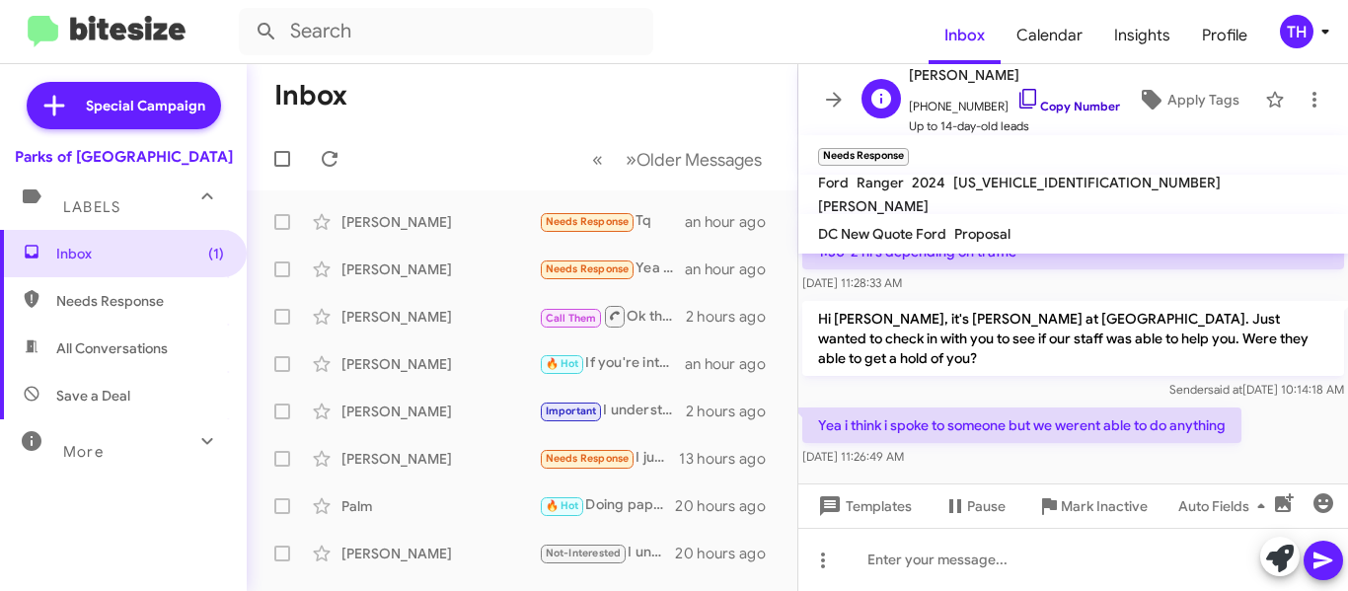
click at [1017, 100] on icon at bounding box center [1029, 99] width 24 height 24
click at [907, 564] on div at bounding box center [1073, 559] width 550 height 63
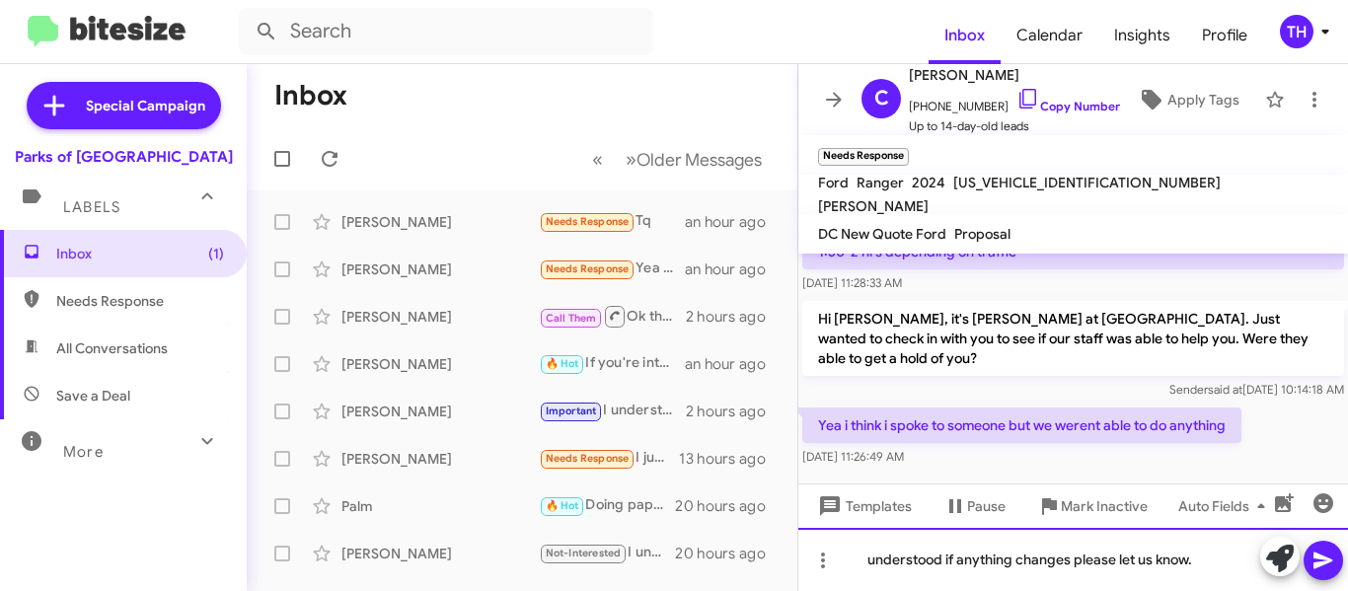
drag, startPoint x: 875, startPoint y: 564, endPoint x: 880, endPoint y: 578, distance: 15.6
click at [875, 563] on div "understood if anything changes please let us know." at bounding box center [1073, 559] width 550 height 63
click at [1102, 556] on div "Understood if anything changes please let us know." at bounding box center [1073, 559] width 550 height 63
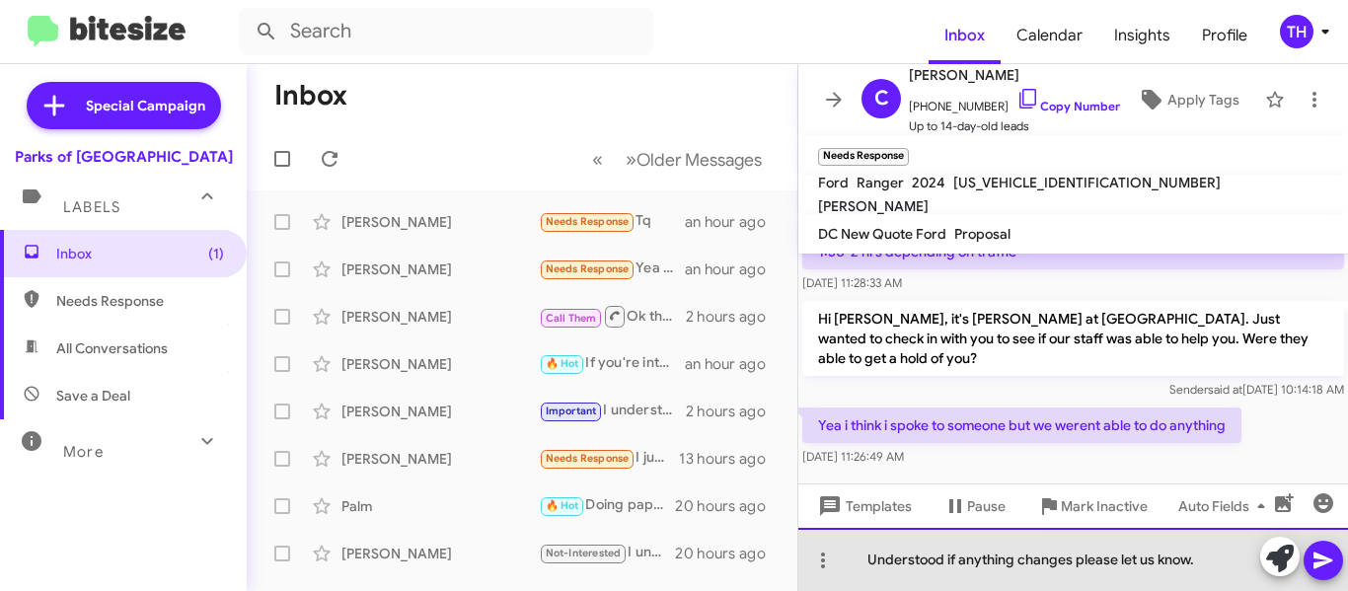
click at [1211, 566] on div "Understood if anything changes please let us know." at bounding box center [1073, 559] width 550 height 63
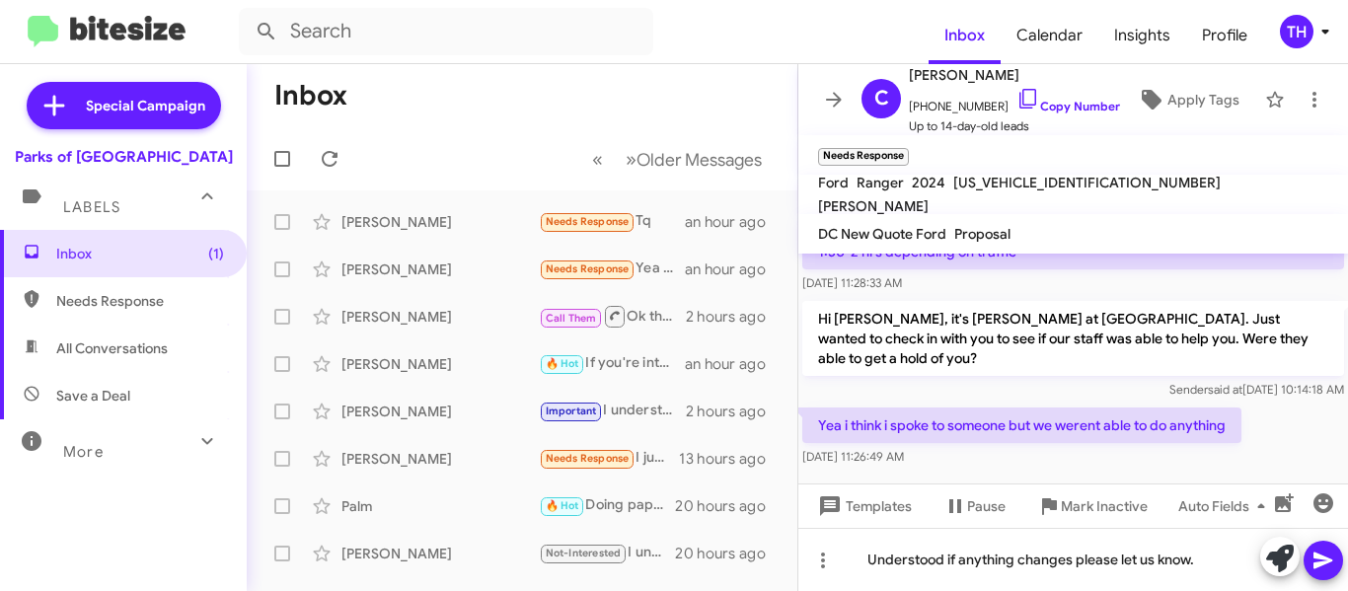
click at [1317, 563] on icon at bounding box center [1323, 561] width 19 height 17
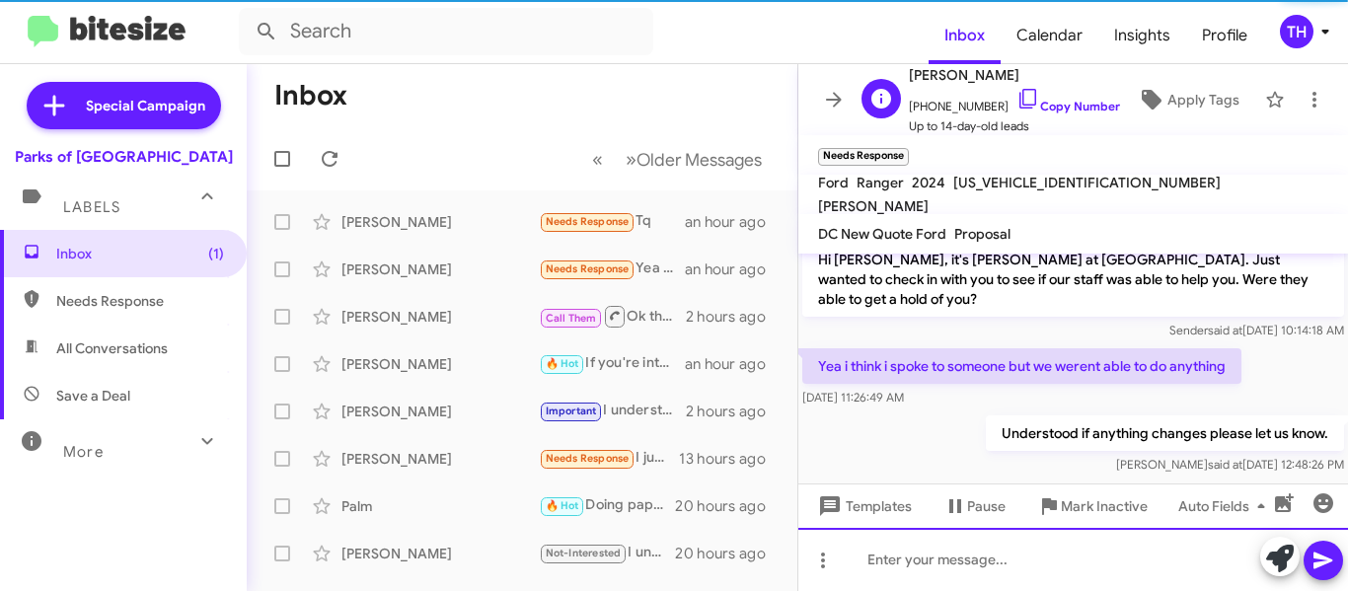
scroll to position [310, 0]
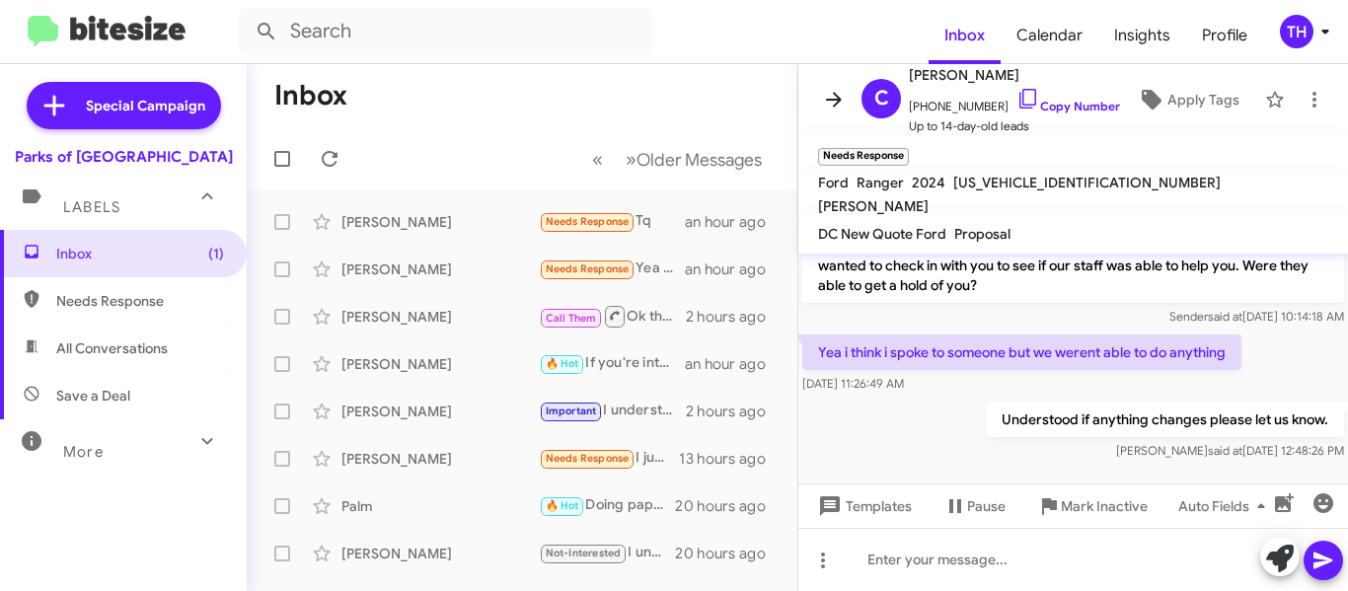
click at [830, 102] on icon at bounding box center [834, 100] width 24 height 24
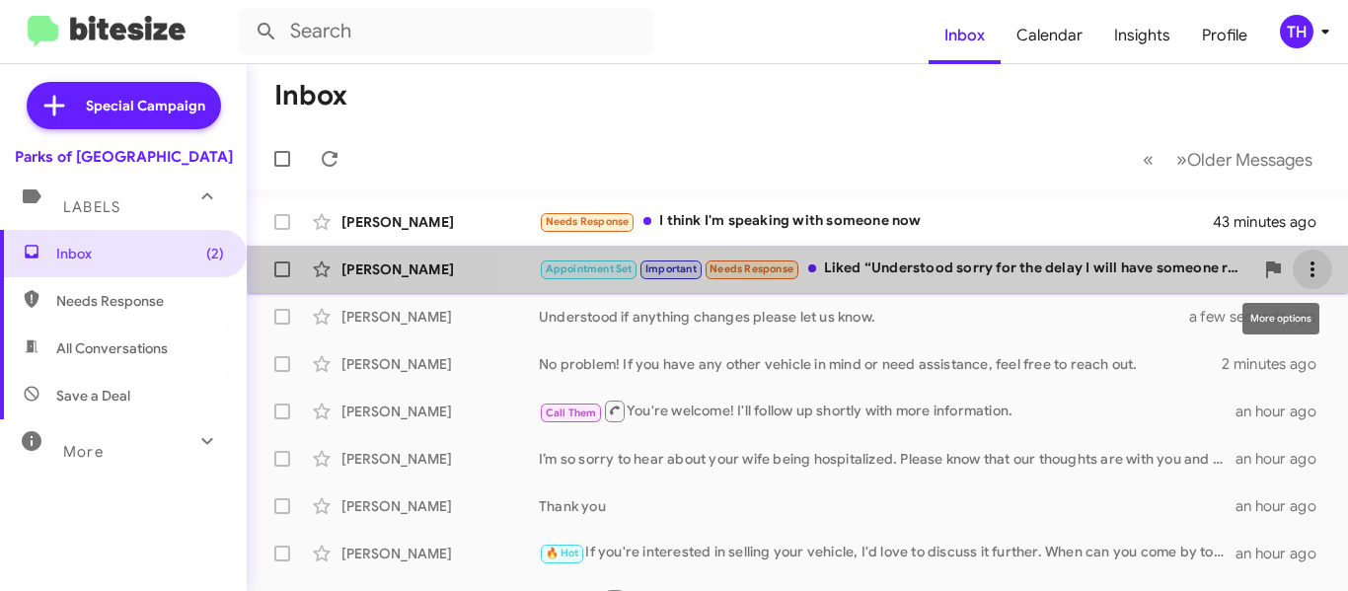
click at [1301, 267] on icon at bounding box center [1313, 270] width 24 height 24
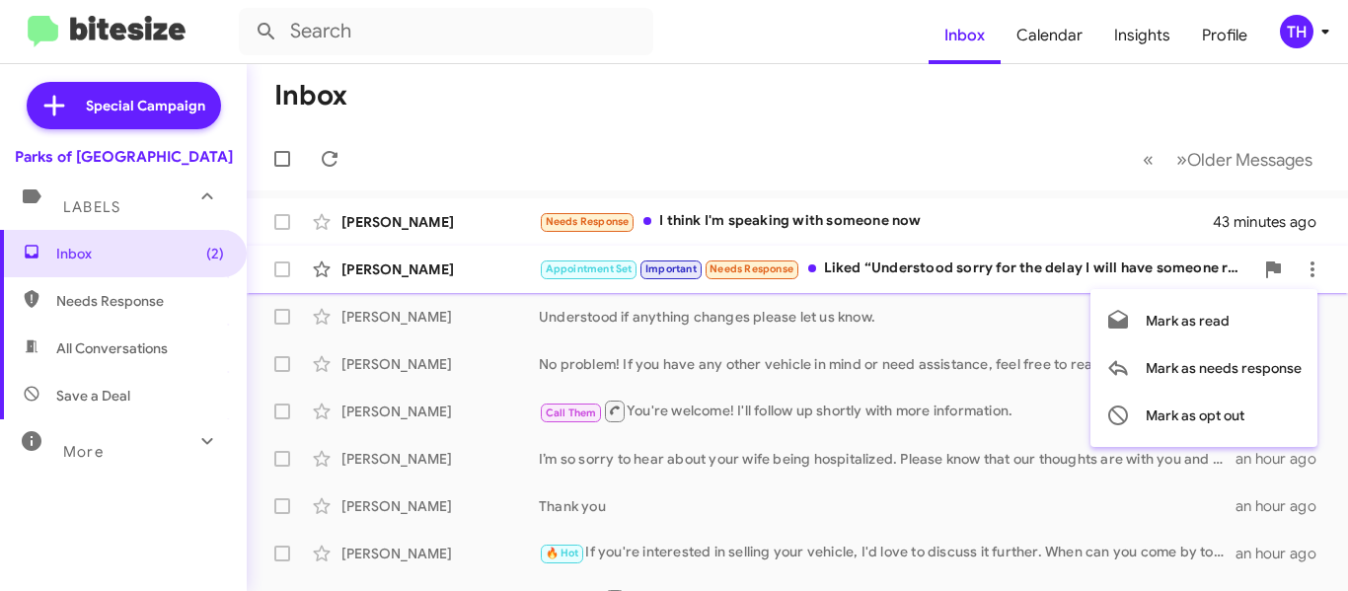
click at [512, 267] on div at bounding box center [674, 295] width 1348 height 591
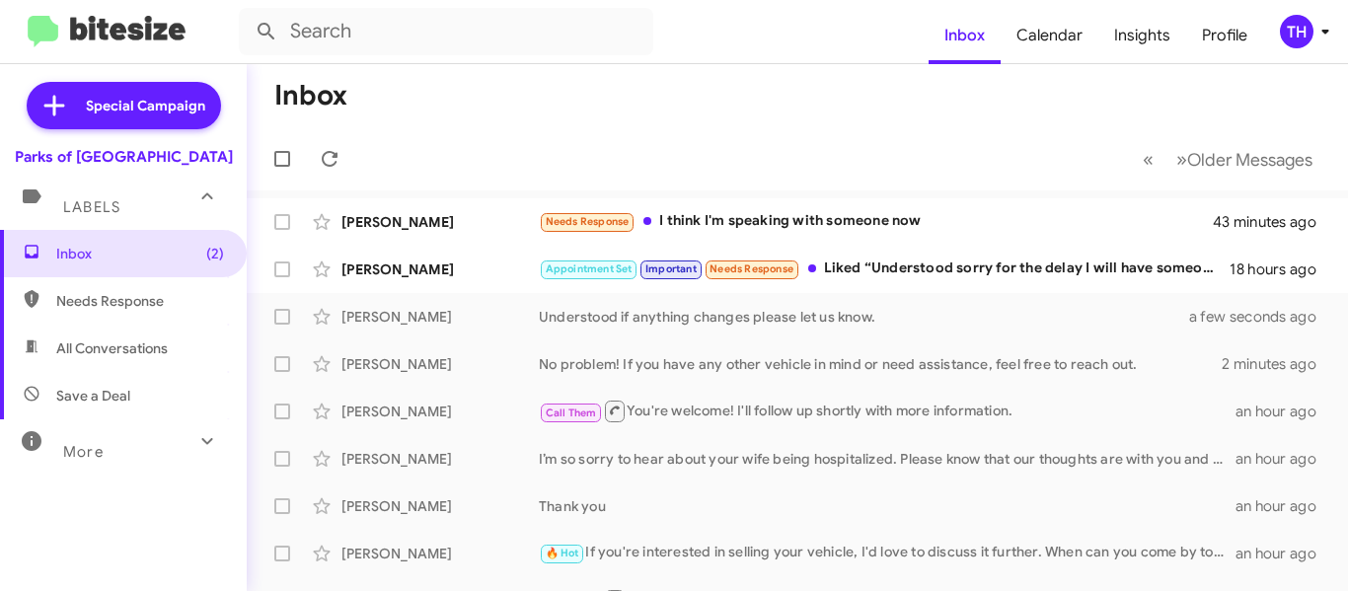
click at [512, 267] on div "[PERSON_NAME]" at bounding box center [440, 270] width 197 height 20
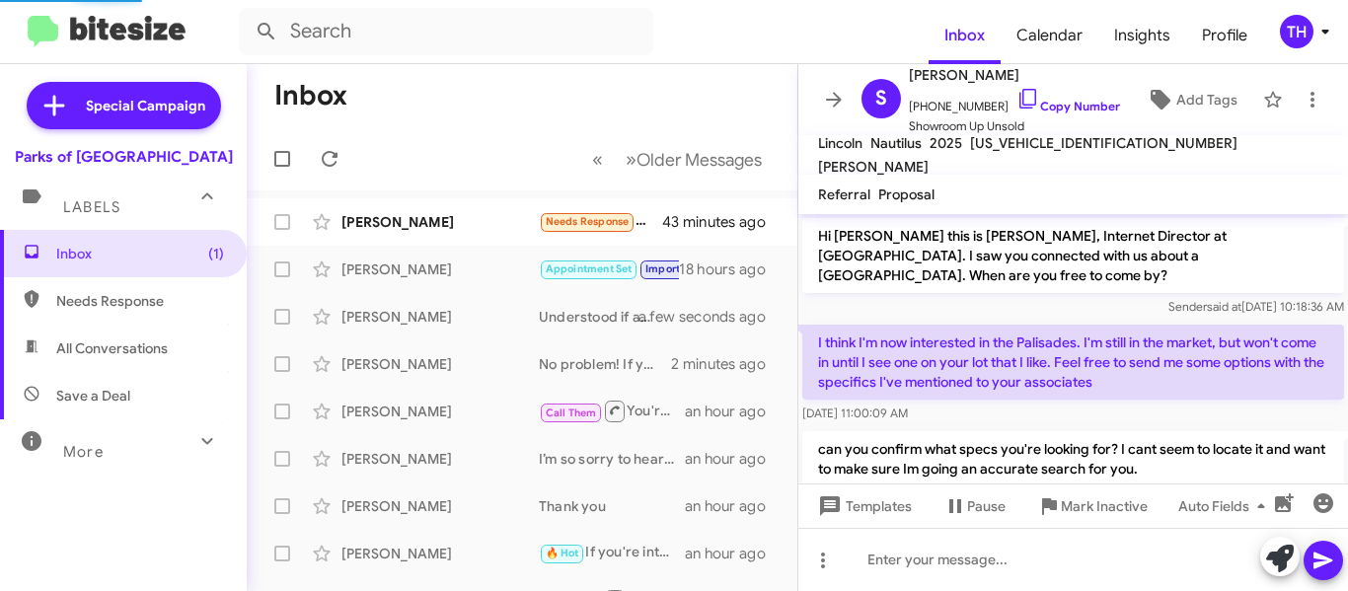
scroll to position [1065, 0]
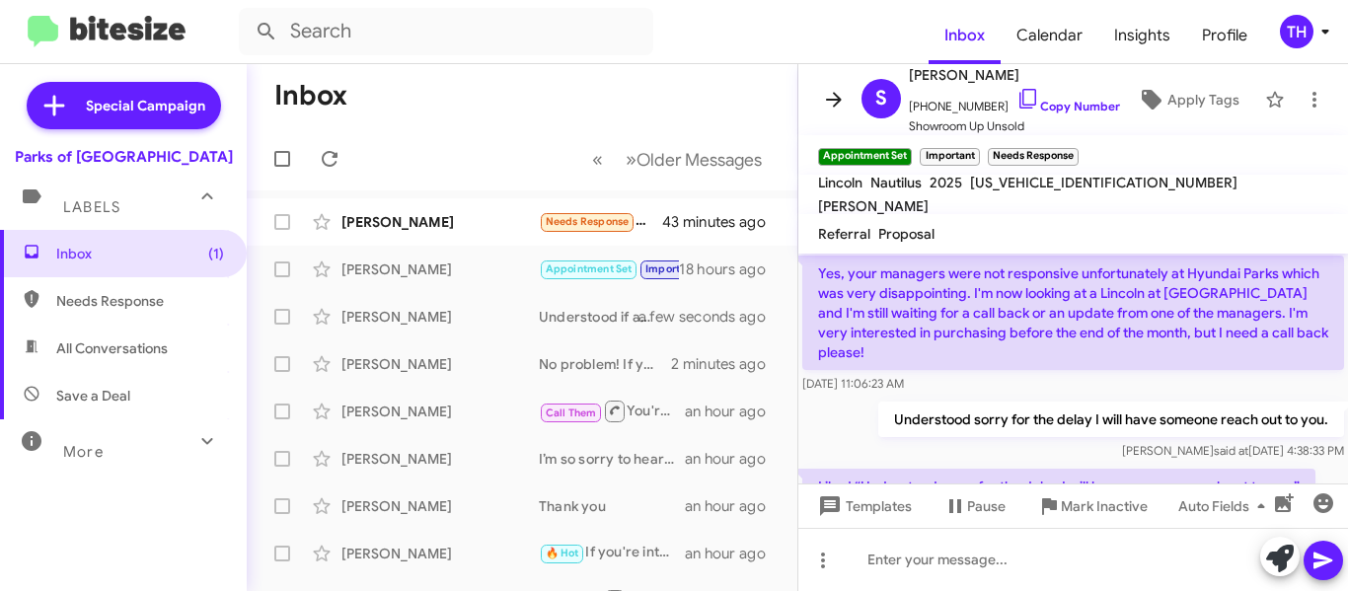
click at [834, 106] on icon at bounding box center [834, 99] width 16 height 15
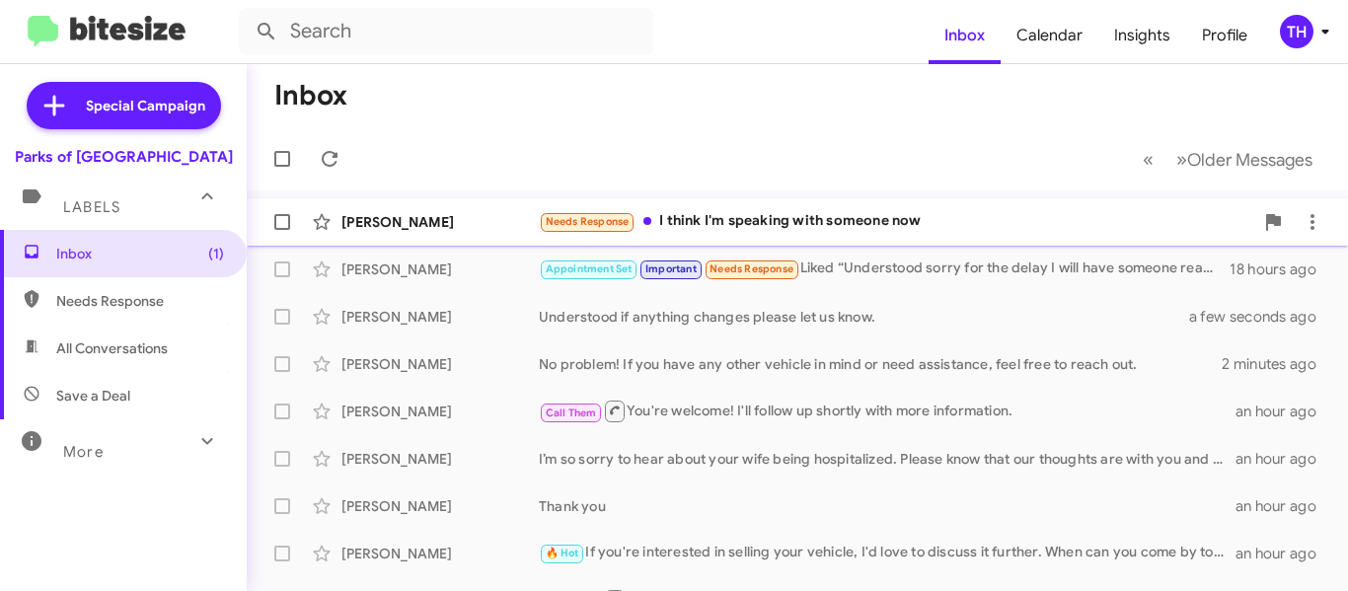
click at [997, 220] on div "Needs Response I think I'm speaking with someone now" at bounding box center [896, 221] width 715 height 23
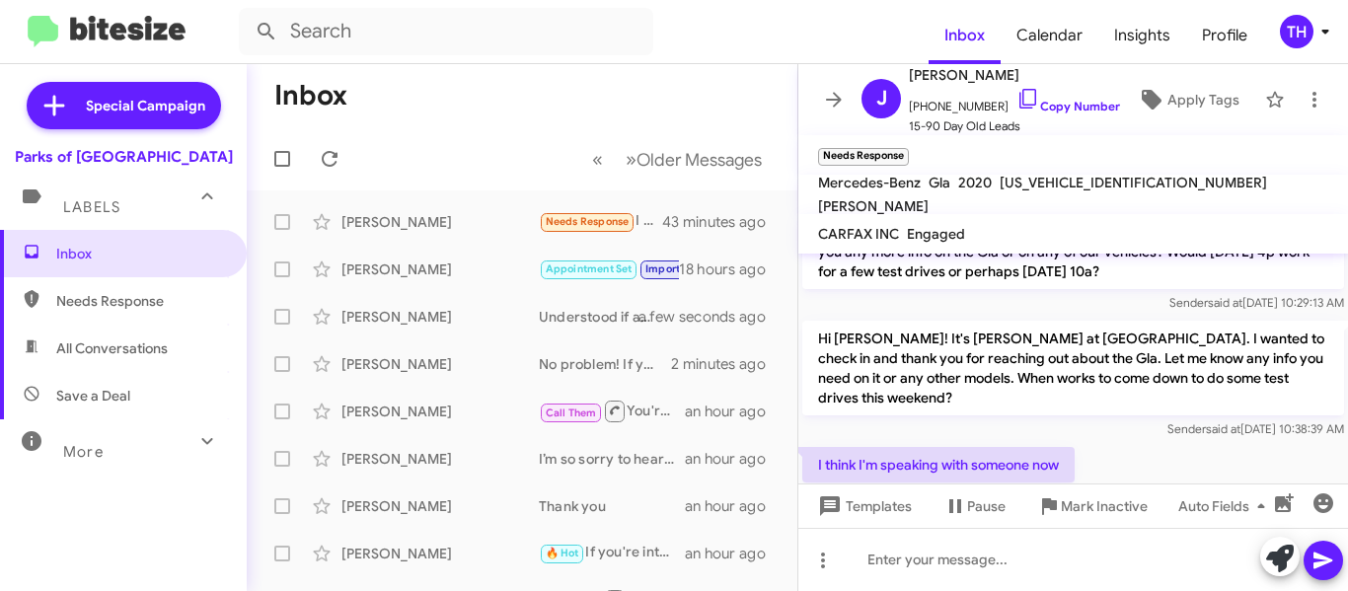
scroll to position [415, 0]
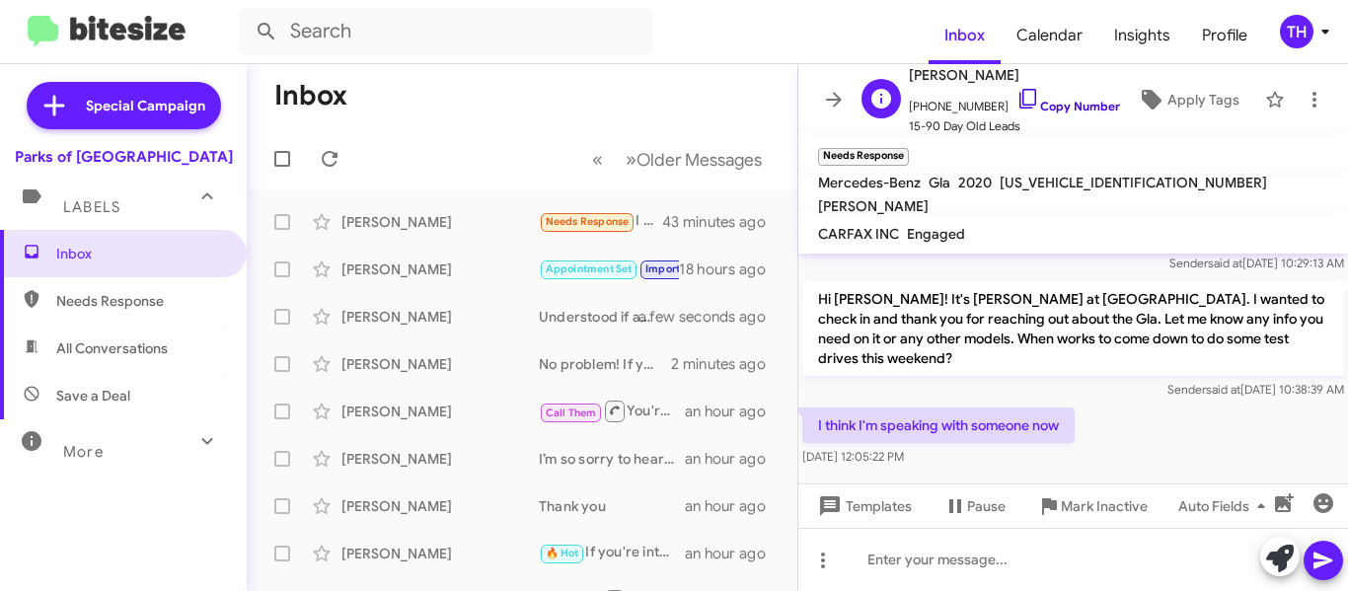
click at [1017, 95] on icon at bounding box center [1029, 99] width 24 height 24
click at [938, 554] on div at bounding box center [1073, 559] width 550 height 63
click at [1320, 559] on icon at bounding box center [1323, 561] width 19 height 17
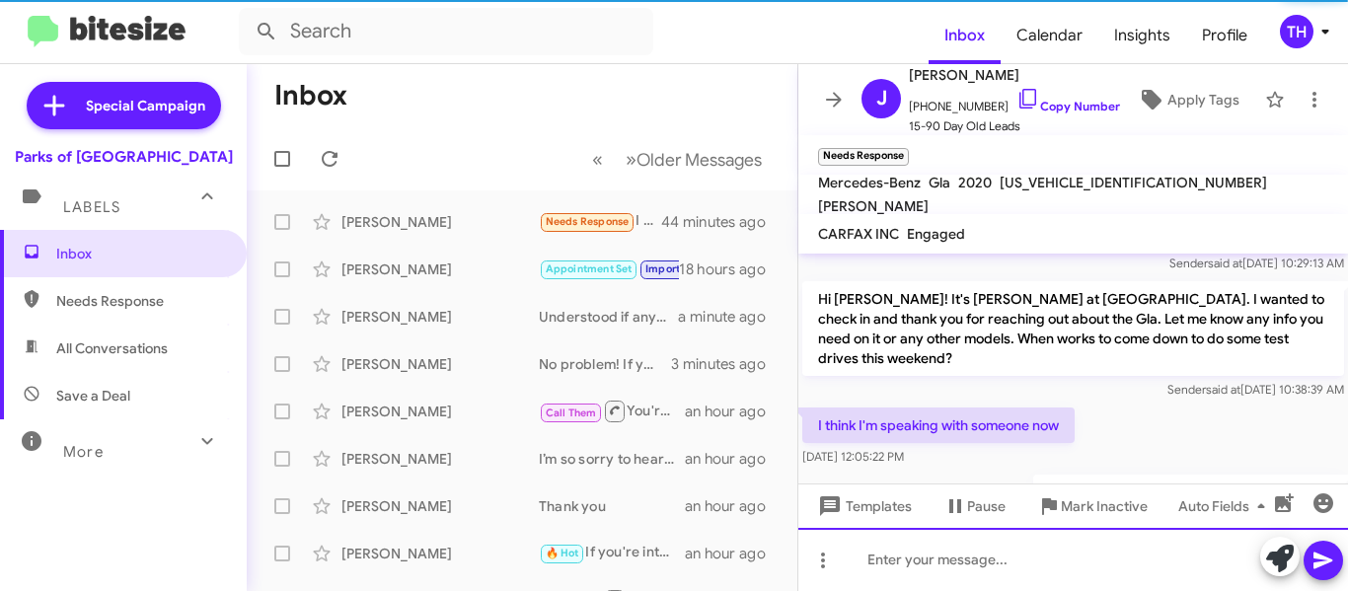
scroll to position [0, 0]
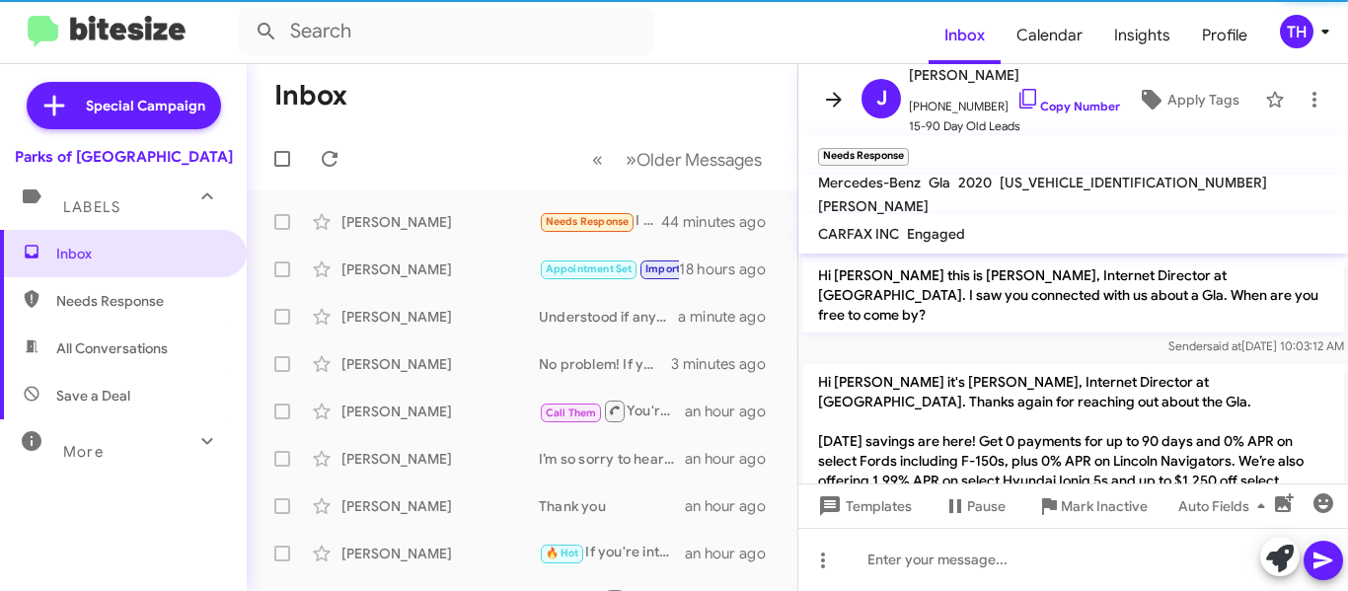
click at [825, 100] on icon at bounding box center [834, 100] width 24 height 24
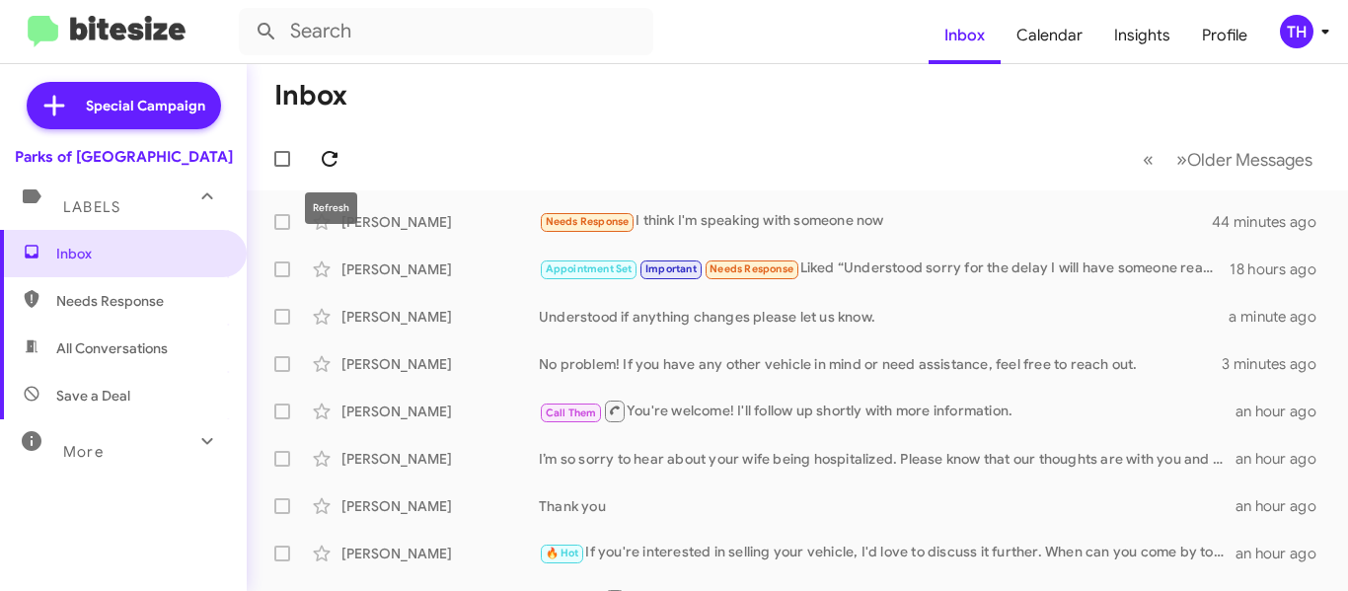
click at [332, 155] on icon at bounding box center [330, 159] width 24 height 24
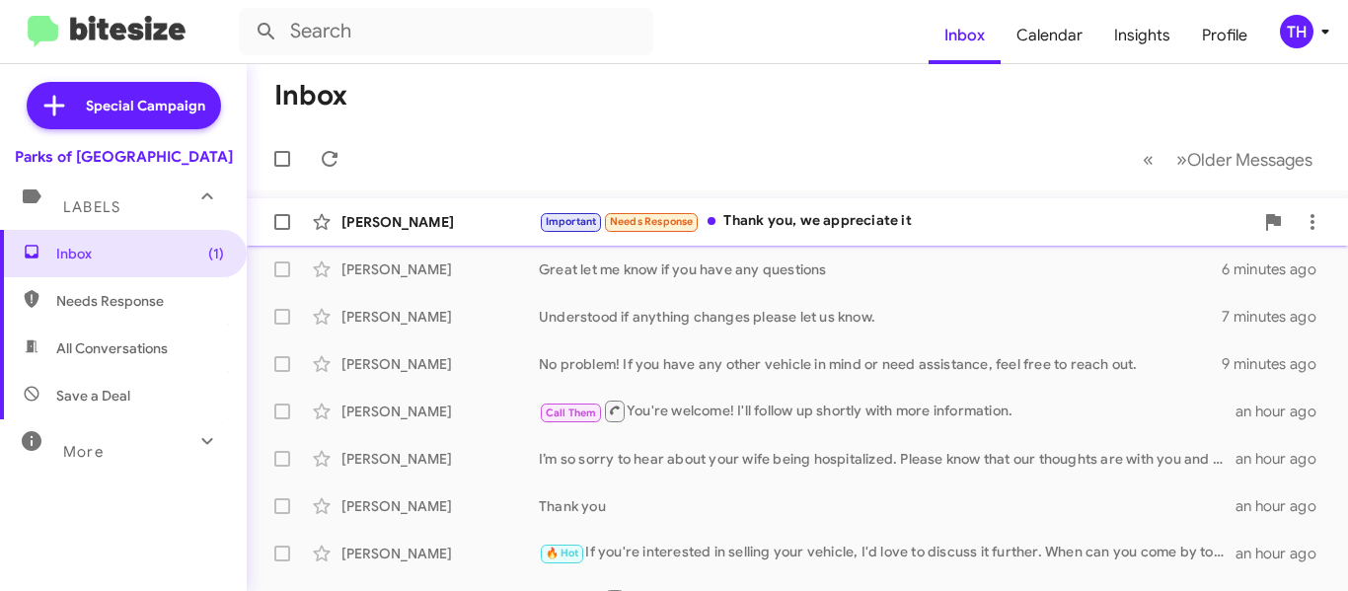
click at [947, 223] on div "Important Needs Response Thank you, we appreciate it" at bounding box center [896, 221] width 715 height 23
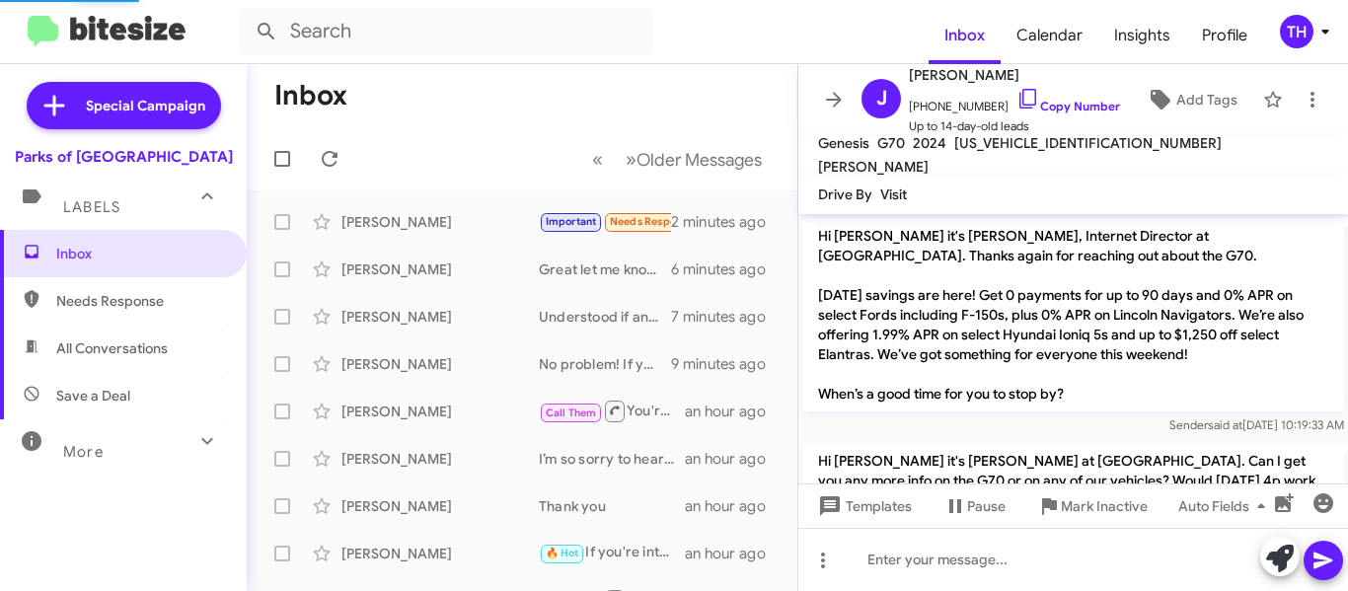
scroll to position [1180, 0]
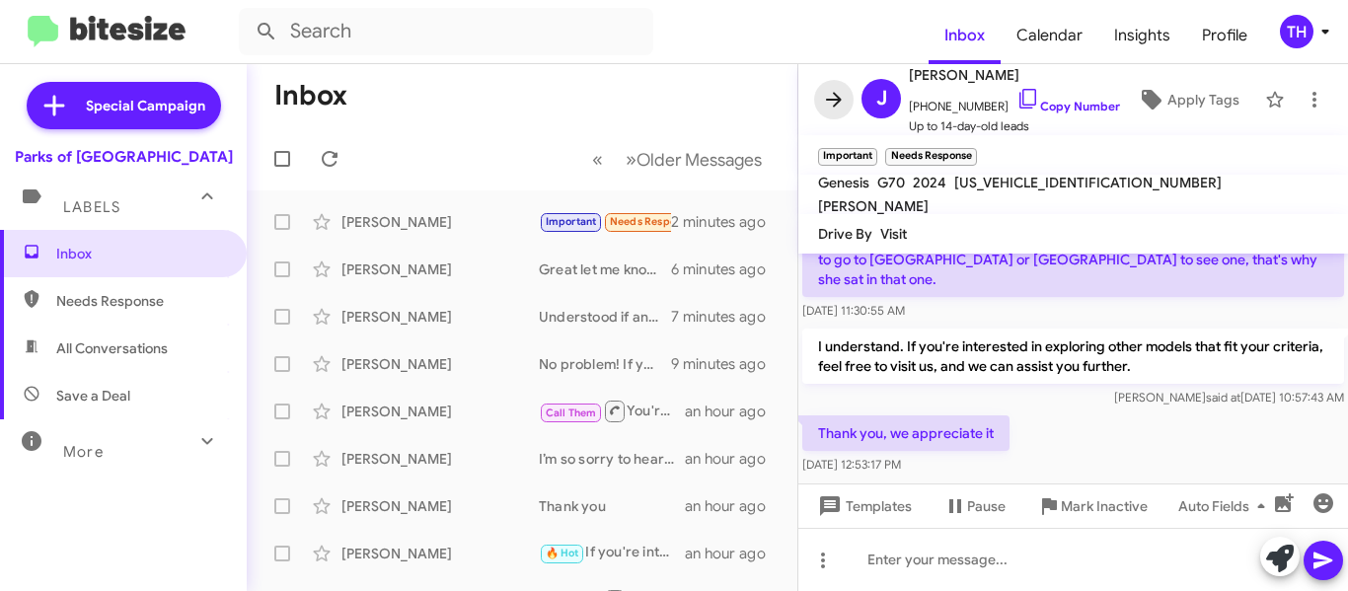
click at [826, 112] on button at bounding box center [833, 99] width 39 height 39
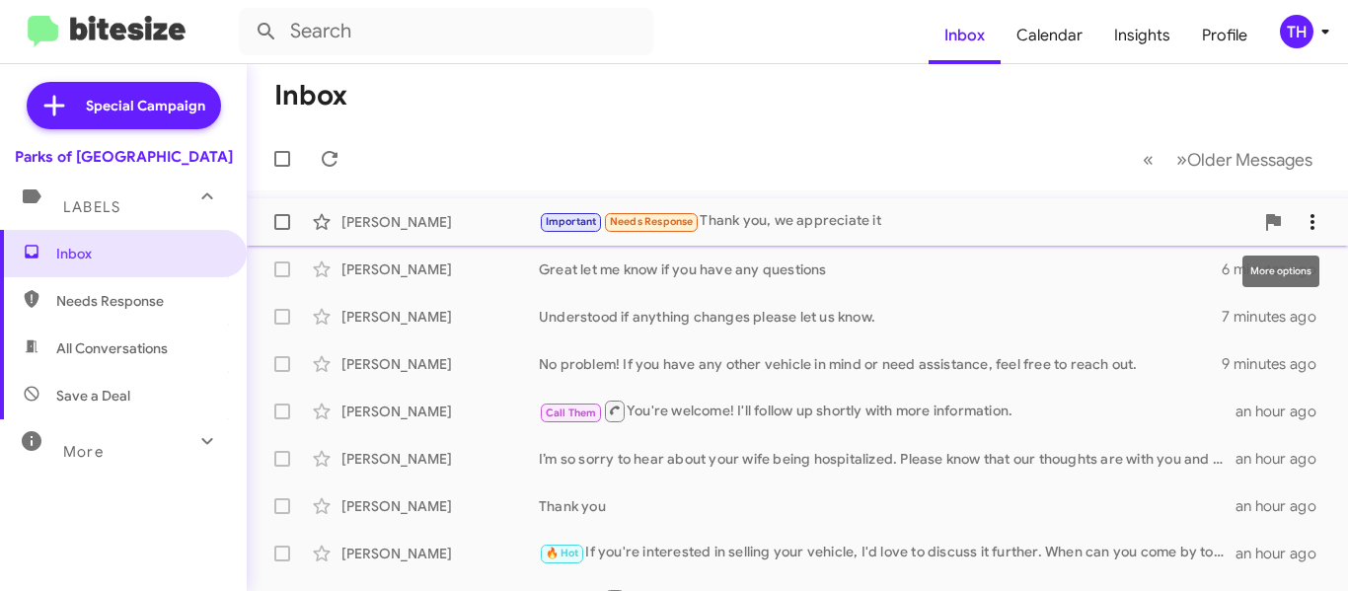
click at [1301, 216] on icon at bounding box center [1313, 222] width 24 height 24
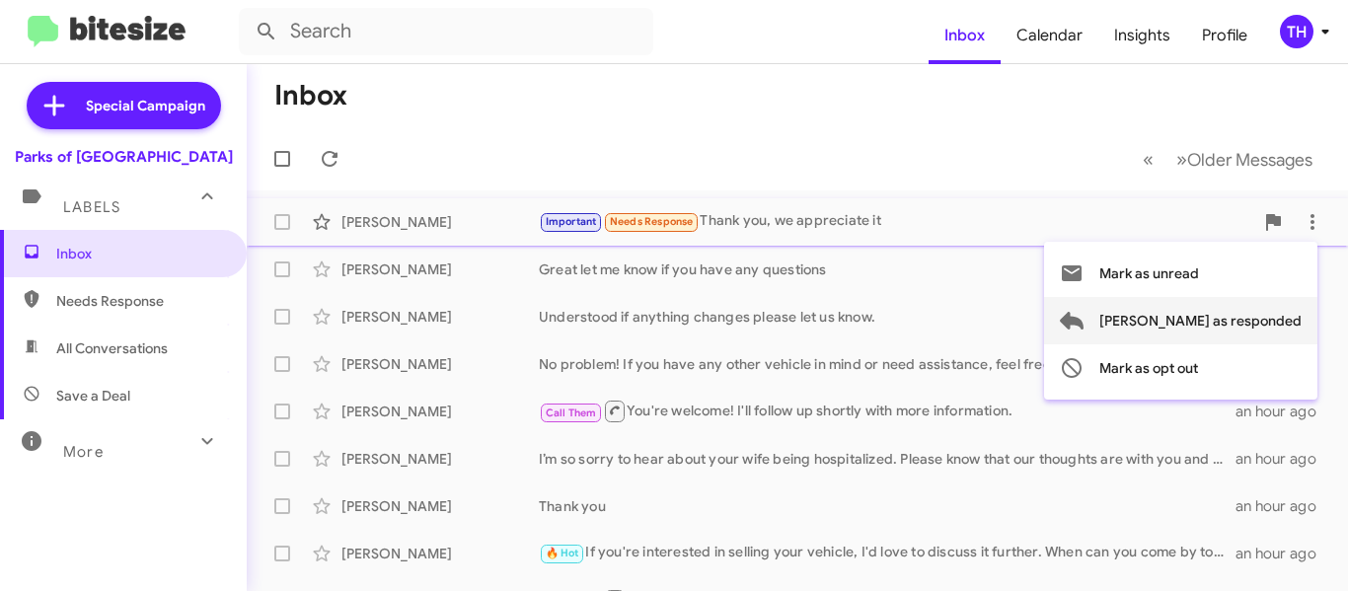
click at [1199, 334] on span "[PERSON_NAME] as responded" at bounding box center [1201, 320] width 202 height 47
